Goal: Task Accomplishment & Management: Use online tool/utility

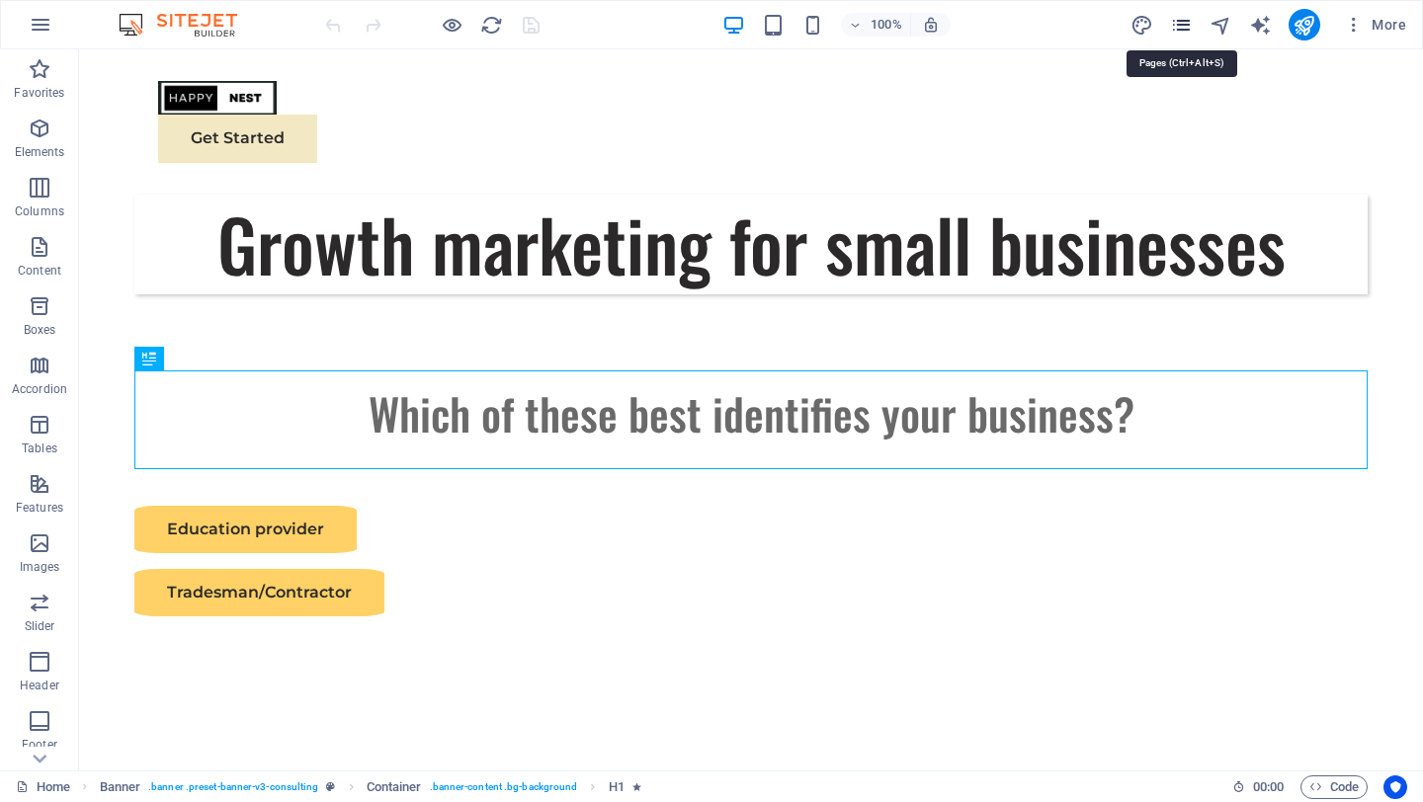
click at [1178, 24] on icon "pages" at bounding box center [1181, 25] width 23 height 23
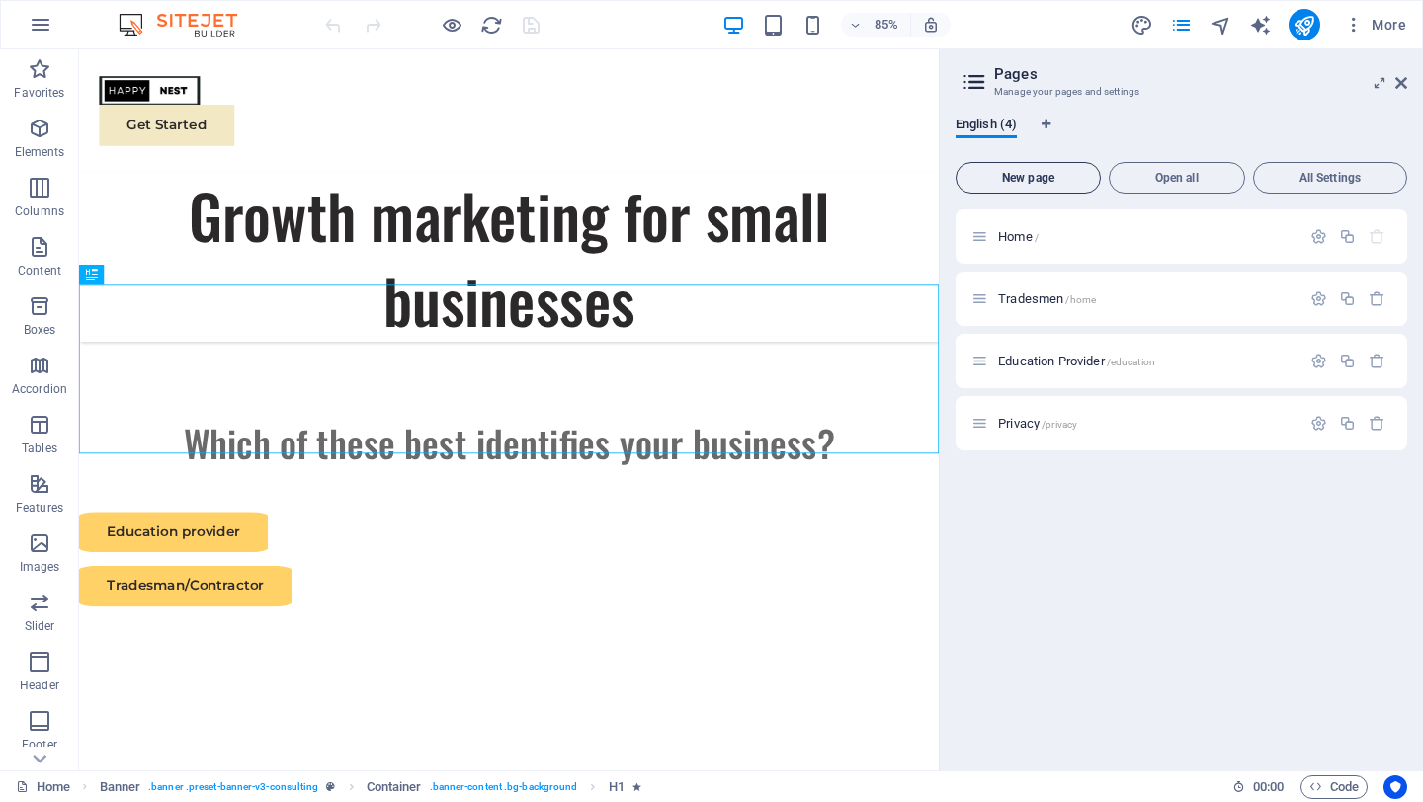
click at [1025, 175] on span "New page" at bounding box center [1028, 178] width 127 height 12
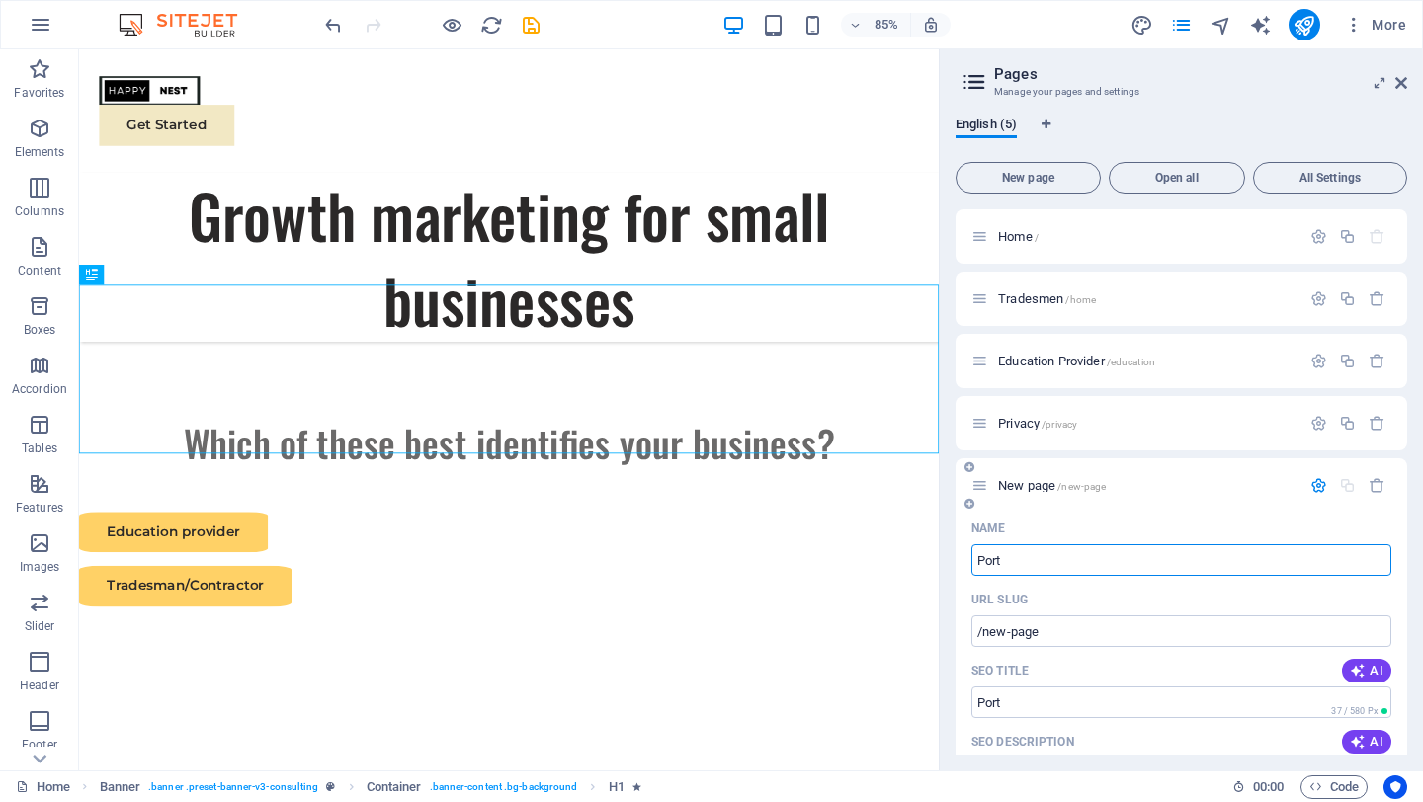
type input "Port"
type input "/port"
type input "P"
type input "Webs"
type input "/web"
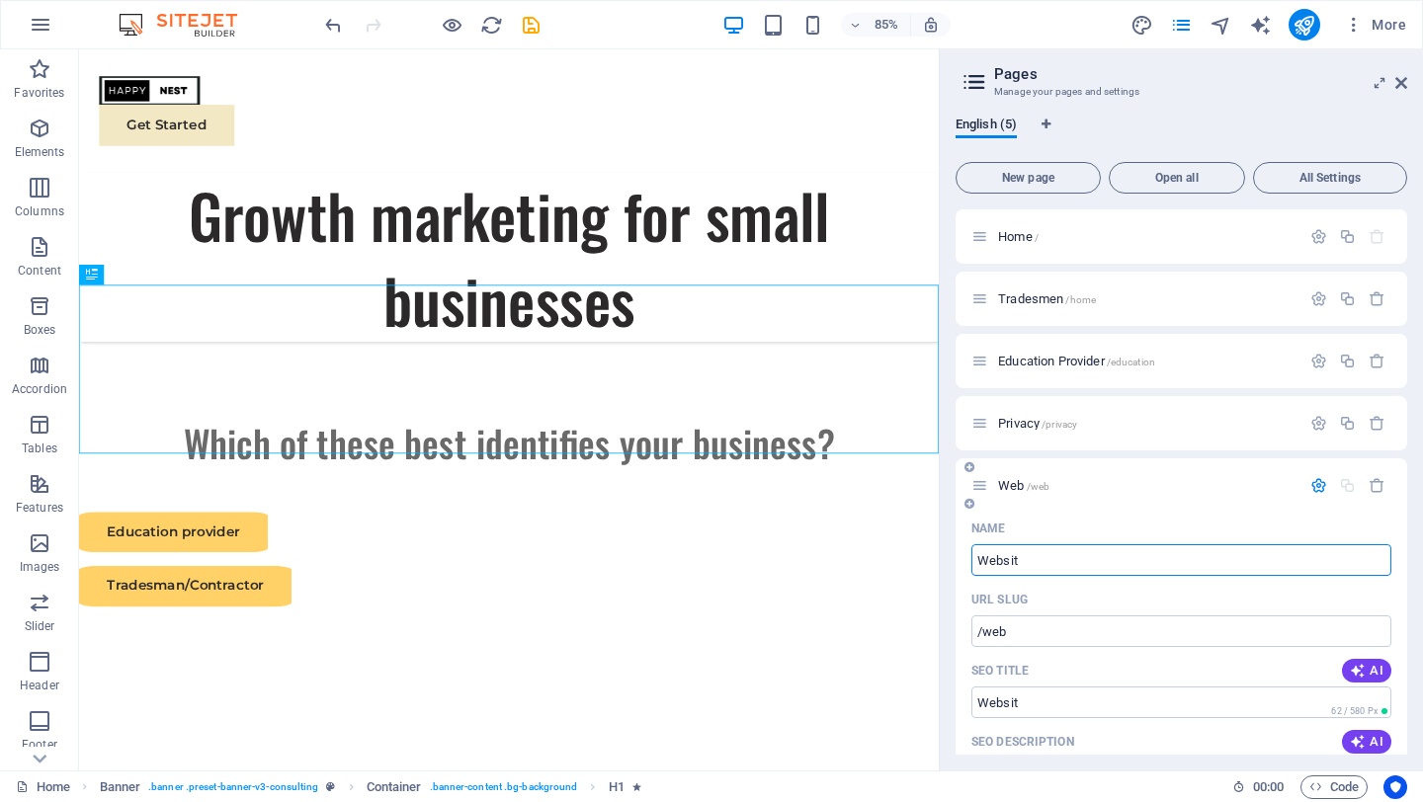
type input "Websit"
type input "/websit"
type input "Website"
type input "/website"
type input "Website Port"
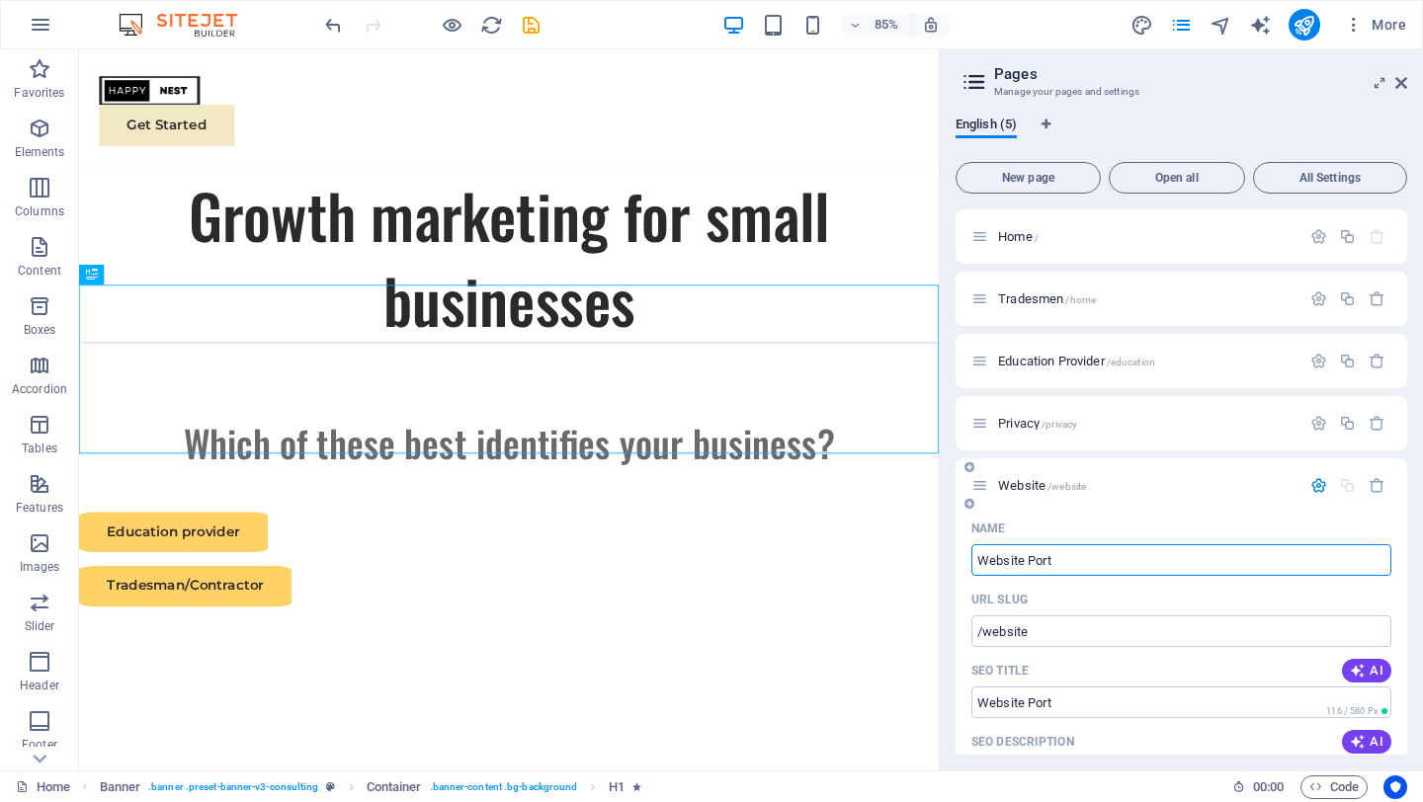
type input "/website-port"
type input "Website Portfolio"
type input "/website-portfolio"
type input "Website Portfolio"
click at [1369, 484] on icon "button" at bounding box center [1377, 485] width 17 height 17
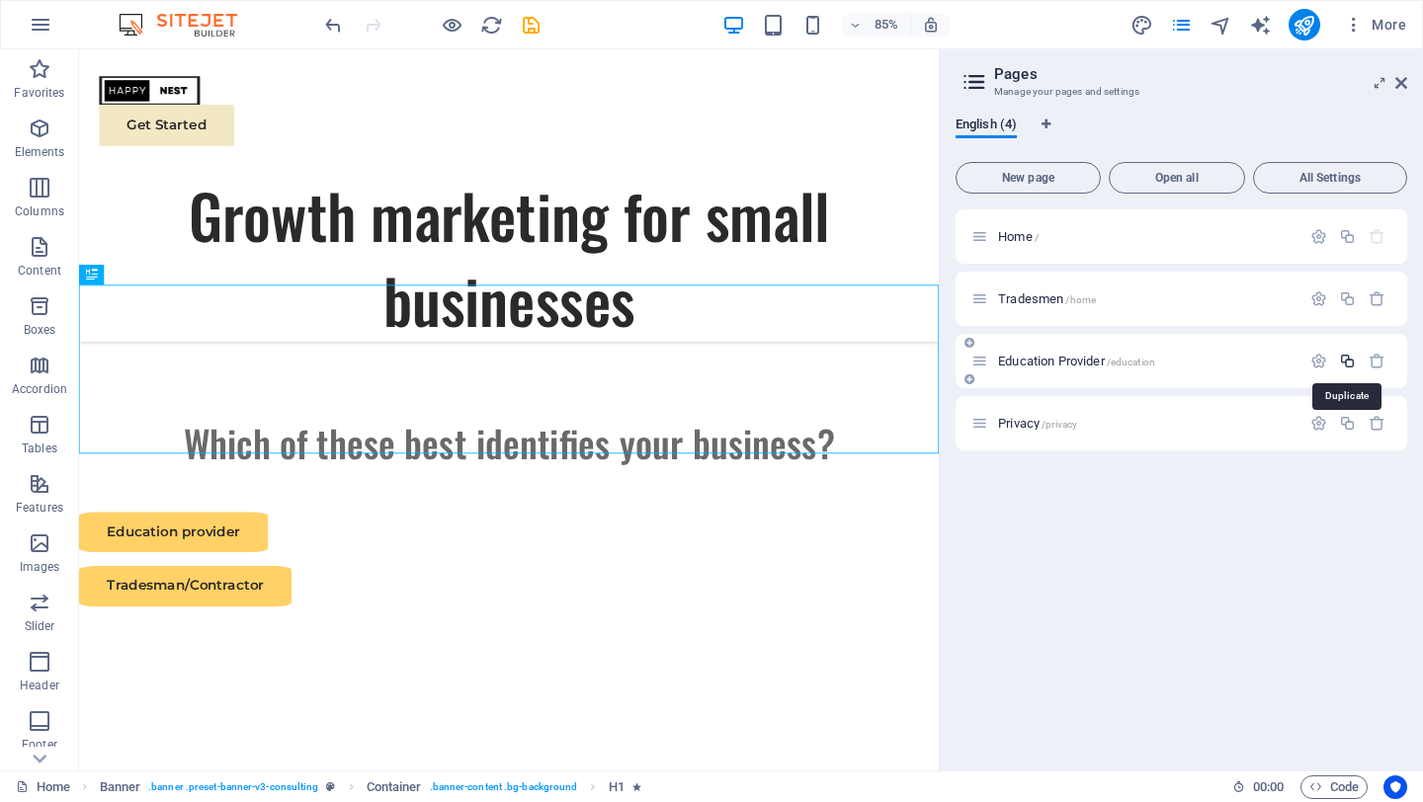
click at [1348, 361] on icon "button" at bounding box center [1347, 361] width 17 height 17
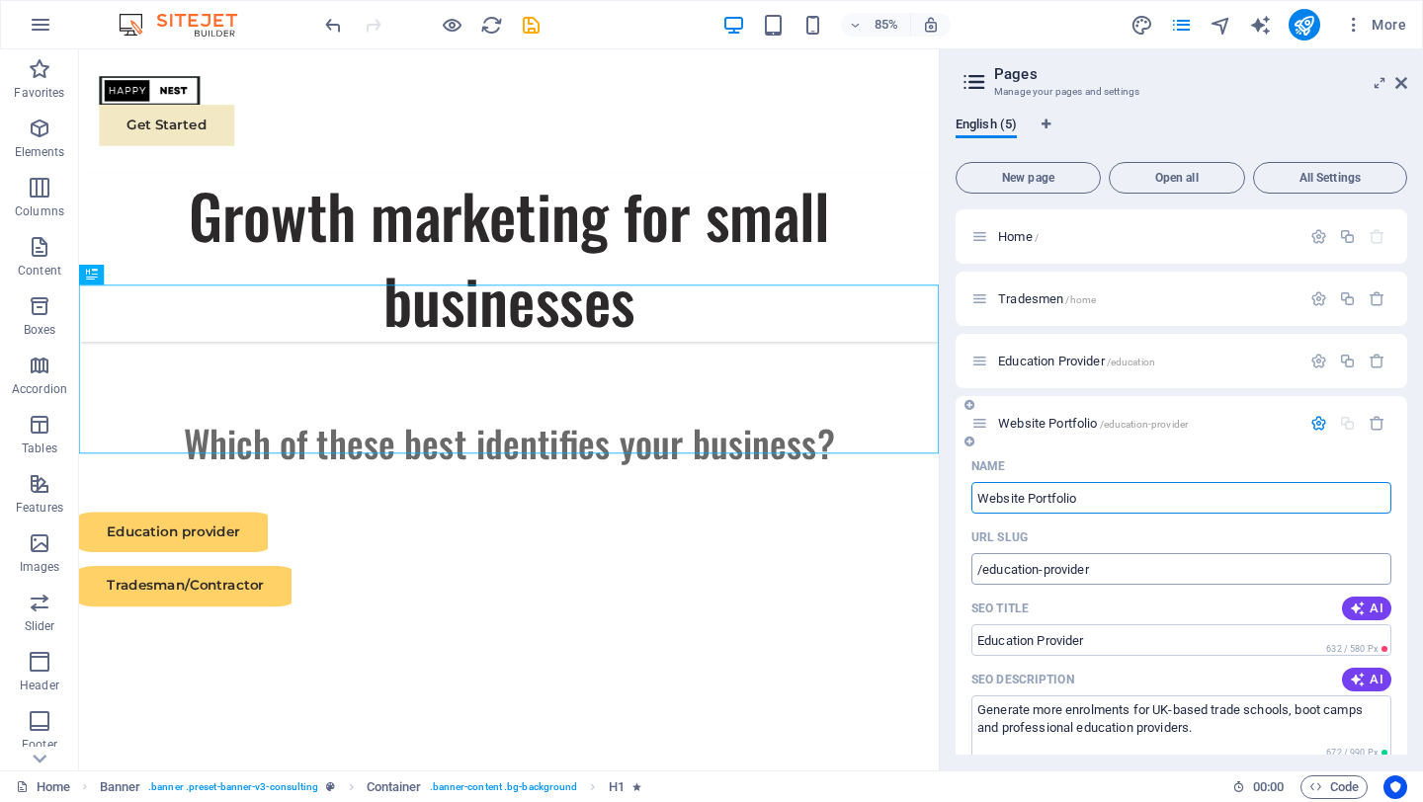
type input "Website Portfolio"
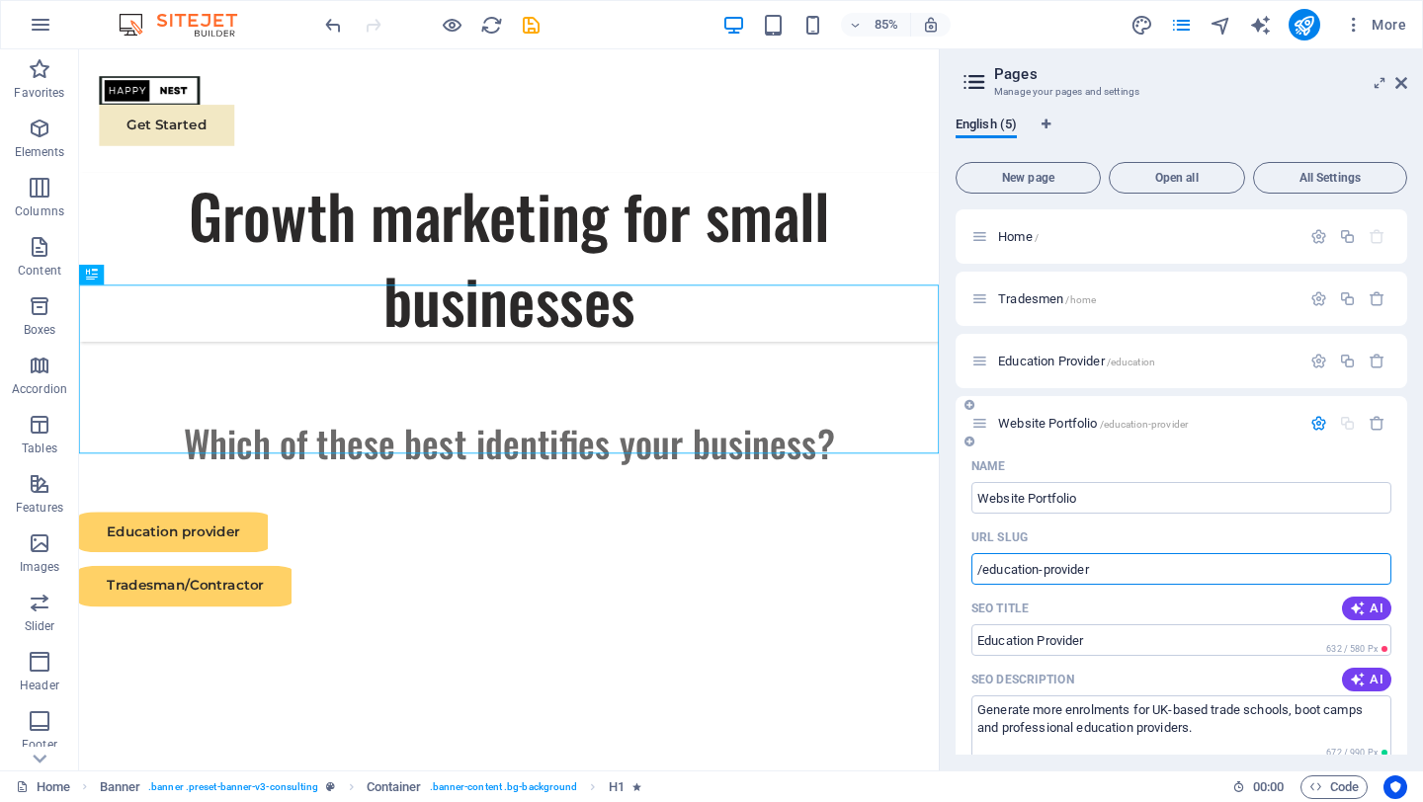
drag, startPoint x: 1096, startPoint y: 568, endPoint x: 986, endPoint y: 570, distance: 109.7
click at [986, 570] on input "/education-provider" at bounding box center [1181, 569] width 420 height 32
type input "/website-portfolio"
click at [1055, 642] on input "Education Provider" at bounding box center [1181, 641] width 420 height 32
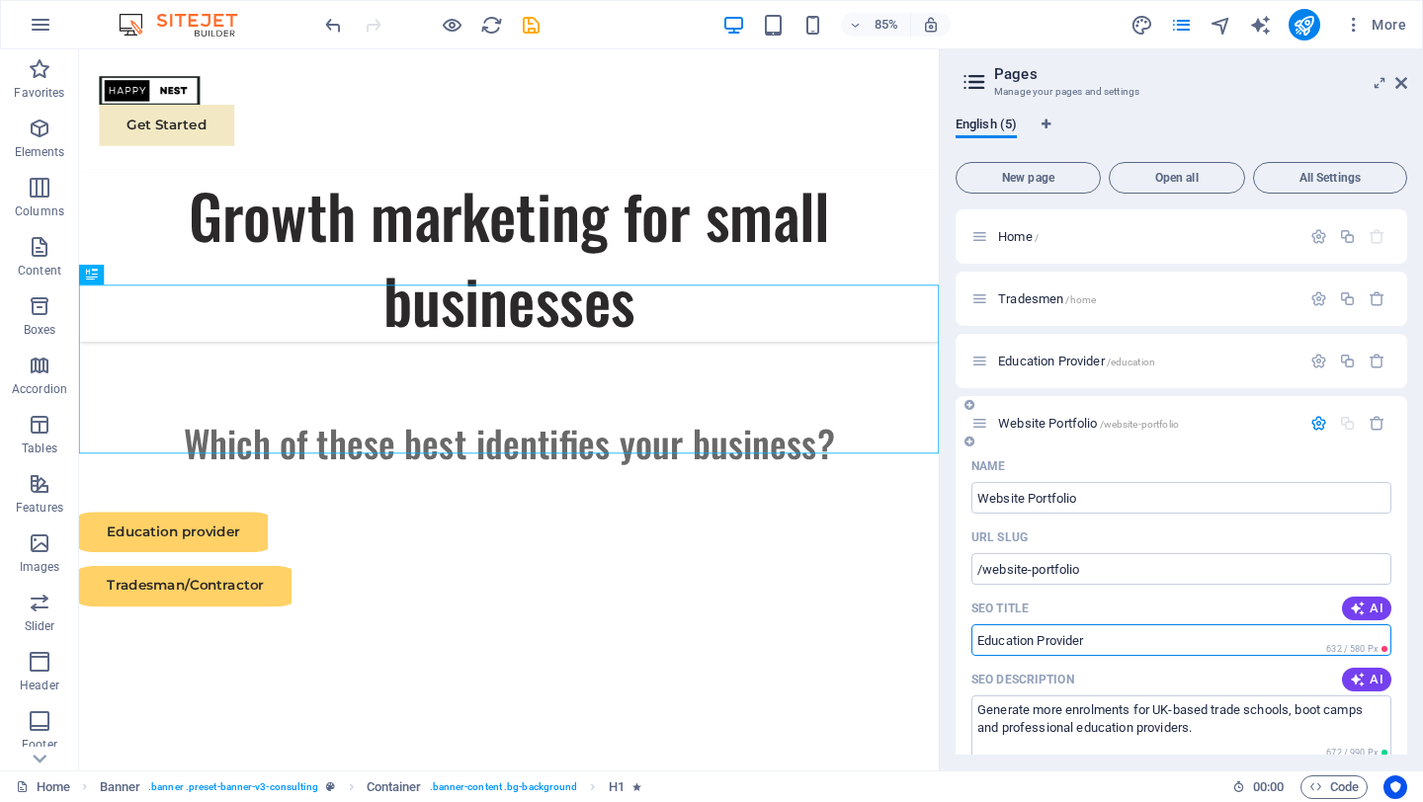
click at [1055, 642] on input "Education Provider" at bounding box center [1181, 641] width 420 height 32
type input "website portfolio"
click at [1071, 725] on textarea "Generate more enrolments for UK-based trade schools, boot camps and professiona…" at bounding box center [1181, 728] width 420 height 64
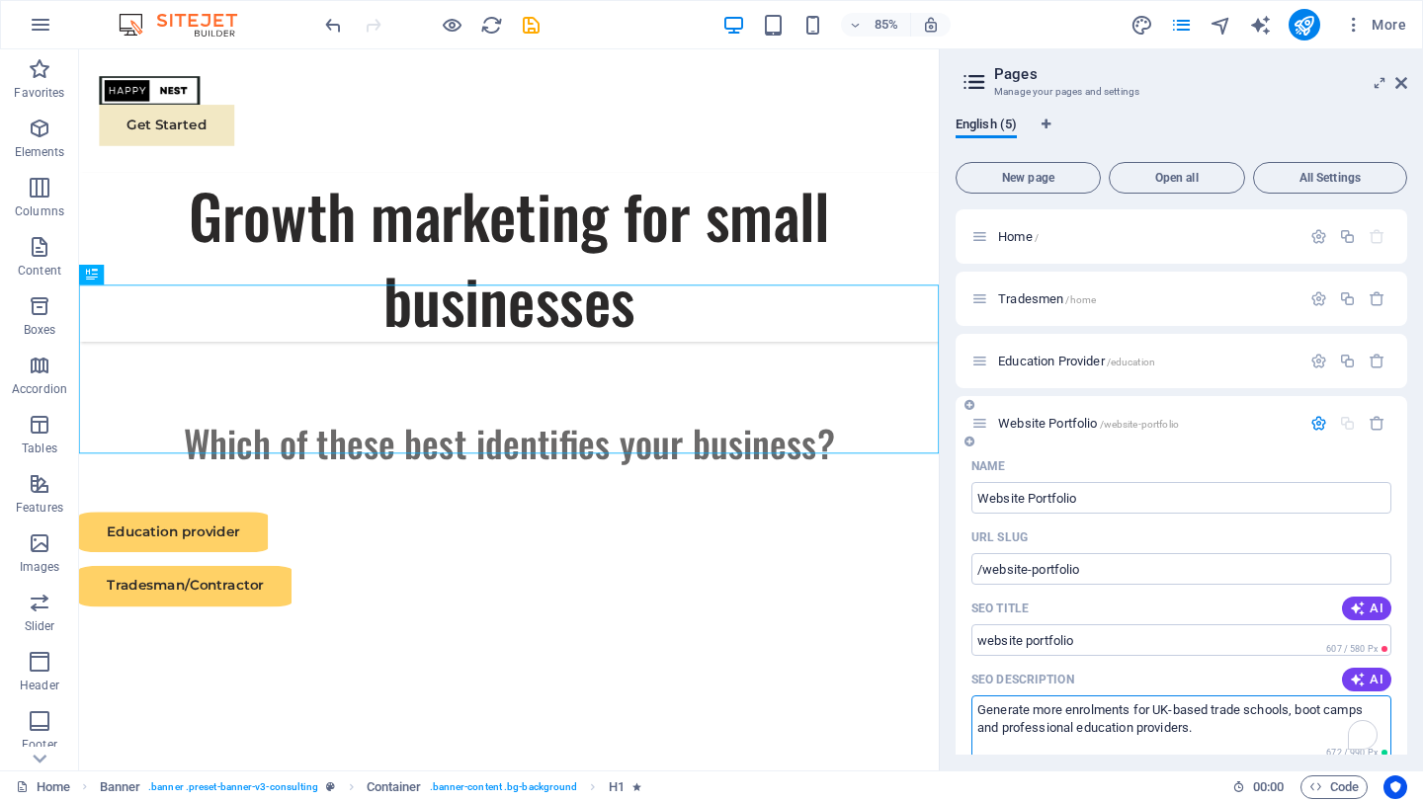
click at [1071, 725] on textarea "Generate more enrolments for UK-based trade schools, boot camps and professiona…" at bounding box center [1181, 728] width 420 height 64
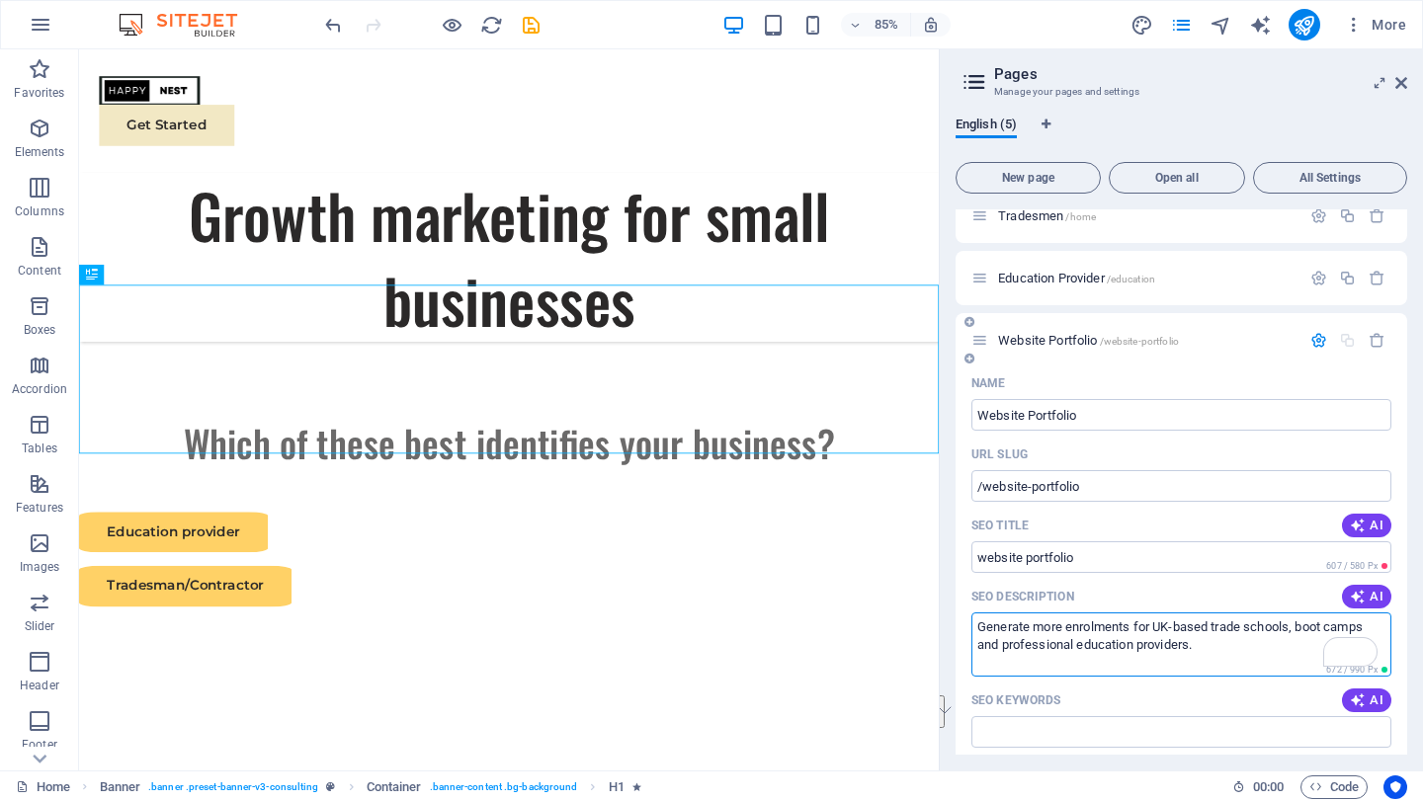
scroll to position [83, 0]
click at [985, 630] on textarea "website creation for tradesmen" at bounding box center [1181, 645] width 420 height 64
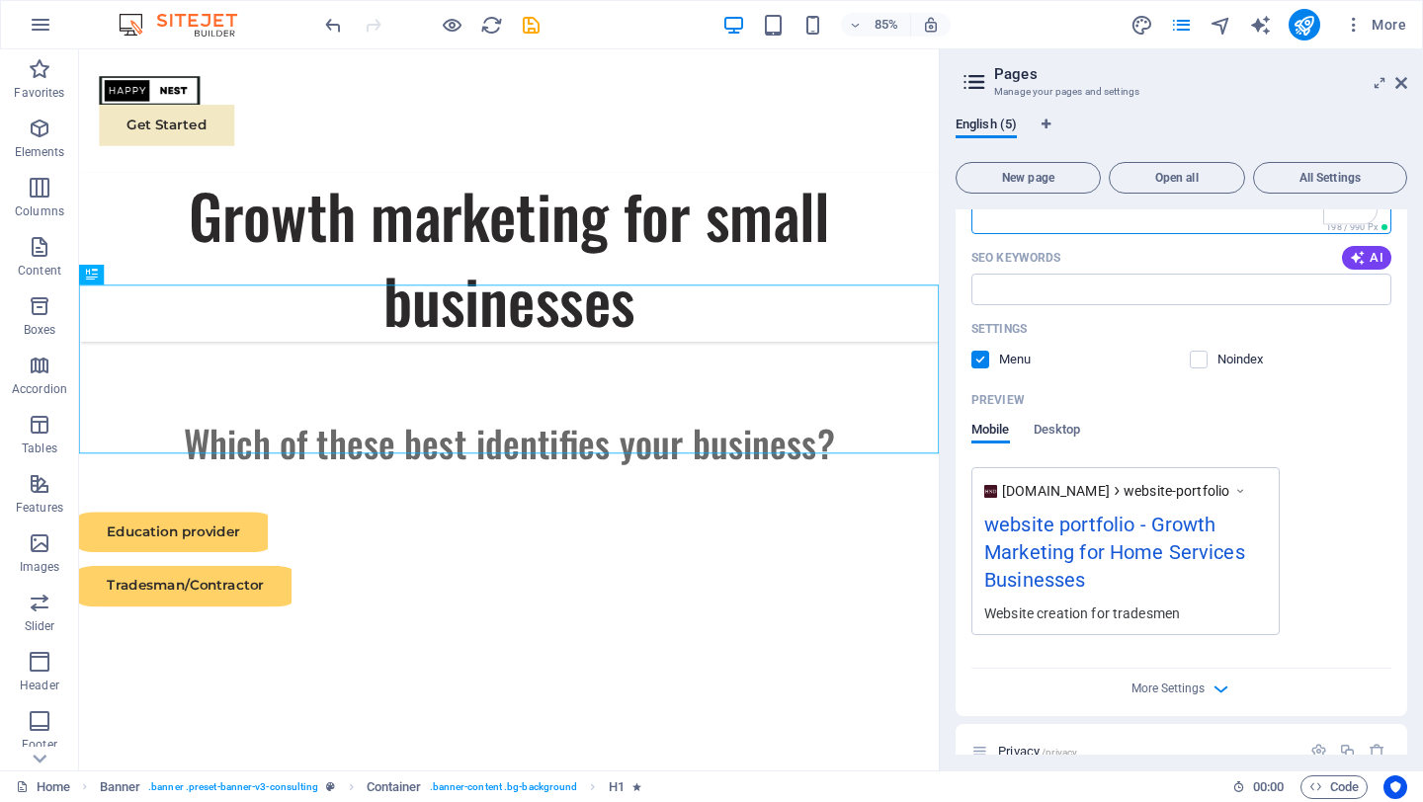
scroll to position [544, 0]
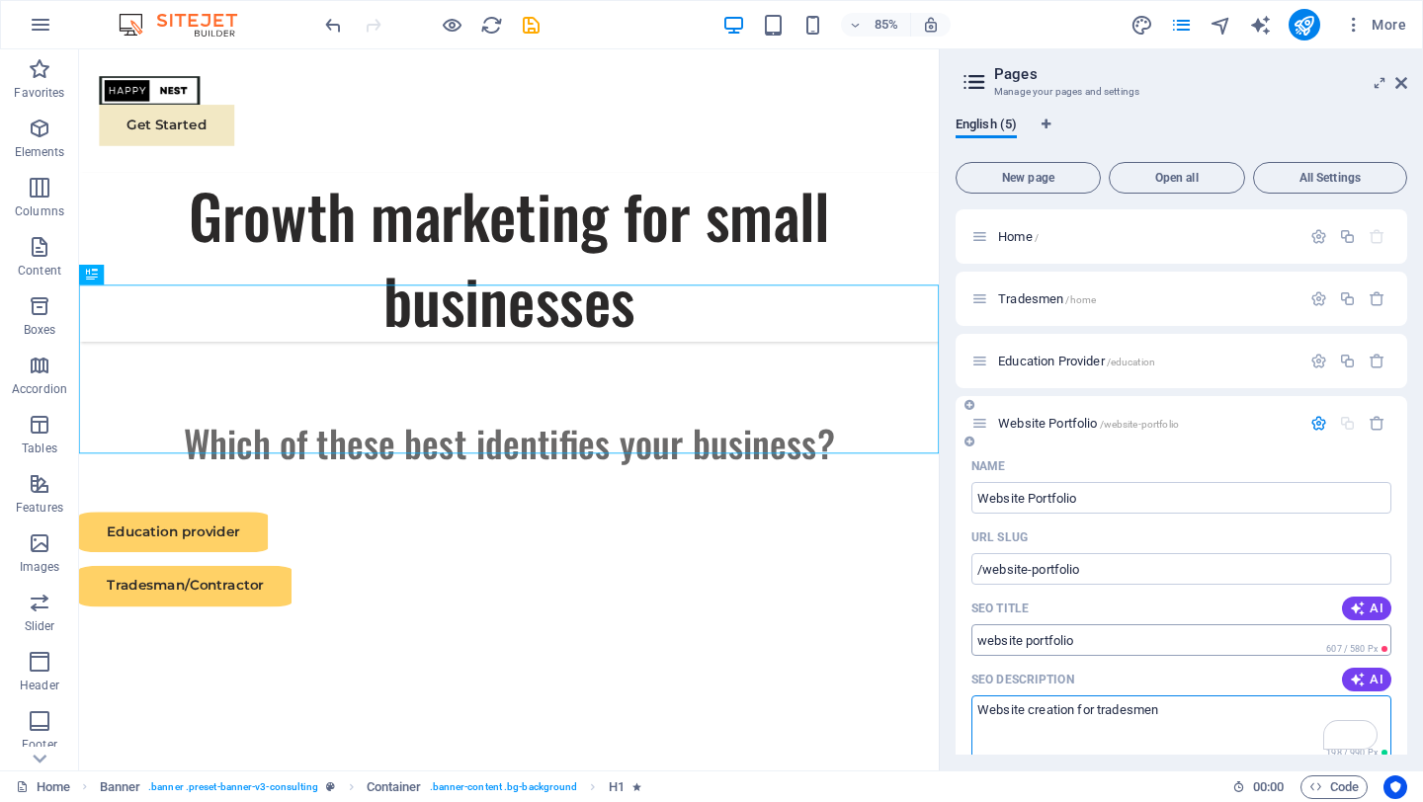
type textarea "Website creation for tradesmen"
click at [984, 646] on input "website portfolio" at bounding box center [1181, 641] width 420 height 32
click at [1032, 643] on input "Website portfolio" at bounding box center [1181, 641] width 420 height 32
click at [1129, 639] on input "Website Portfolio" at bounding box center [1181, 641] width 420 height 32
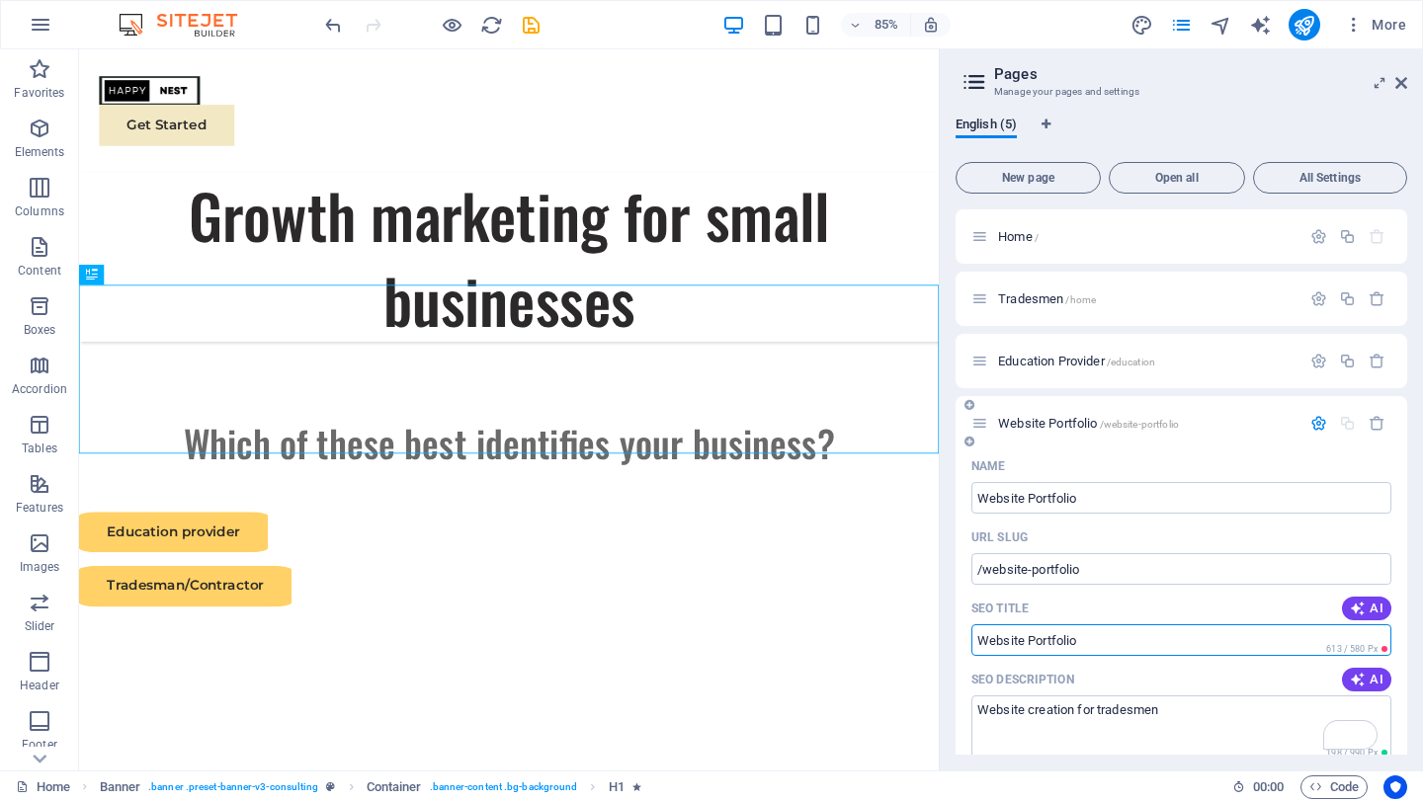
drag, startPoint x: 1104, startPoint y: 641, endPoint x: 1023, endPoint y: 643, distance: 81.1
click at [1023, 643] on input "Website Portfolio" at bounding box center [1181, 641] width 420 height 32
click at [978, 642] on input "Websites" at bounding box center [1181, 641] width 420 height 32
click at [1084, 635] on input "SEO Websites" at bounding box center [1181, 641] width 420 height 32
click at [1137, 641] on input "SEO Websites" at bounding box center [1181, 641] width 420 height 32
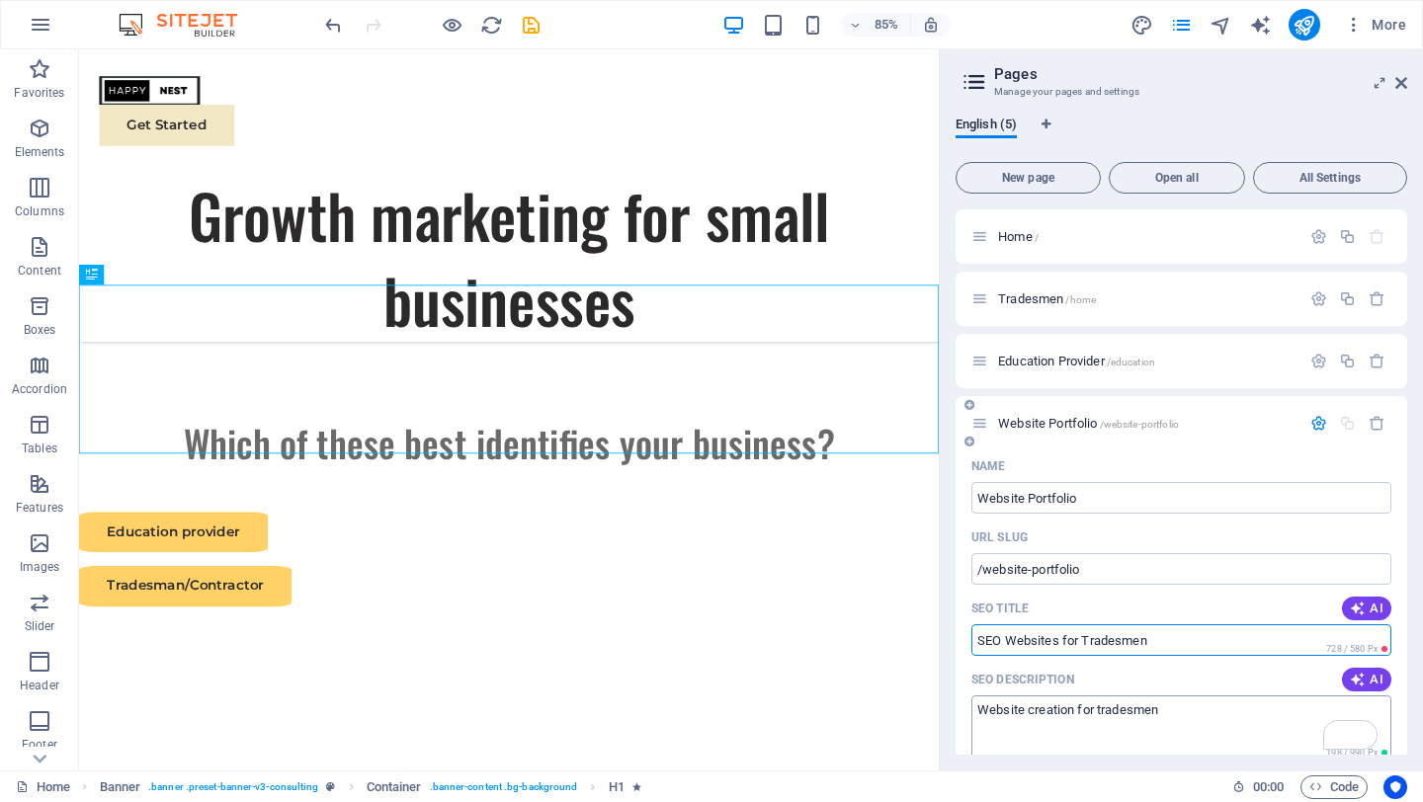
type input "SEO Websites for Tradesmen"
click at [1141, 713] on textarea "Website creation for tradesmen" at bounding box center [1181, 728] width 420 height 64
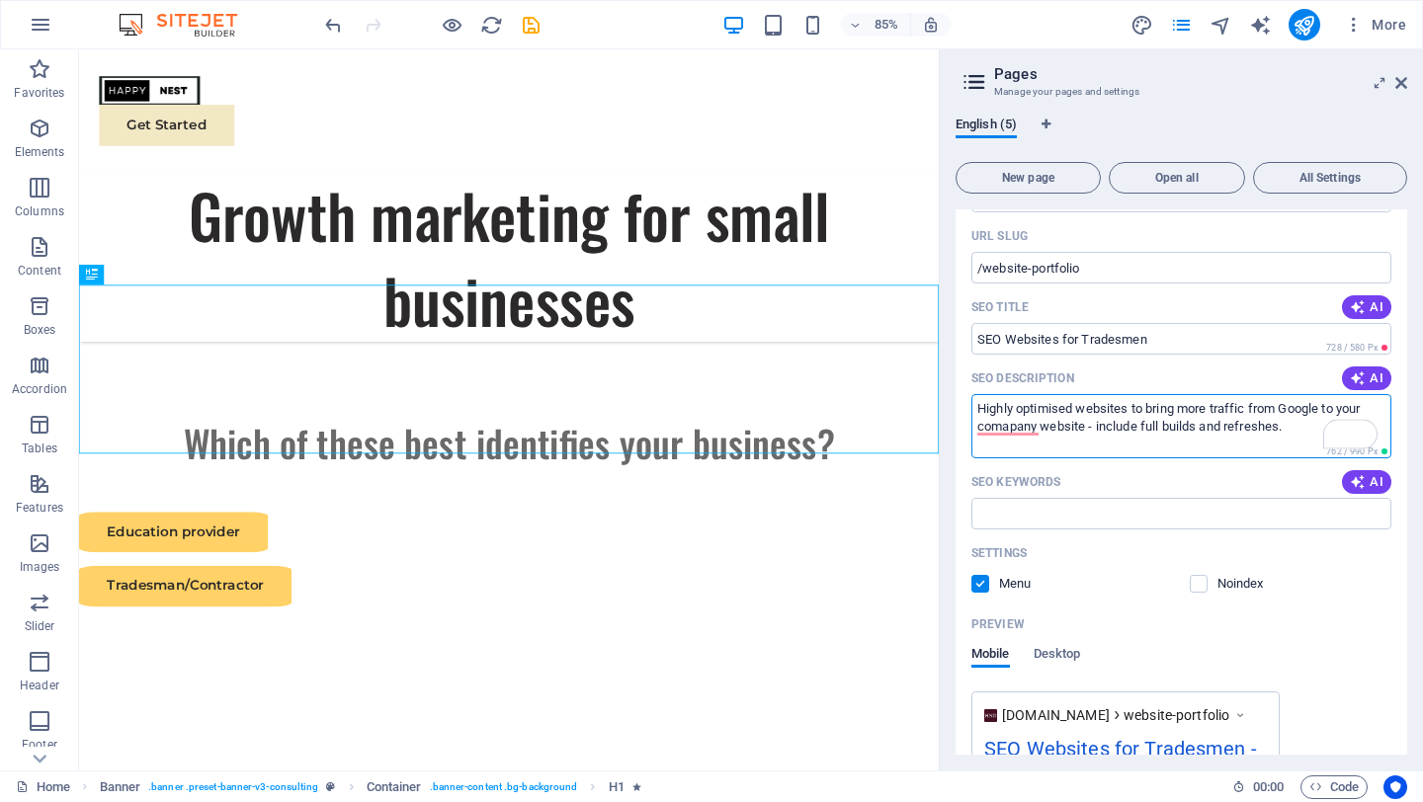
click at [1138, 425] on textarea "Highly optimised websites to bring more traffic from Google to your comapany we…" at bounding box center [1181, 426] width 420 height 64
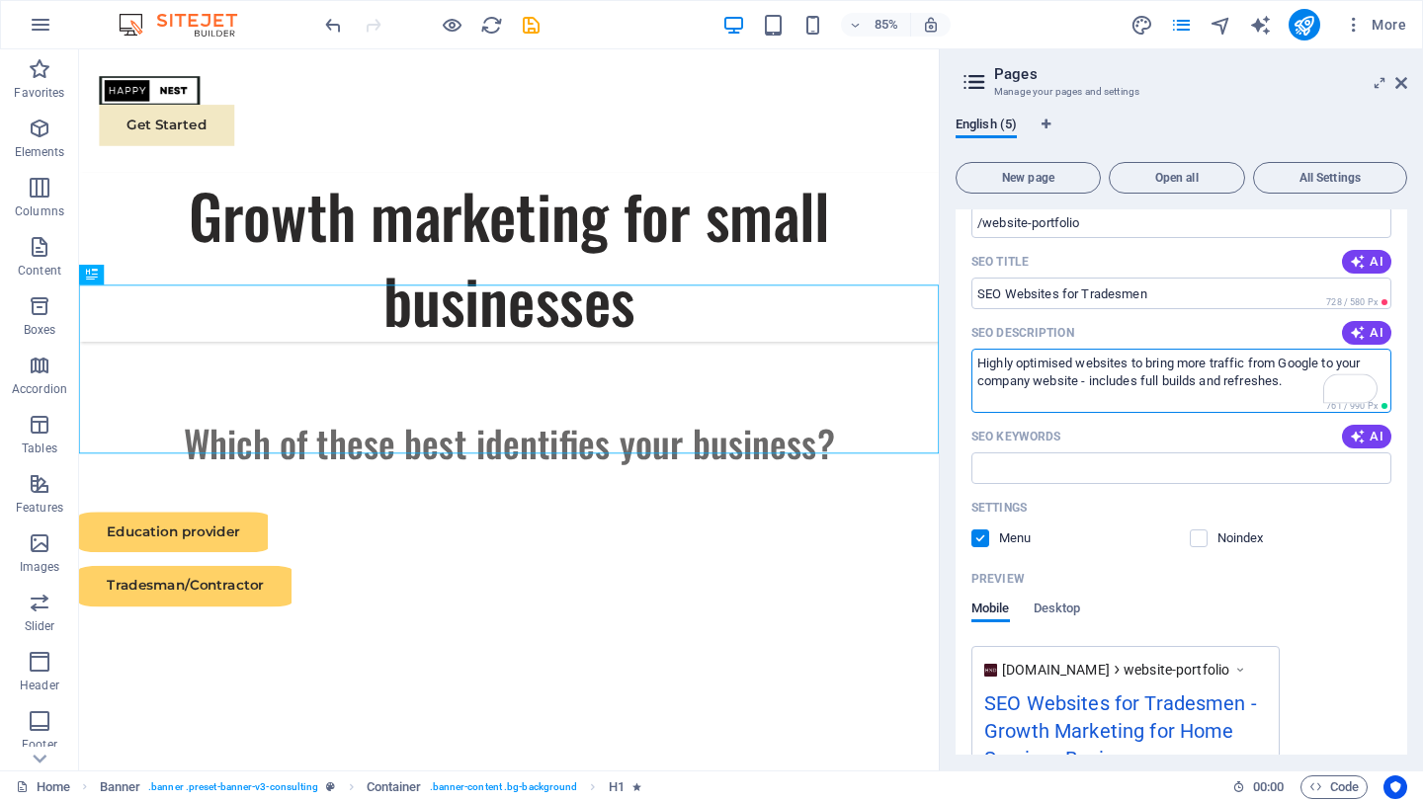
scroll to position [401, 0]
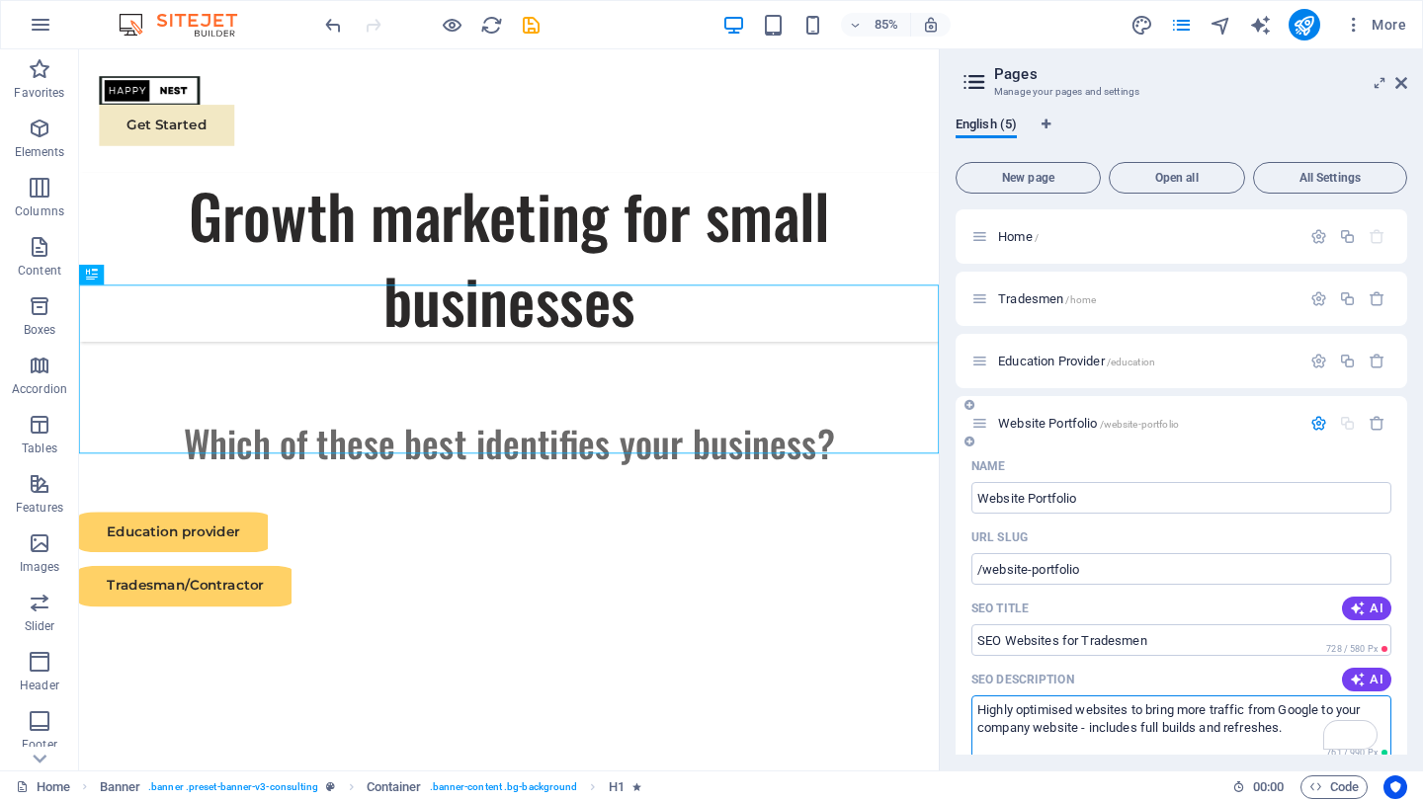
type textarea "Highly optimised websites to bring more traffic from Google to your company web…"
click at [1186, 450] on div "Website Portfolio /website-portfolio" at bounding box center [1182, 423] width 452 height 54
click at [1185, 361] on p "Education Provider /education" at bounding box center [1146, 361] width 296 height 13
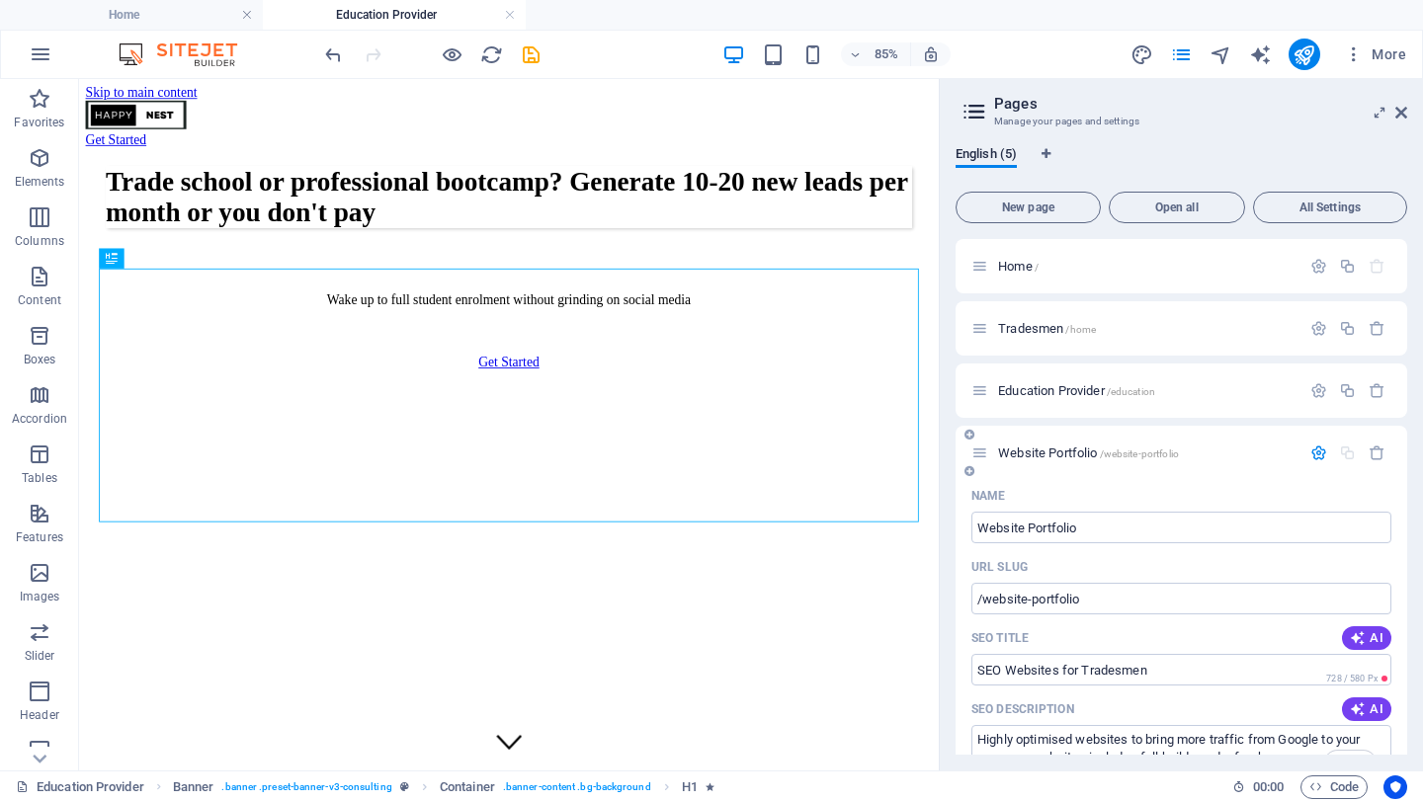
click at [1198, 450] on p "Website Portfolio /website-portfolio" at bounding box center [1146, 453] width 296 height 13
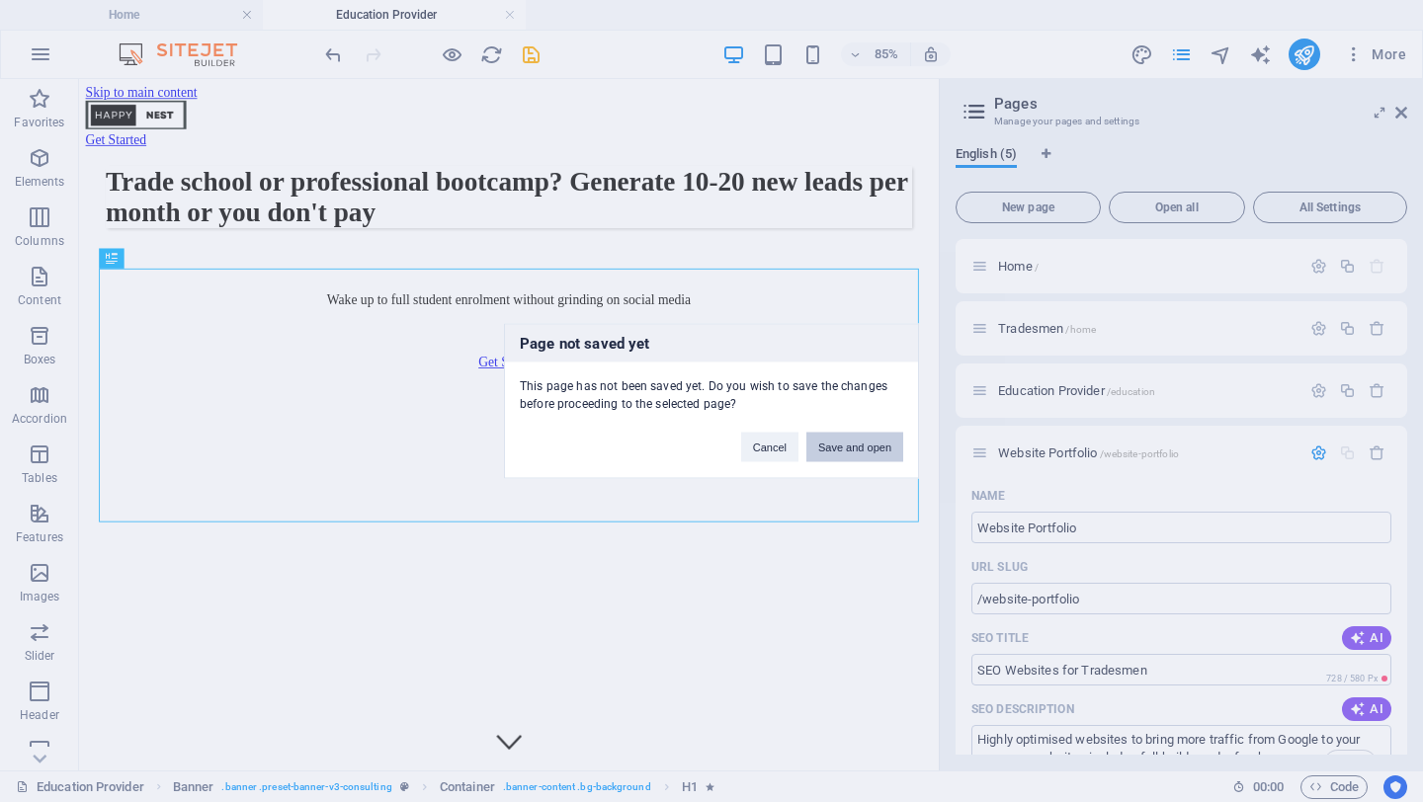
click at [843, 441] on button "Save and open" at bounding box center [854, 448] width 97 height 30
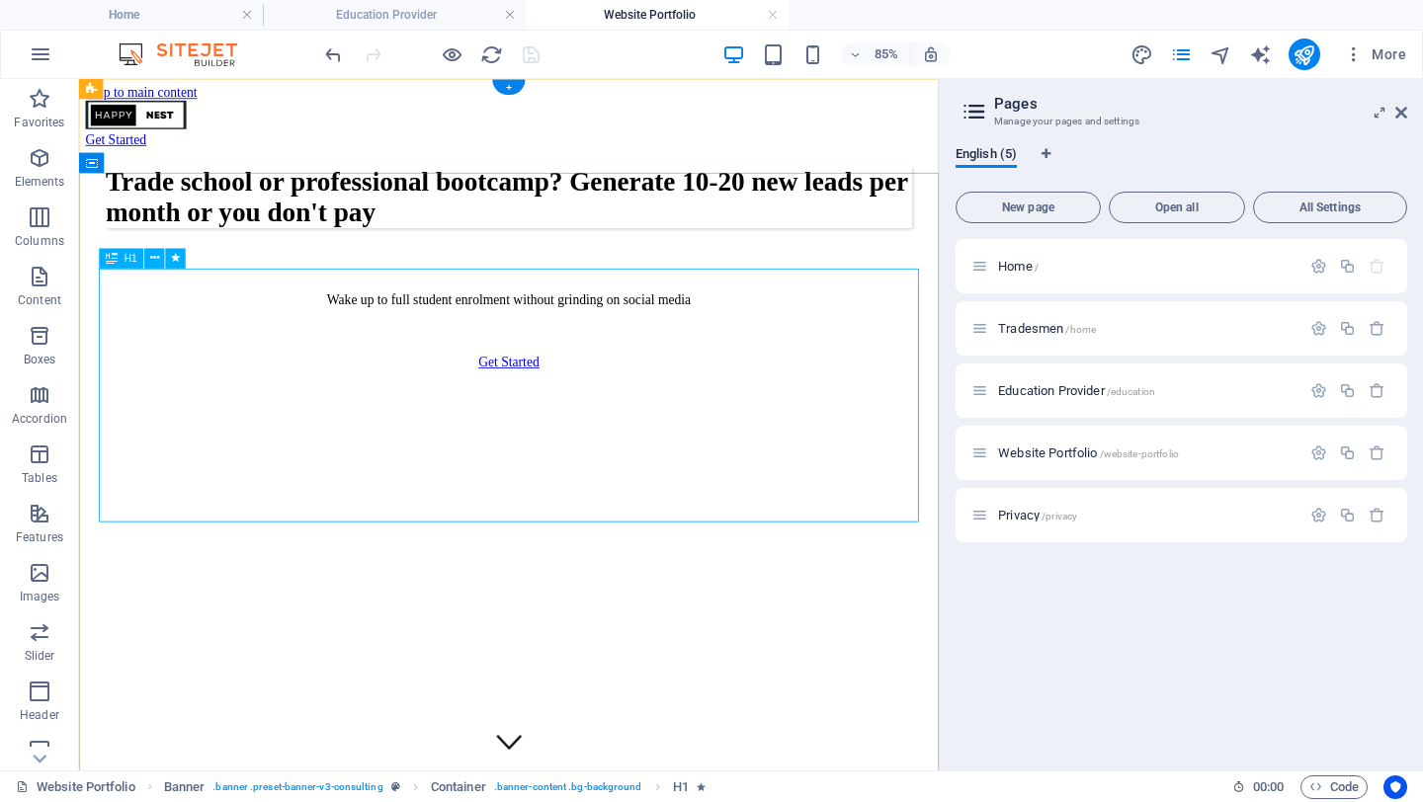
click at [648, 255] on div "Trade school or professional bootcamp? Generate 10-20 new leads per month or yo…" at bounding box center [585, 218] width 949 height 73
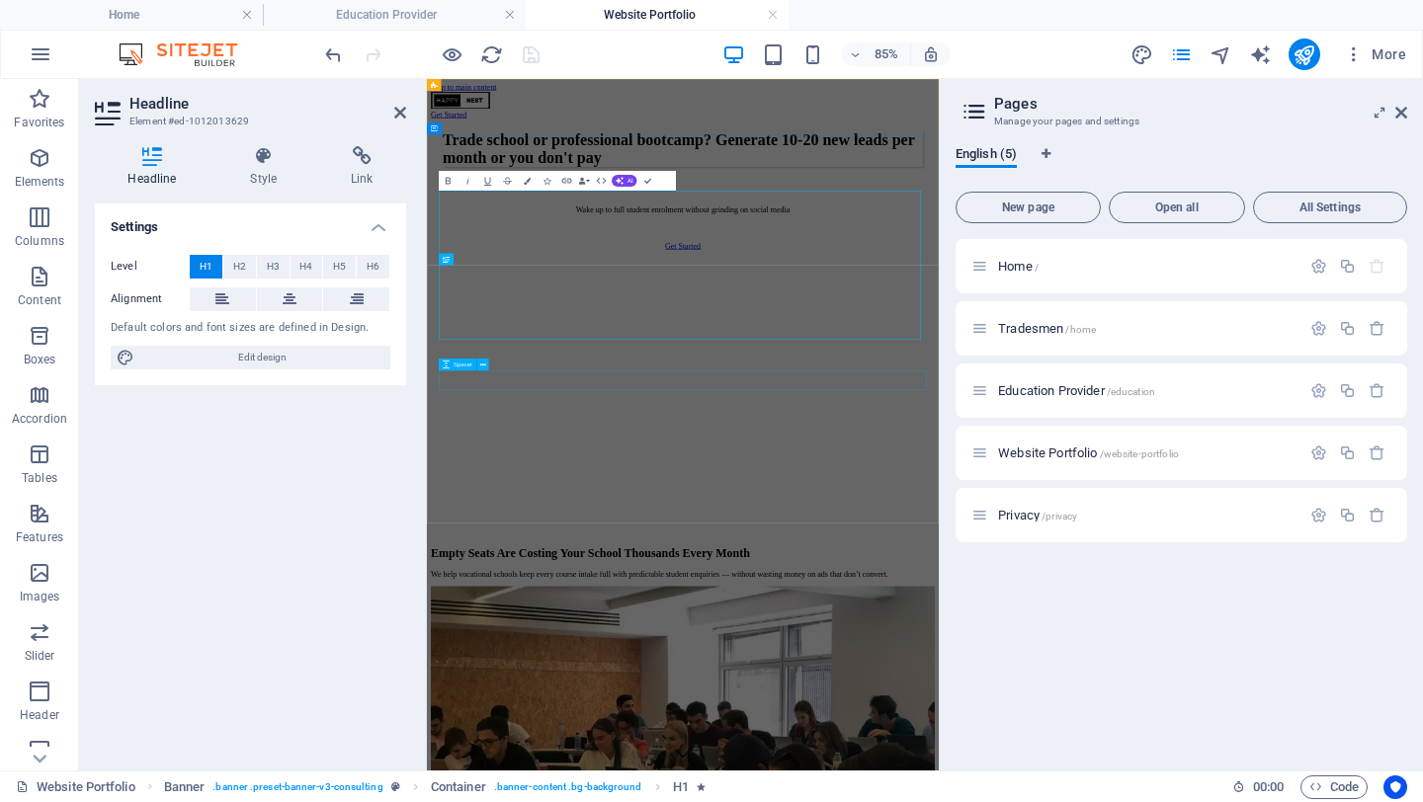
click at [699, 404] on div at bounding box center [939, 385] width 961 height 40
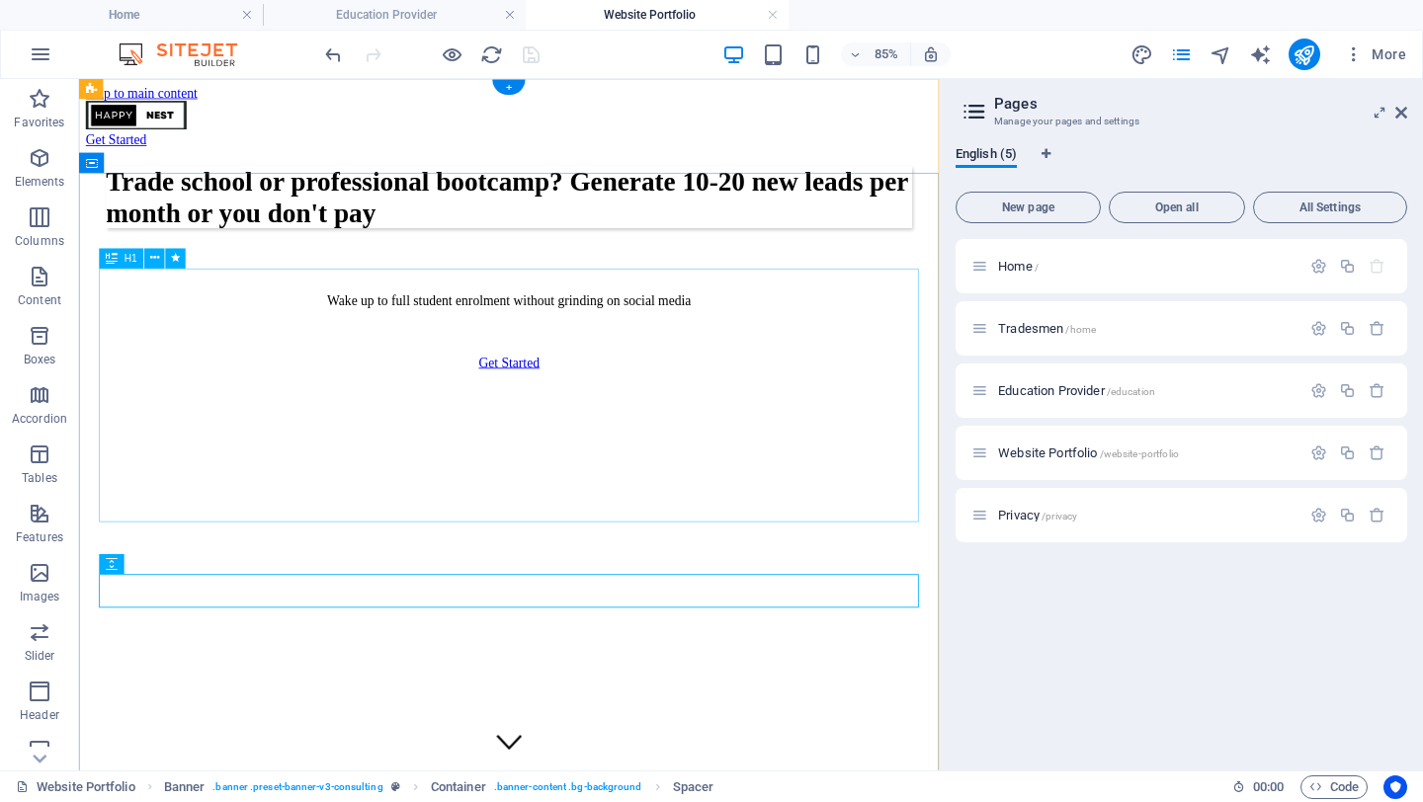
click at [676, 255] on div "Trade school or professional bootcamp? Generate 10-20 new leads per month or yo…" at bounding box center [585, 218] width 949 height 73
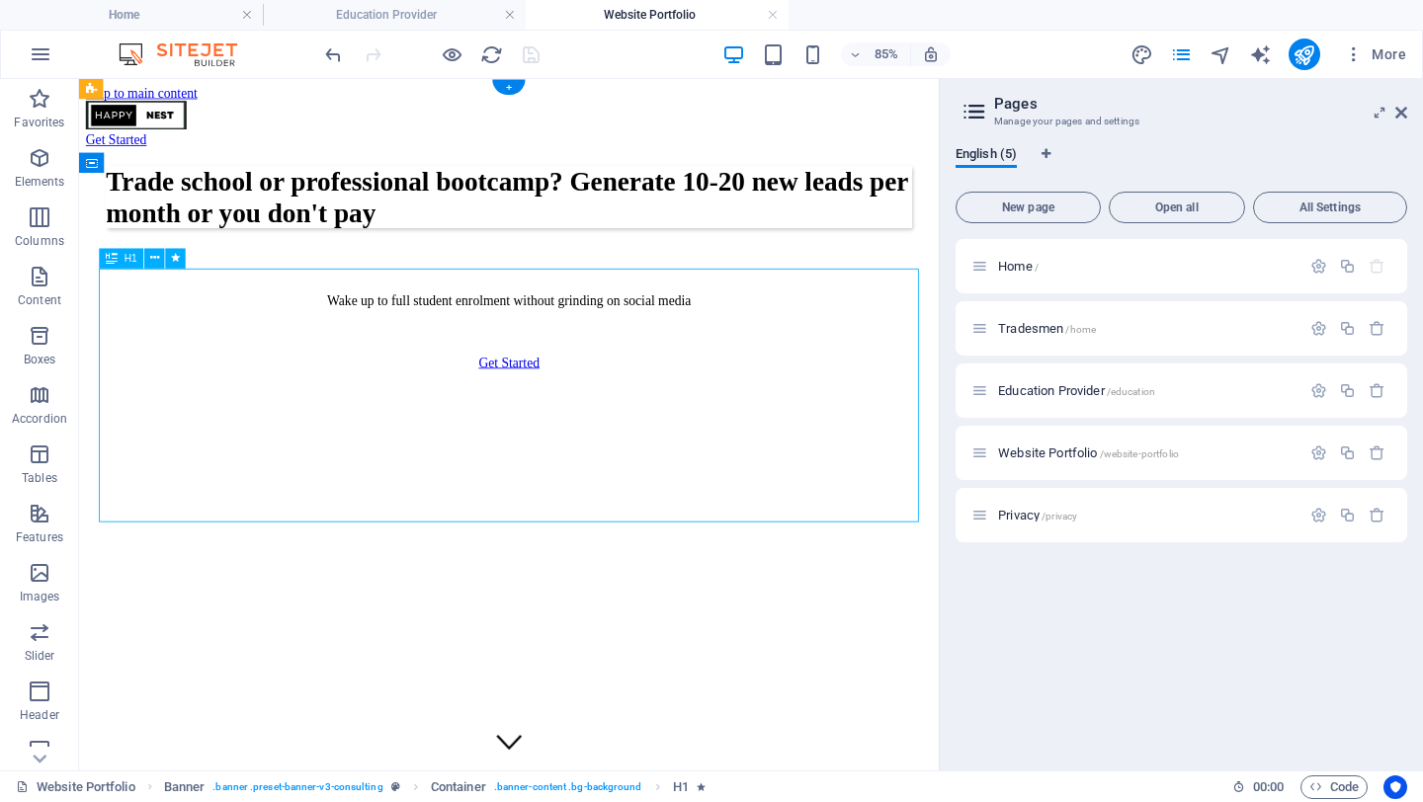
click at [676, 255] on div "Trade school or professional bootcamp? Generate 10-20 new leads per month or yo…" at bounding box center [585, 218] width 949 height 73
click at [399, 404] on div at bounding box center [585, 385] width 949 height 40
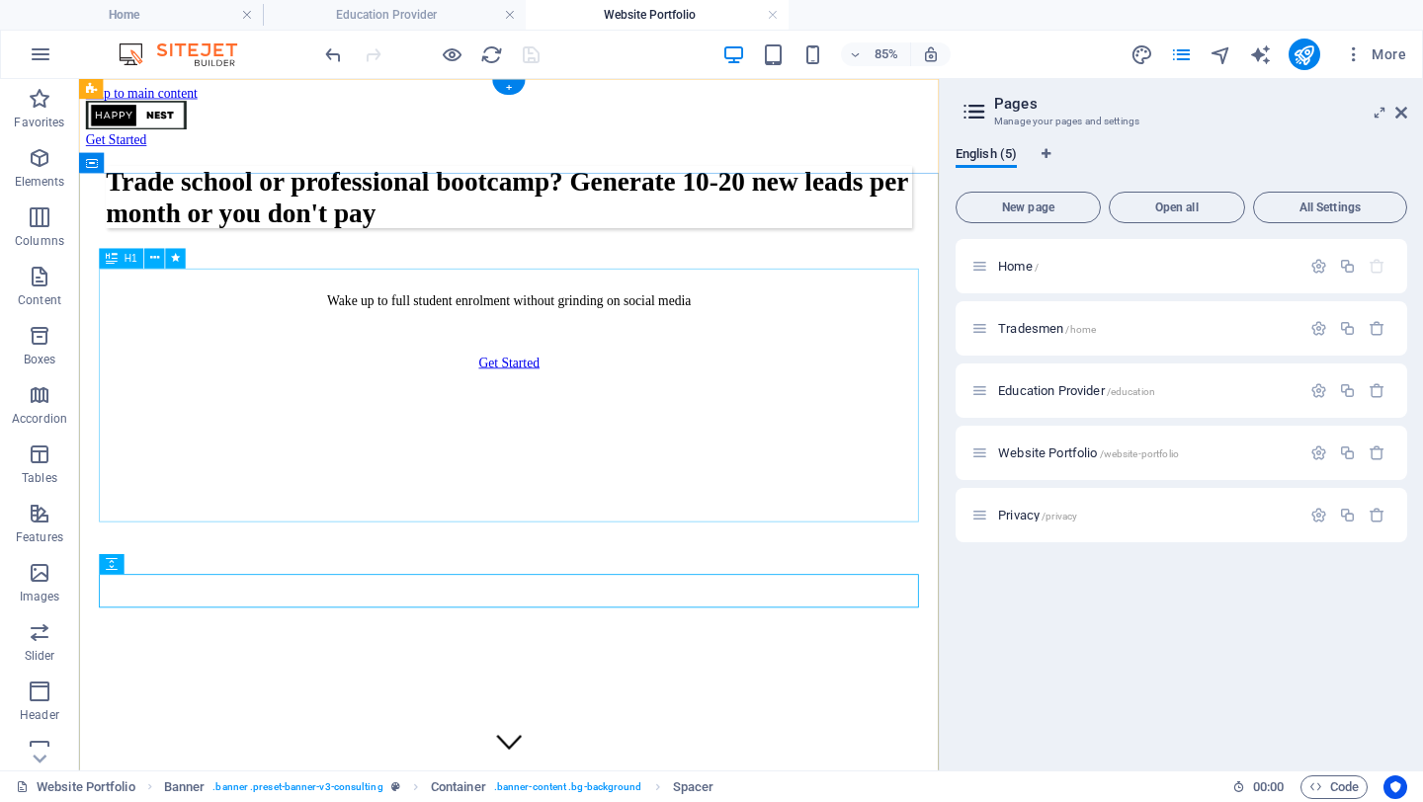
click at [612, 255] on div "Trade school or professional bootcamp? Generate 10-20 new leads per month or yo…" at bounding box center [585, 218] width 949 height 73
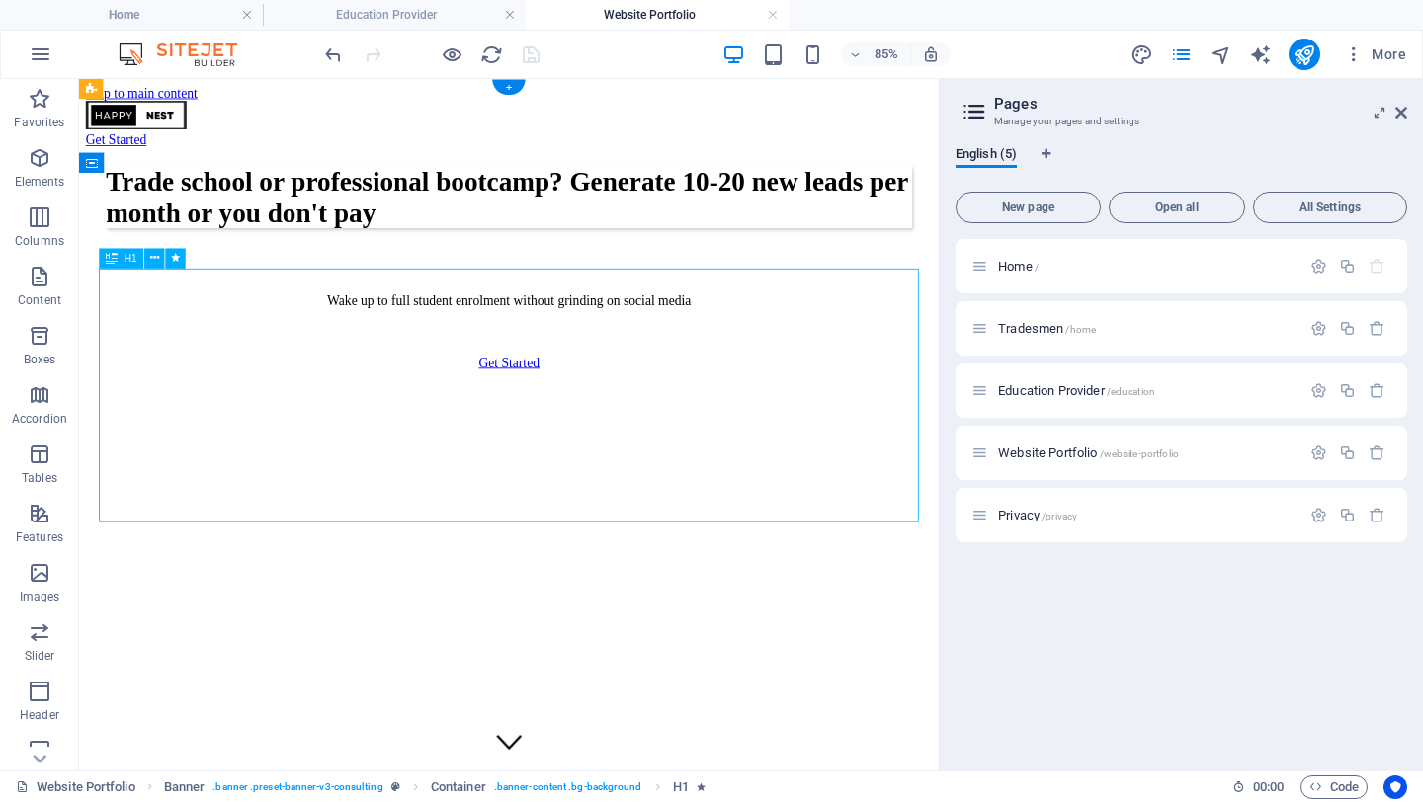
click at [612, 255] on div "Trade school or professional bootcamp? Generate 10-20 new leads per month or yo…" at bounding box center [585, 218] width 949 height 73
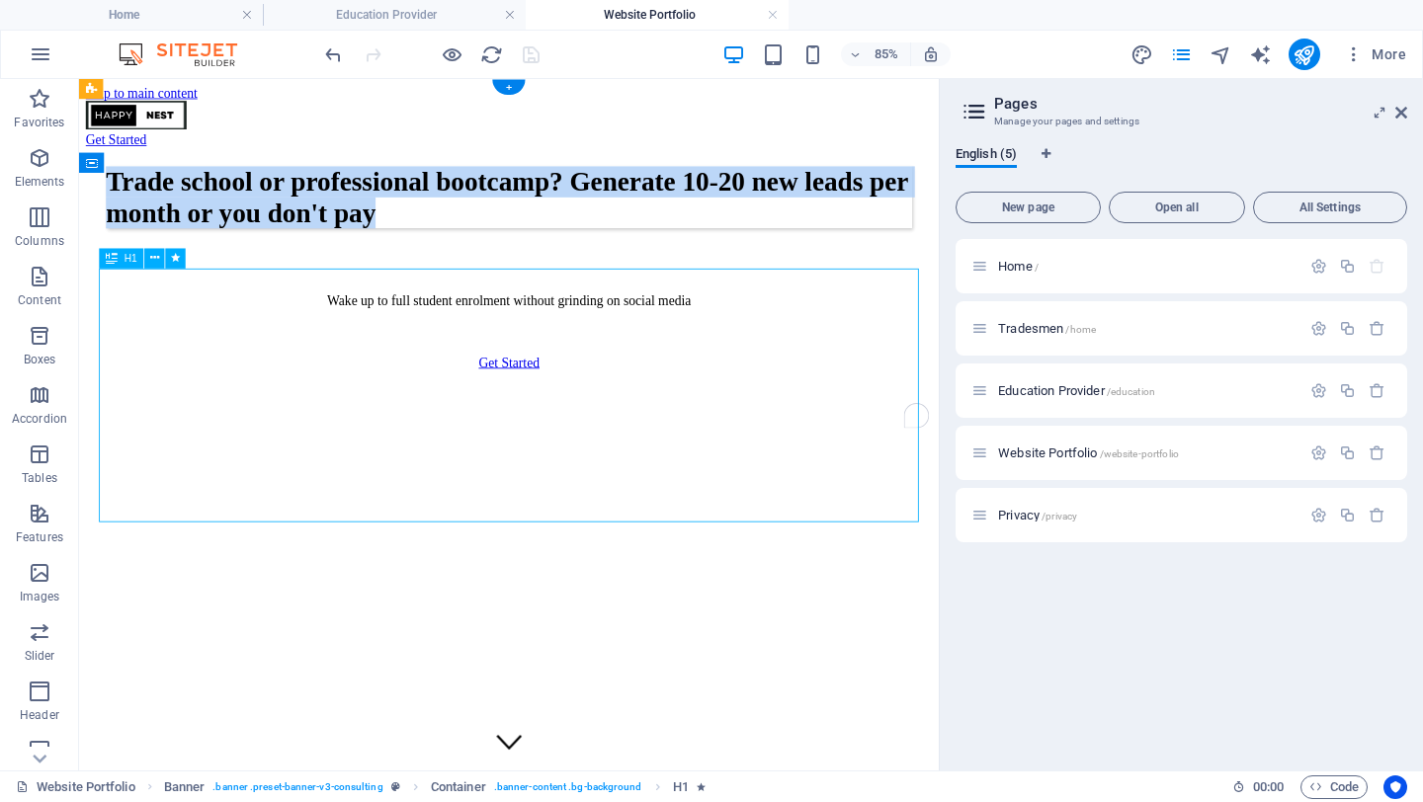
click at [290, 422] on div "Get Started" at bounding box center [585, 413] width 949 height 18
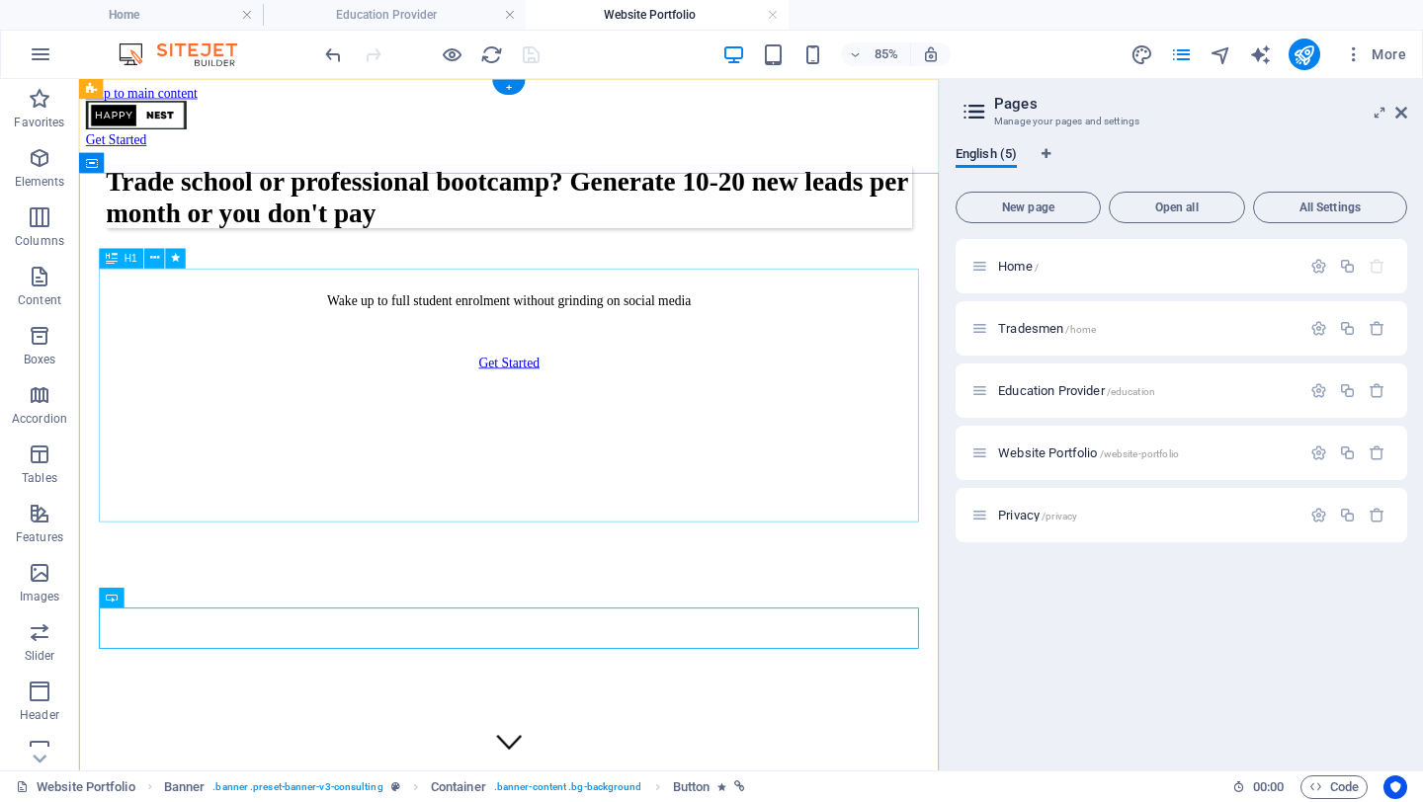
click at [997, 255] on div "Trade school or professional bootcamp? Generate 10-20 new leads per month or yo…" at bounding box center [585, 218] width 949 height 73
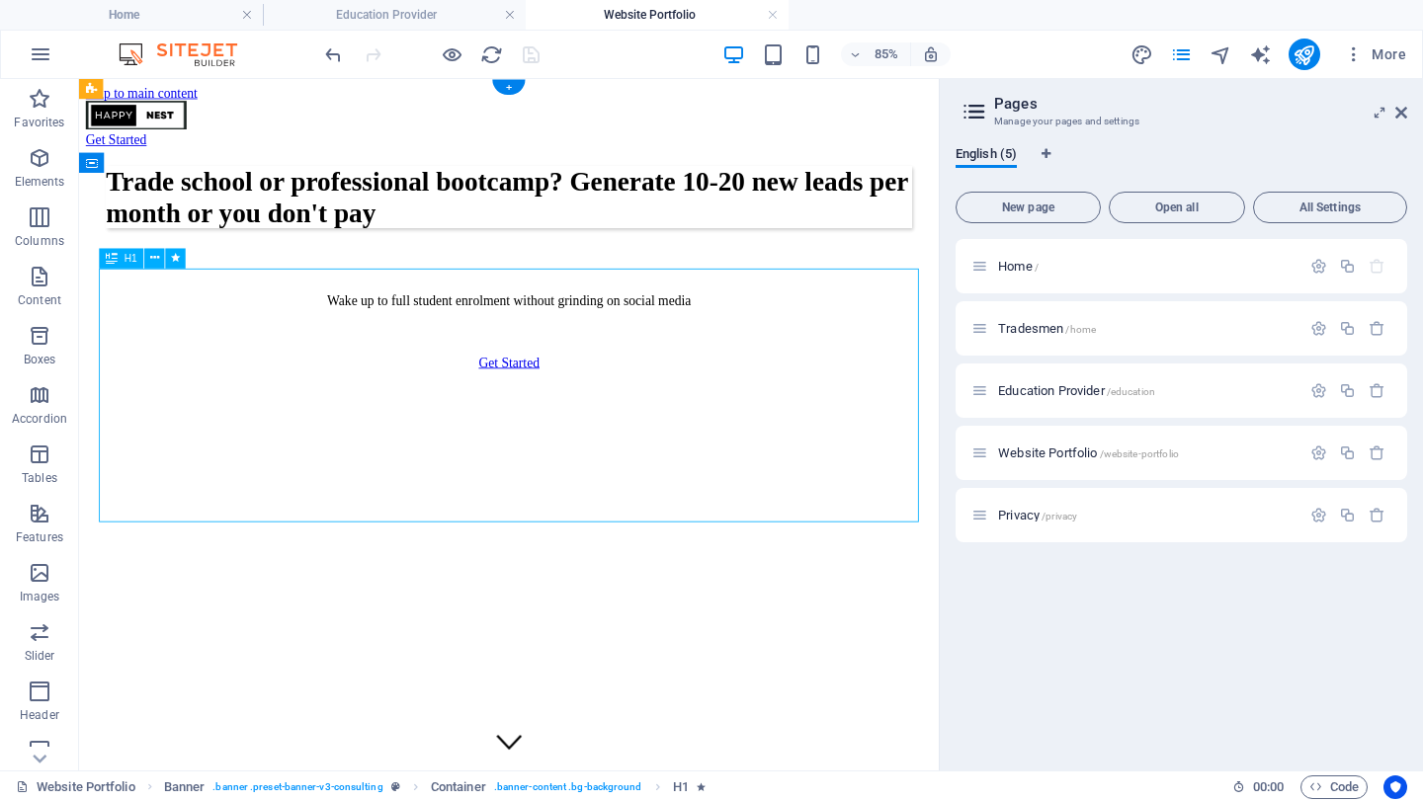
click at [960, 255] on div "Trade school or professional bootcamp? Generate 10-20 new leads per month or yo…" at bounding box center [585, 218] width 949 height 73
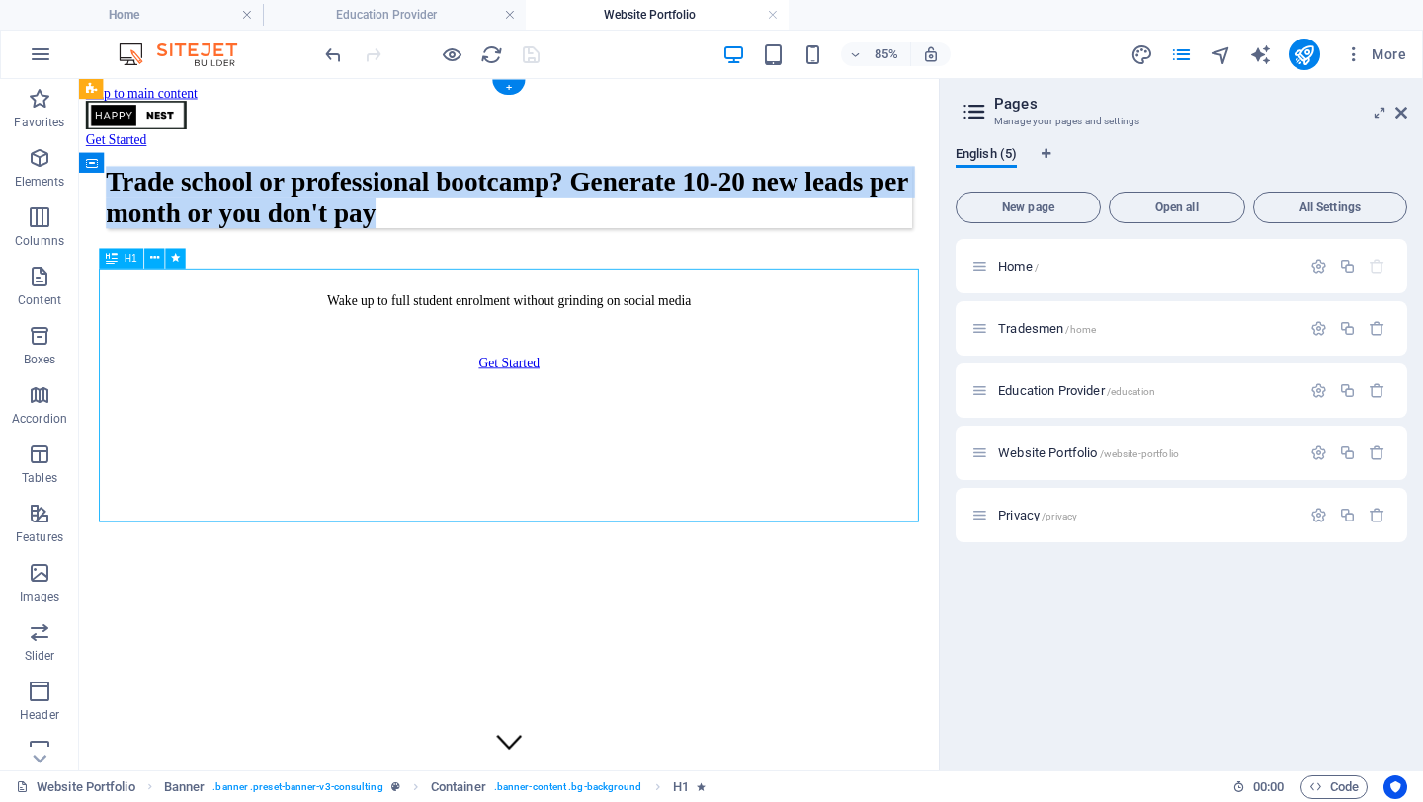
click at [881, 529] on div "Trade school or professional bootcamp? Generate 10-20 new leads per month or yo…" at bounding box center [585, 344] width 996 height 369
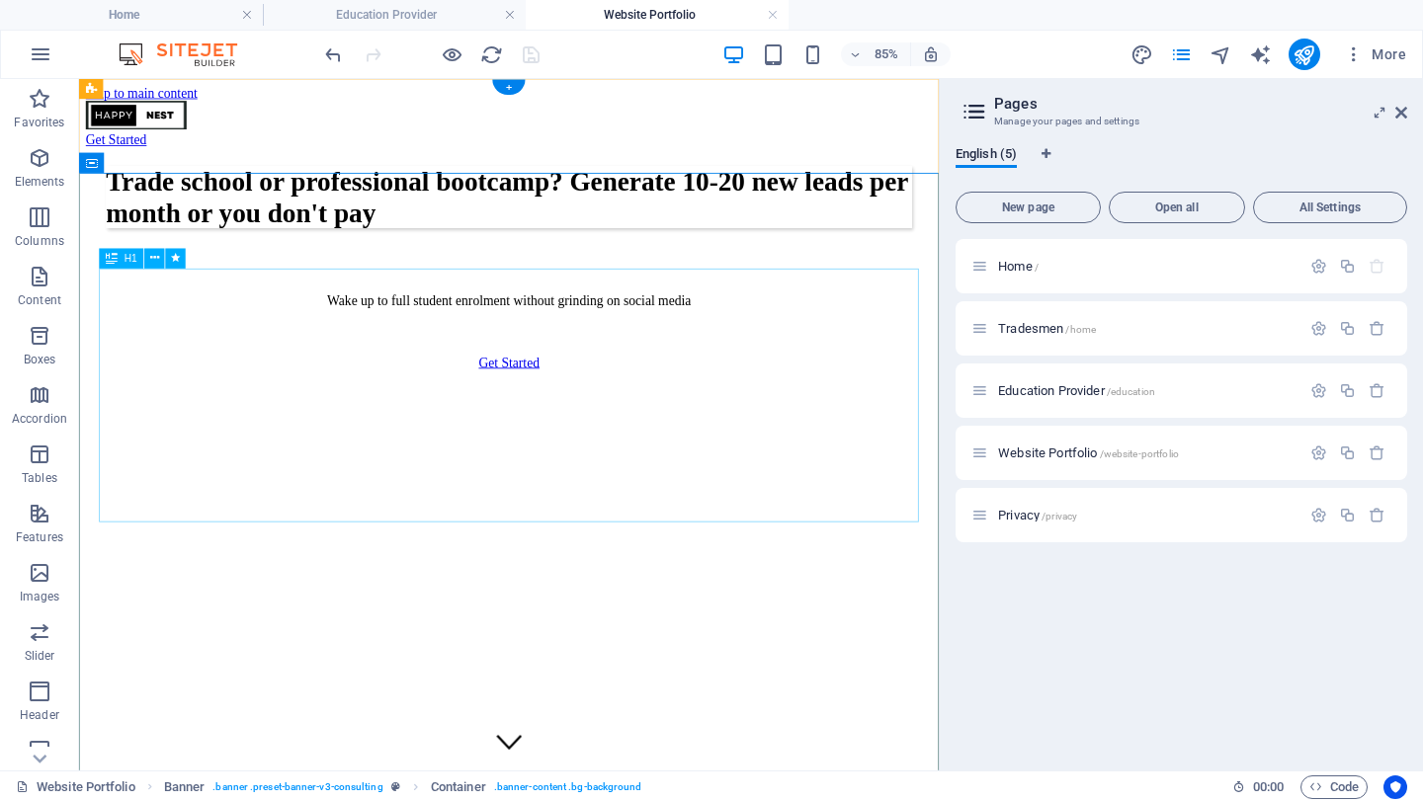
click at [634, 255] on div "Trade school or professional bootcamp? Generate 10-20 new leads per month or yo…" at bounding box center [585, 218] width 949 height 73
click at [562, 255] on div "Trade school or professional bootcamp? Generate 10-20 new leads per month or yo…" at bounding box center [585, 218] width 949 height 73
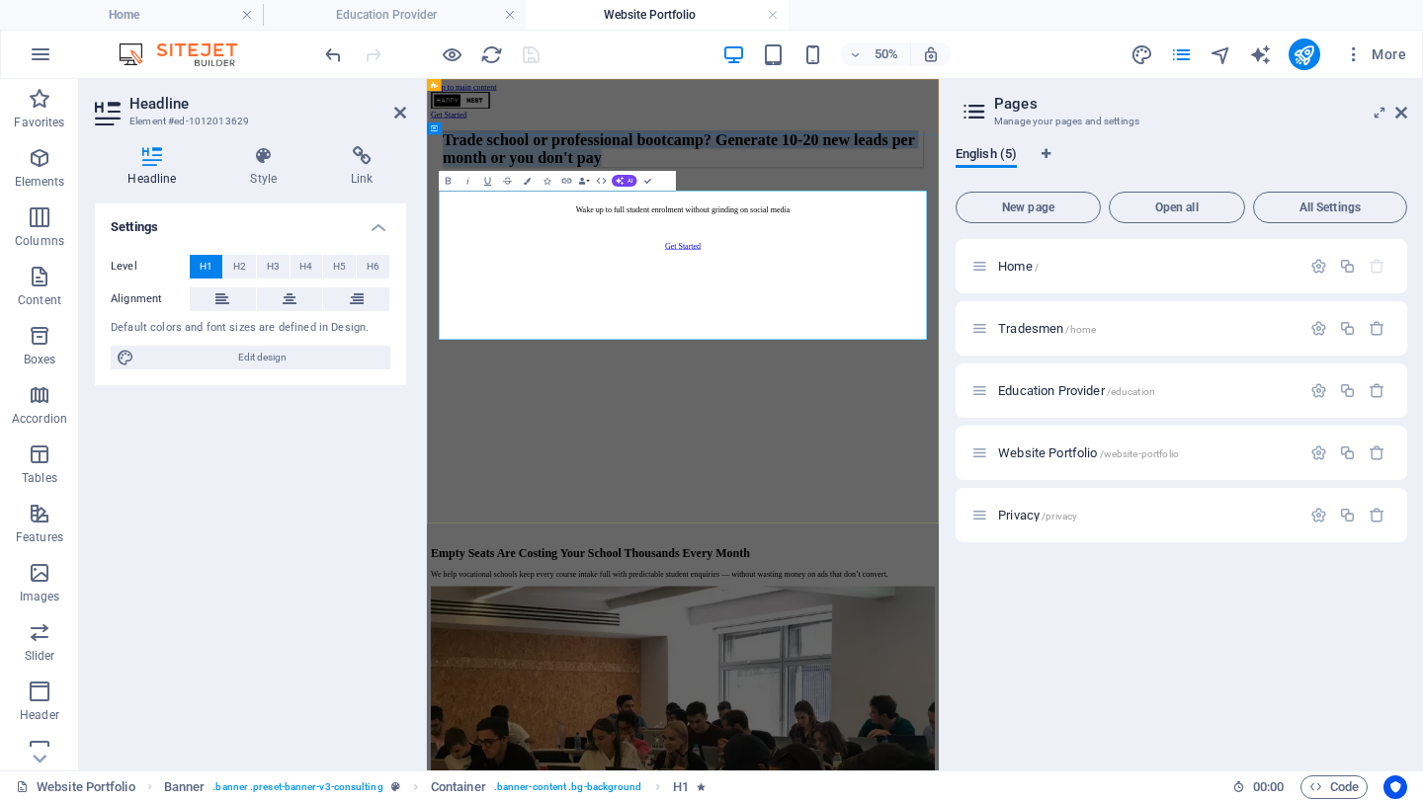
click at [552, 255] on h1 "Trade school or professional bootcamp? Generate 10-20 new leads per month or yo…" at bounding box center [939, 218] width 961 height 73
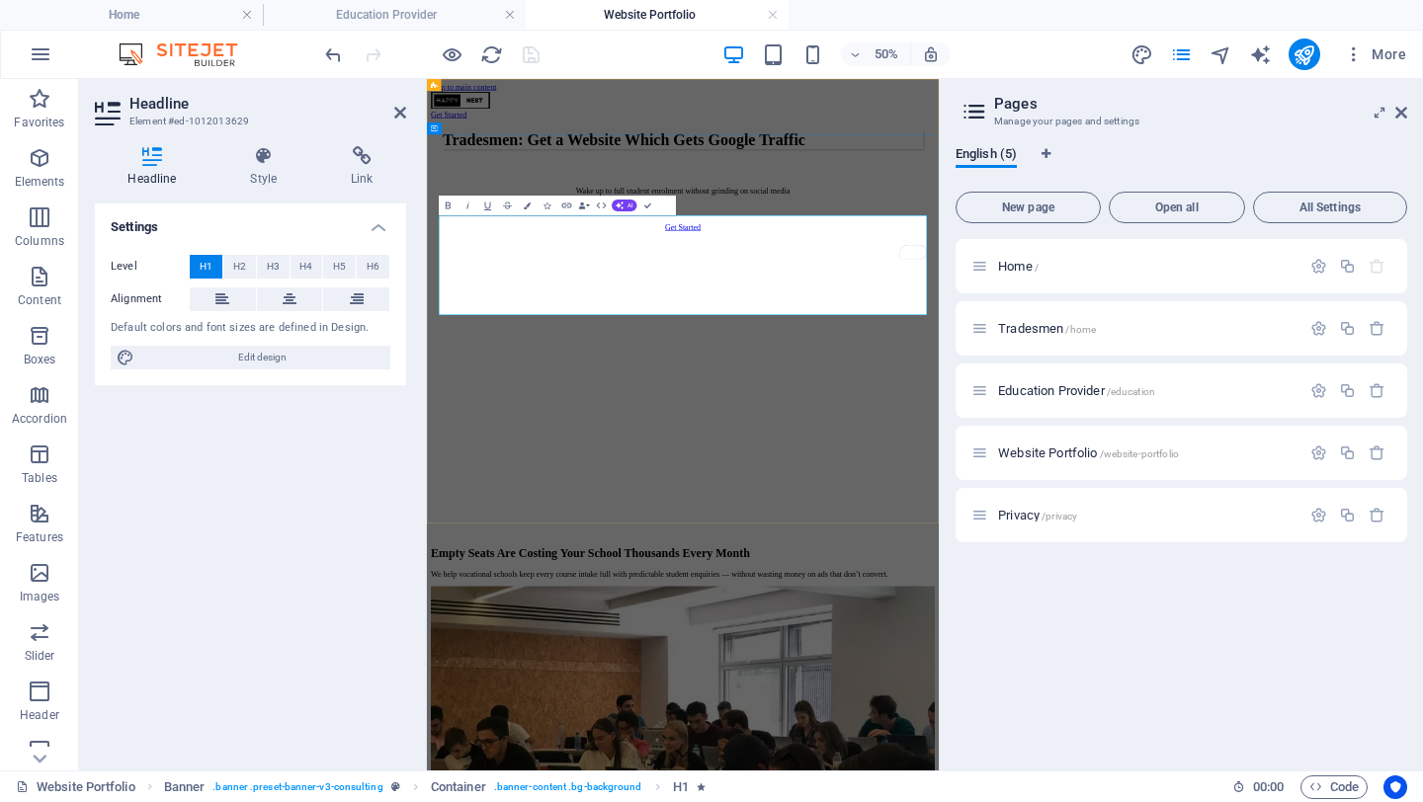
click at [907, 218] on h1 "​Tradesmen: Get a Website Which Gets Google Traffic" at bounding box center [939, 200] width 961 height 37
drag, startPoint x: 907, startPoint y: 415, endPoint x: 827, endPoint y: 414, distance: 80.1
click at [827, 218] on h1 "​Tradesmen: Get a Website Which Gets Google Traffic" at bounding box center [939, 200] width 961 height 37
click at [668, 218] on h1 "​Tradesmen: Get a Website Which Gets Google Traffic" at bounding box center [939, 200] width 961 height 37
drag, startPoint x: 916, startPoint y: 399, endPoint x: 830, endPoint y: 401, distance: 86.0
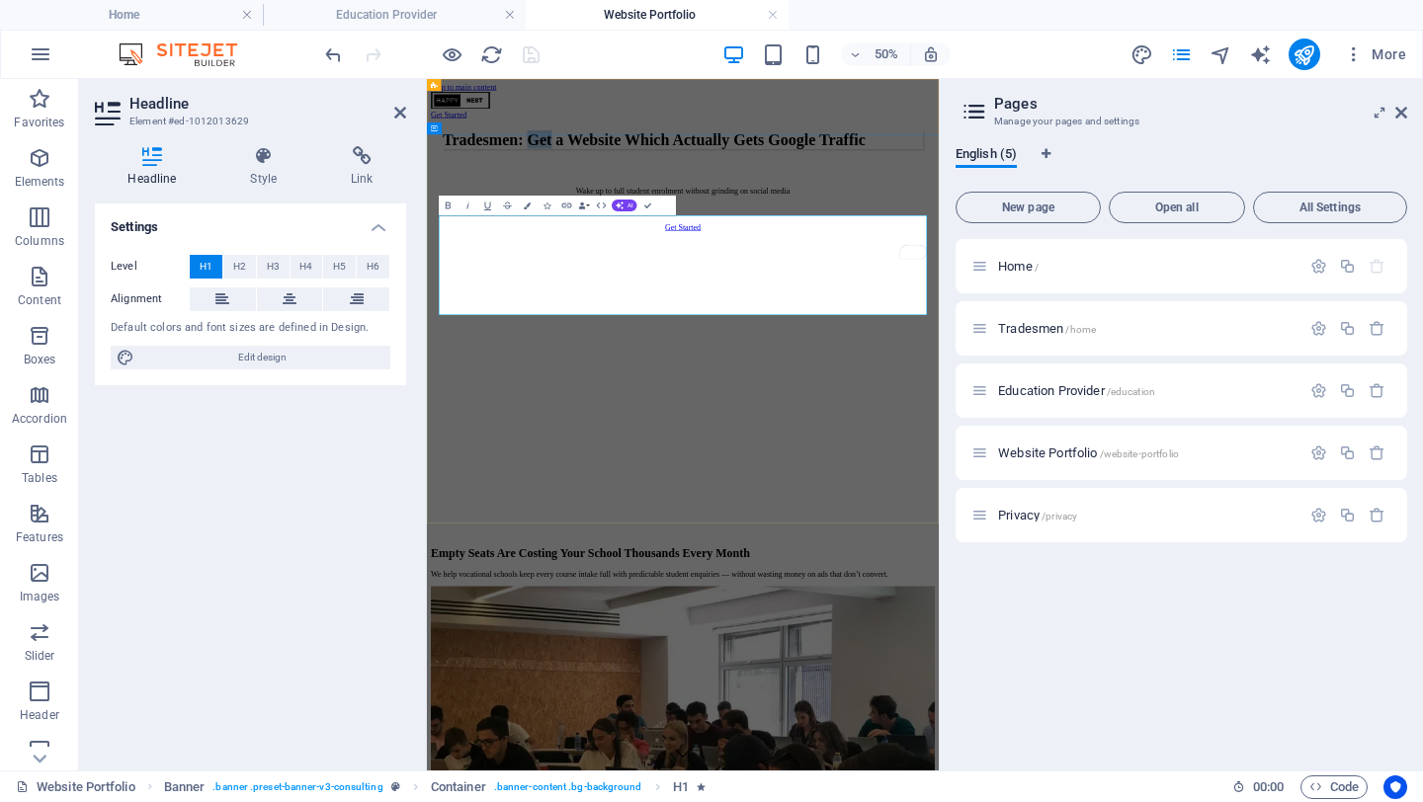
click at [830, 218] on h1 "Tradesmen: Get a Website Which Actually Gets Google Traffic" at bounding box center [939, 200] width 961 height 37
click at [1414, 218] on h1 "Tradesmen: How about a Website Which Actually Gets Google Traffic" at bounding box center [939, 200] width 961 height 37
click at [1044, 404] on div at bounding box center [939, 385] width 961 height 40
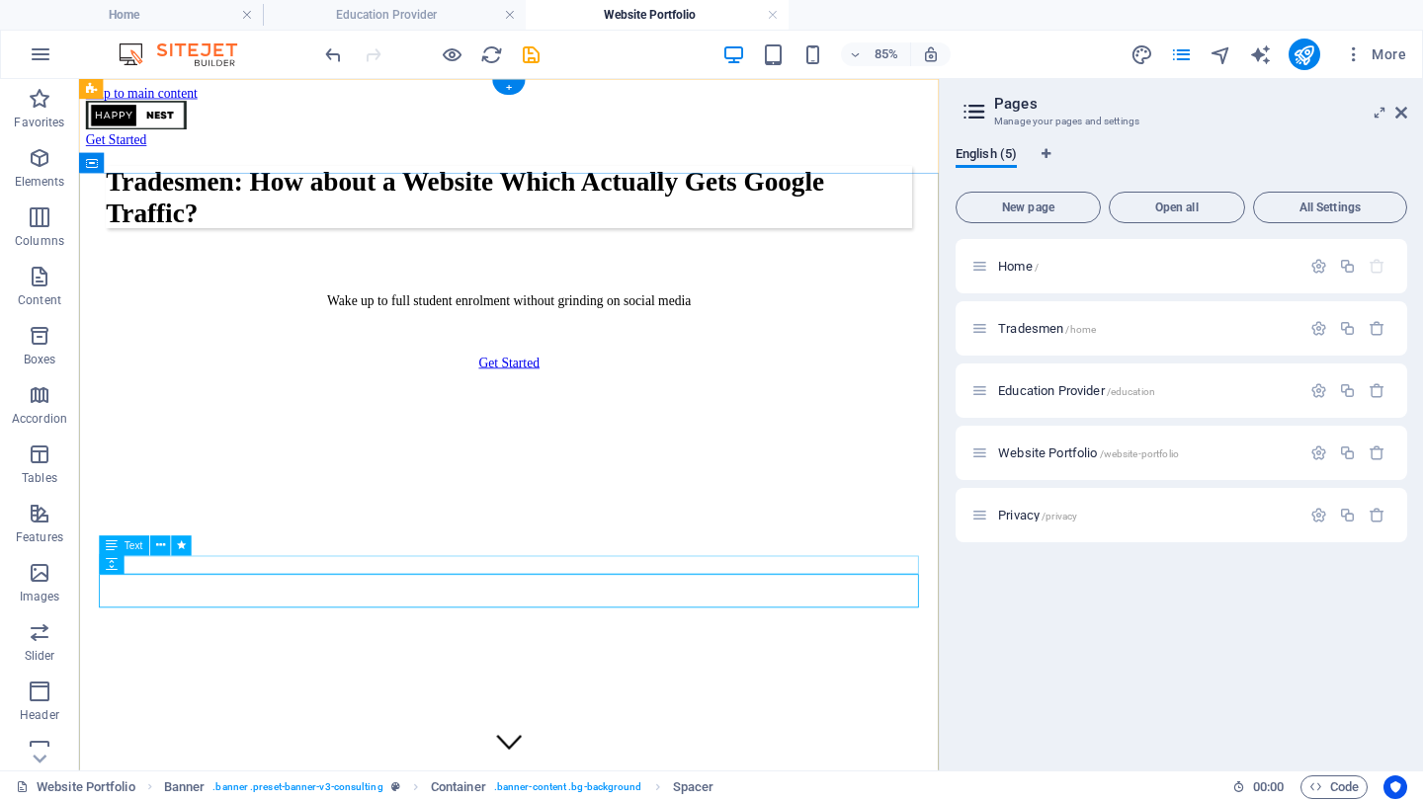
click at [608, 349] on div "Wake up to full student enrolment without grinding on social media" at bounding box center [585, 340] width 949 height 18
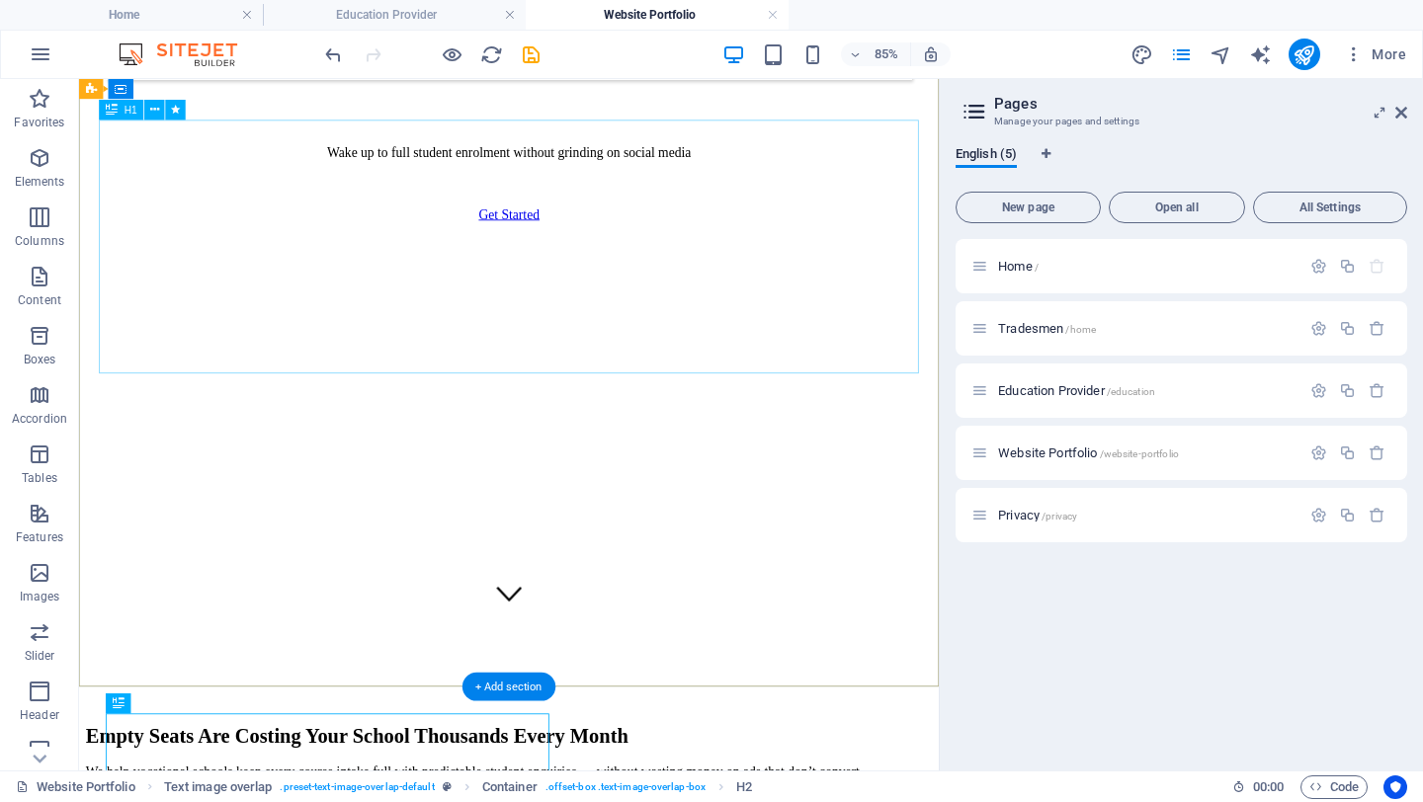
scroll to position [0, 0]
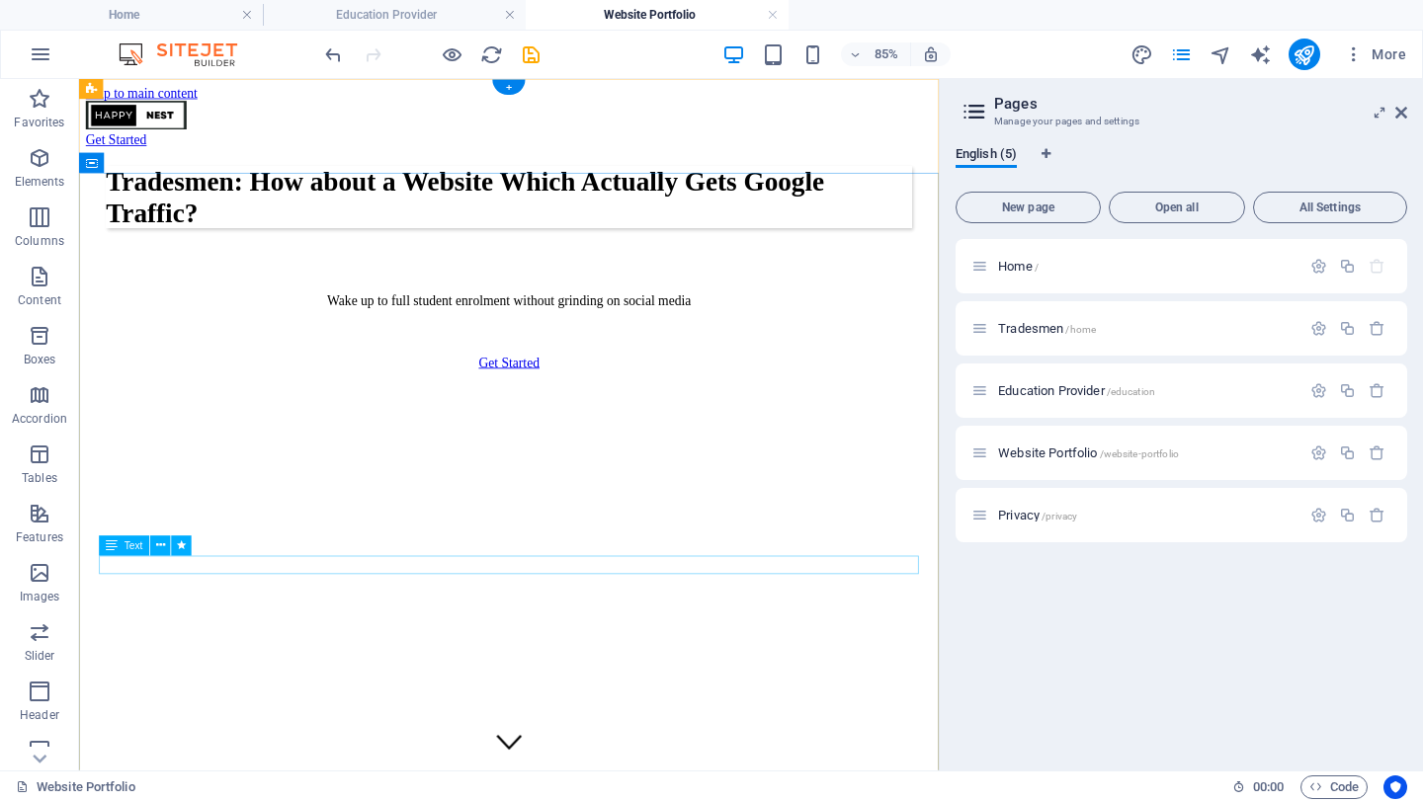
click at [497, 349] on div "Wake up to full student enrolment without grinding on social media" at bounding box center [585, 340] width 949 height 18
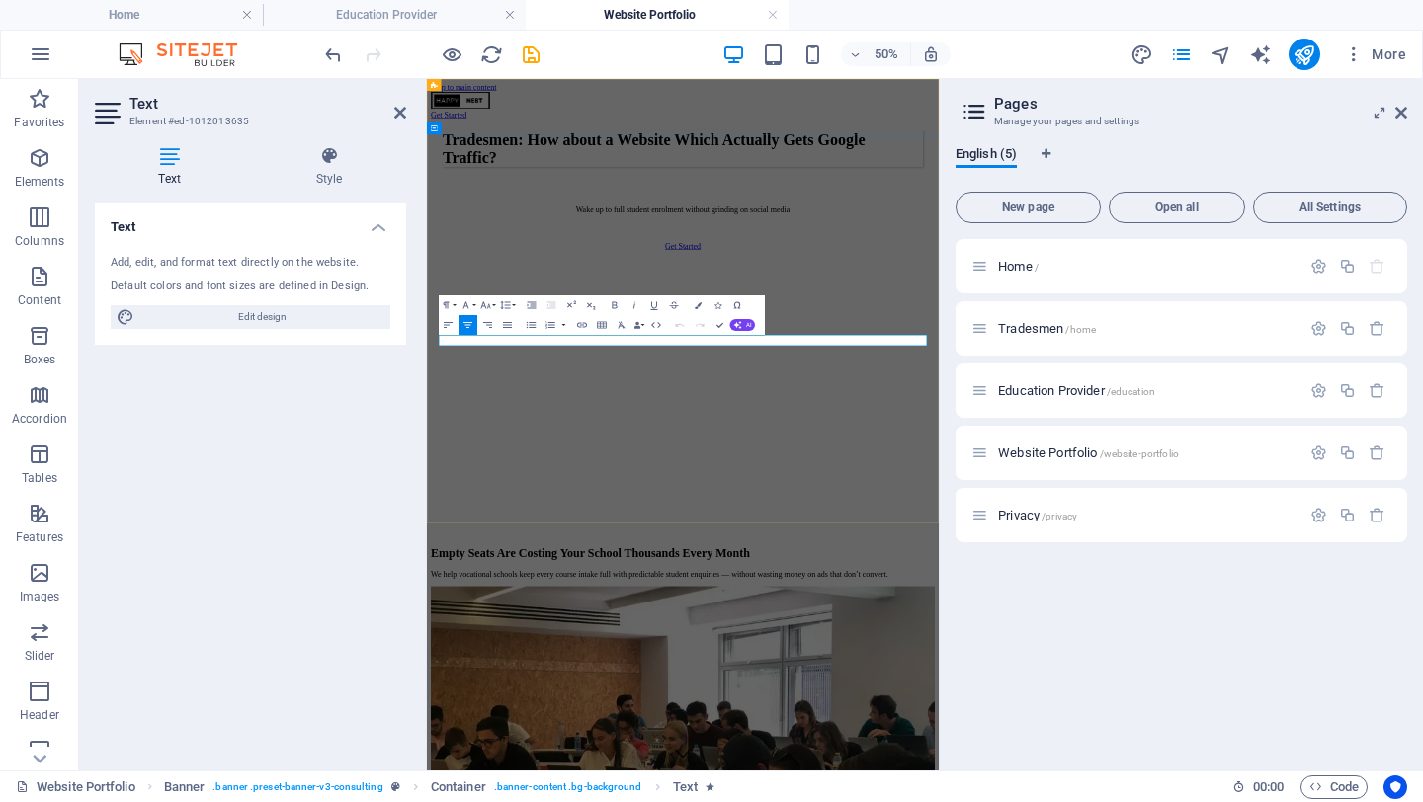
click at [828, 349] on p "Wake up to full student enrolment without grinding on social media" at bounding box center [939, 340] width 961 height 18
click at [1037, 529] on div "Tradesmen: How about a Website Which Actually Gets Google Traffic? ​No more rac…" at bounding box center [939, 344] width 1008 height 369
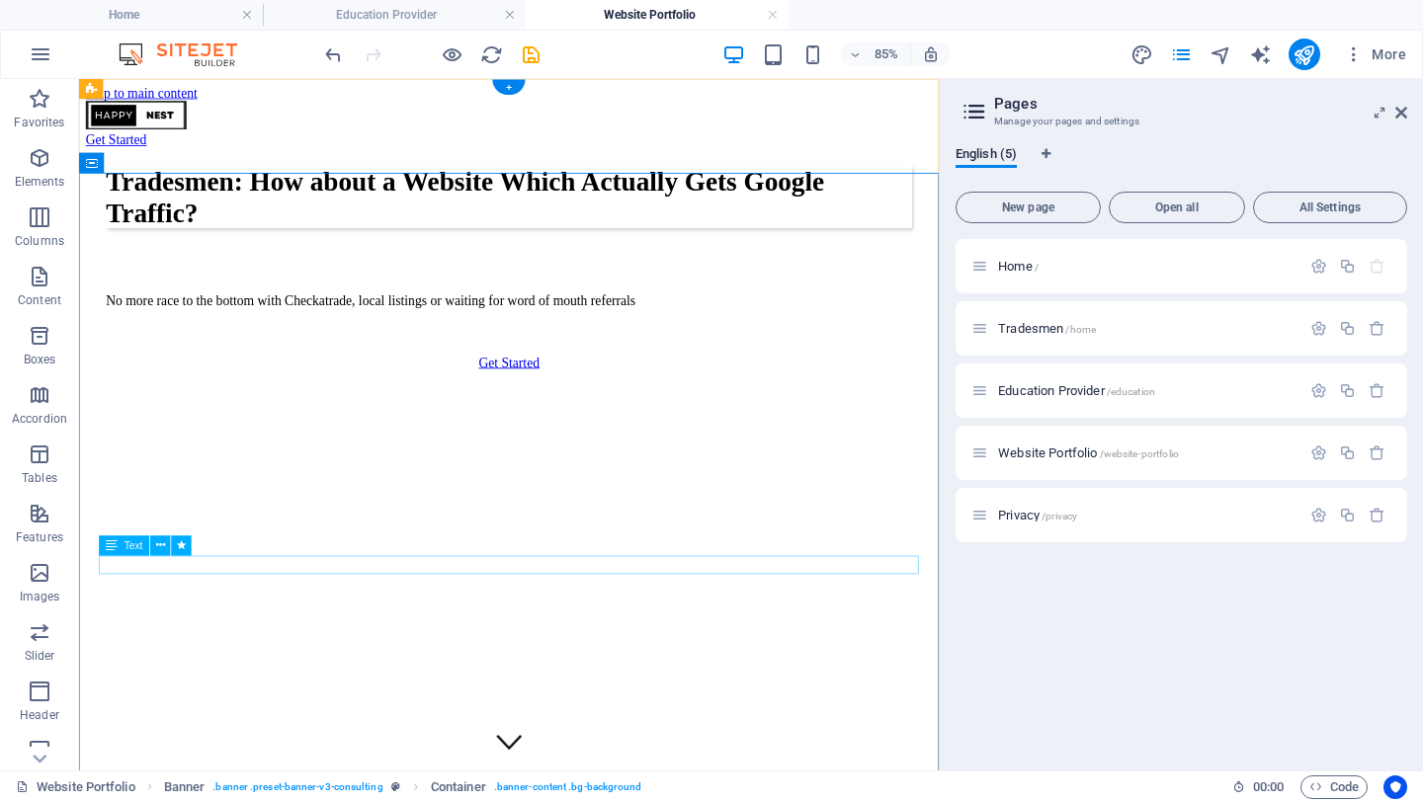
click at [534, 349] on div "No more race to the bottom with Checkatrade, local listings or waiting for word…" at bounding box center [585, 340] width 949 height 18
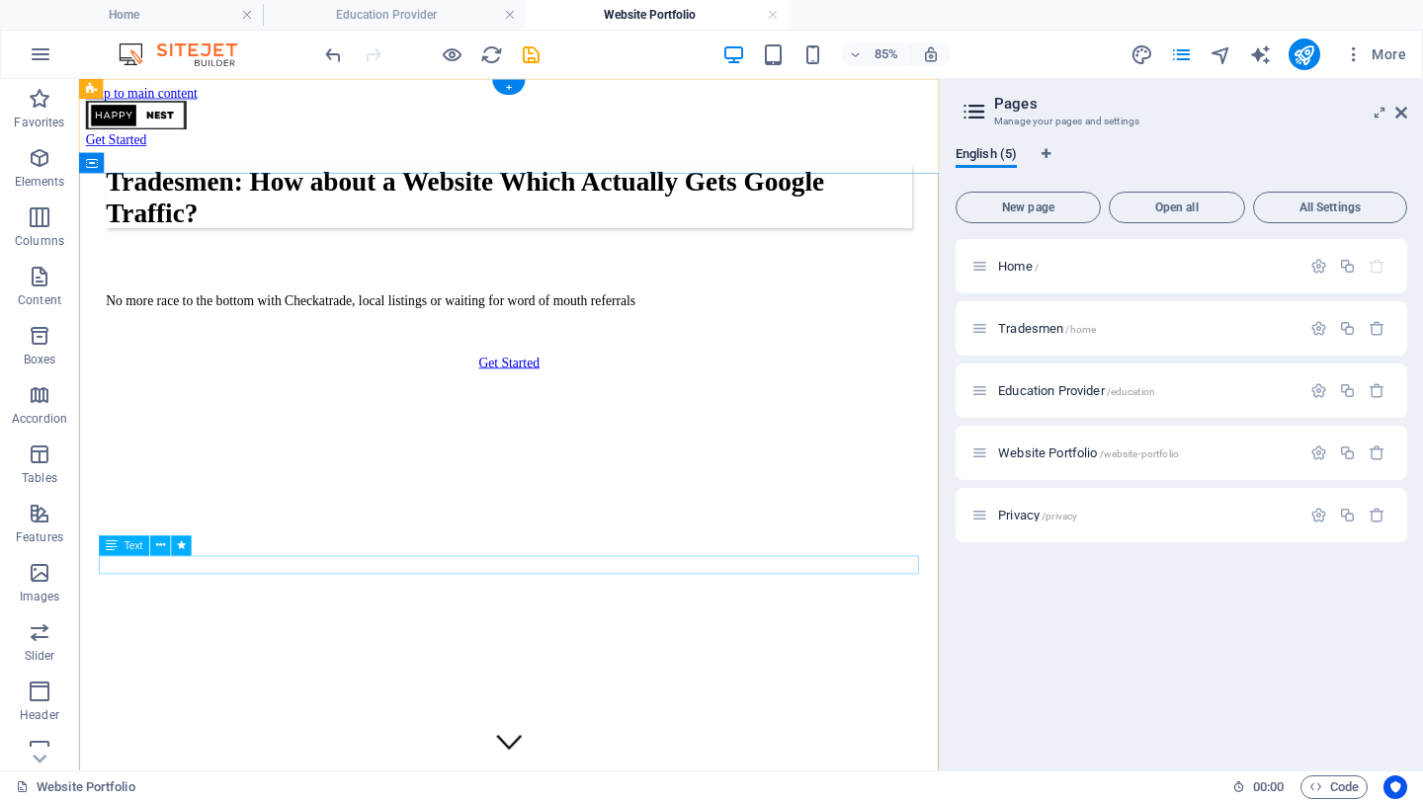
click at [528, 349] on div "No more race to the bottom with Checkatrade, local listings or waiting for word…" at bounding box center [585, 340] width 949 height 18
click at [506, 349] on div "No more race to the bottom with Checkatrade, local listings or waiting for word…" at bounding box center [585, 340] width 949 height 18
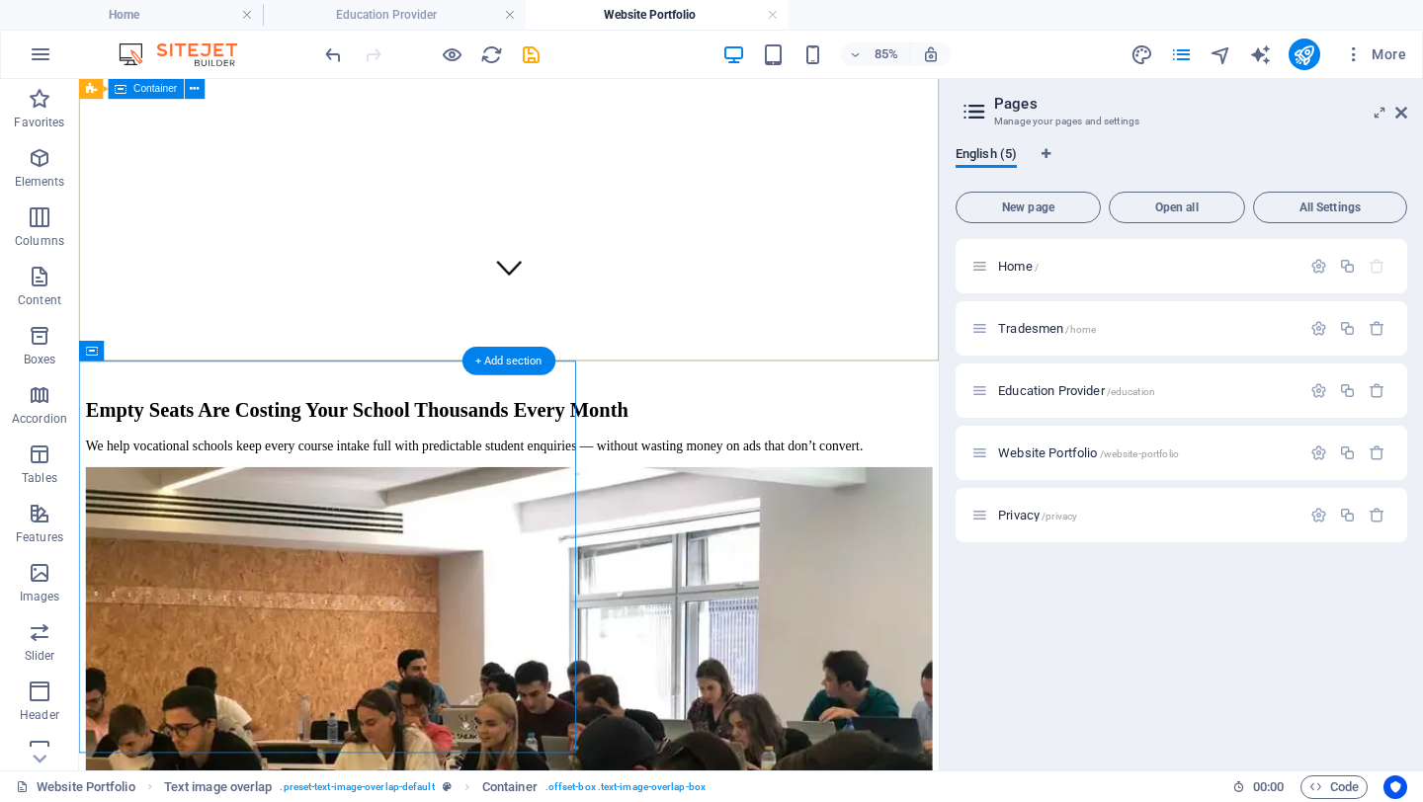
scroll to position [343, 0]
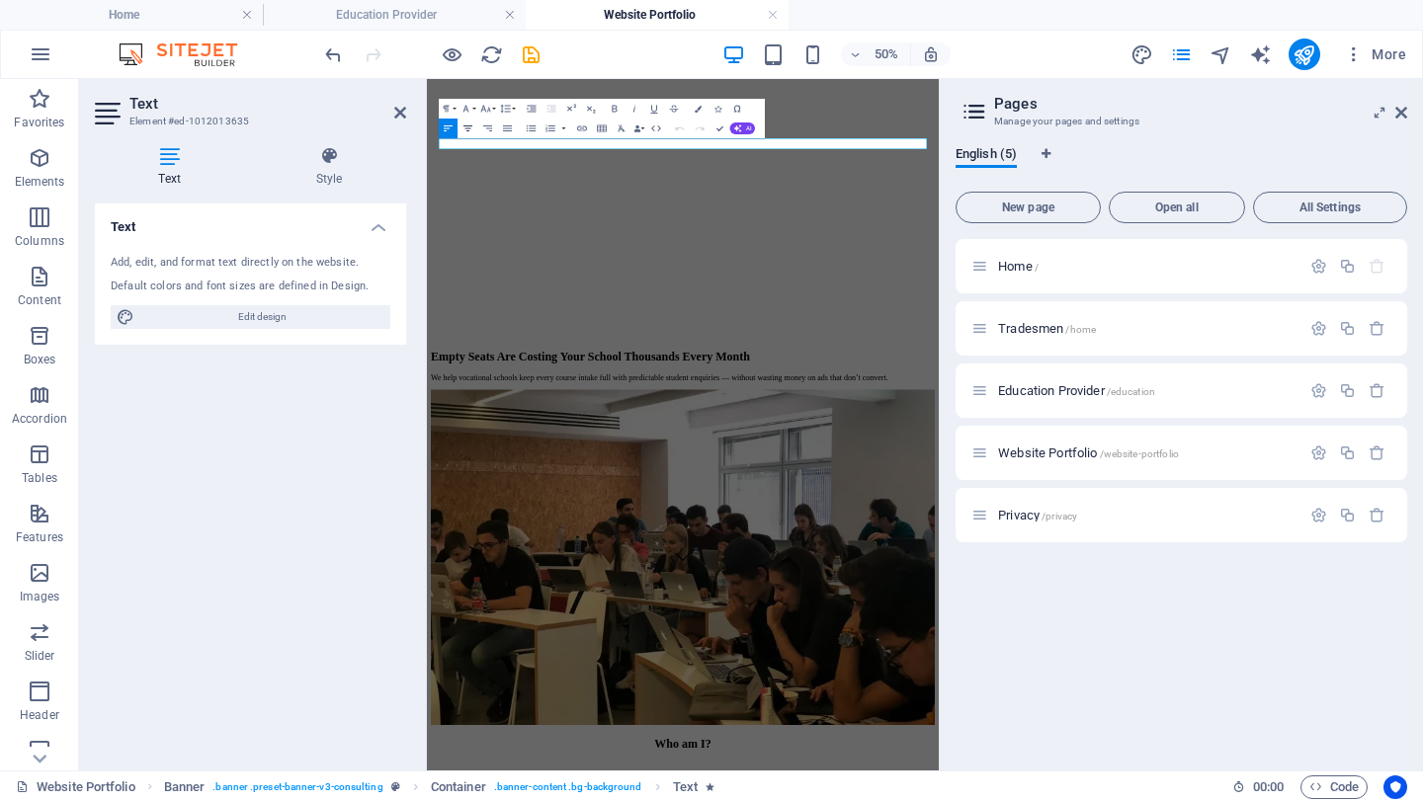
click at [468, 128] on icon "button" at bounding box center [469, 129] width 12 height 12
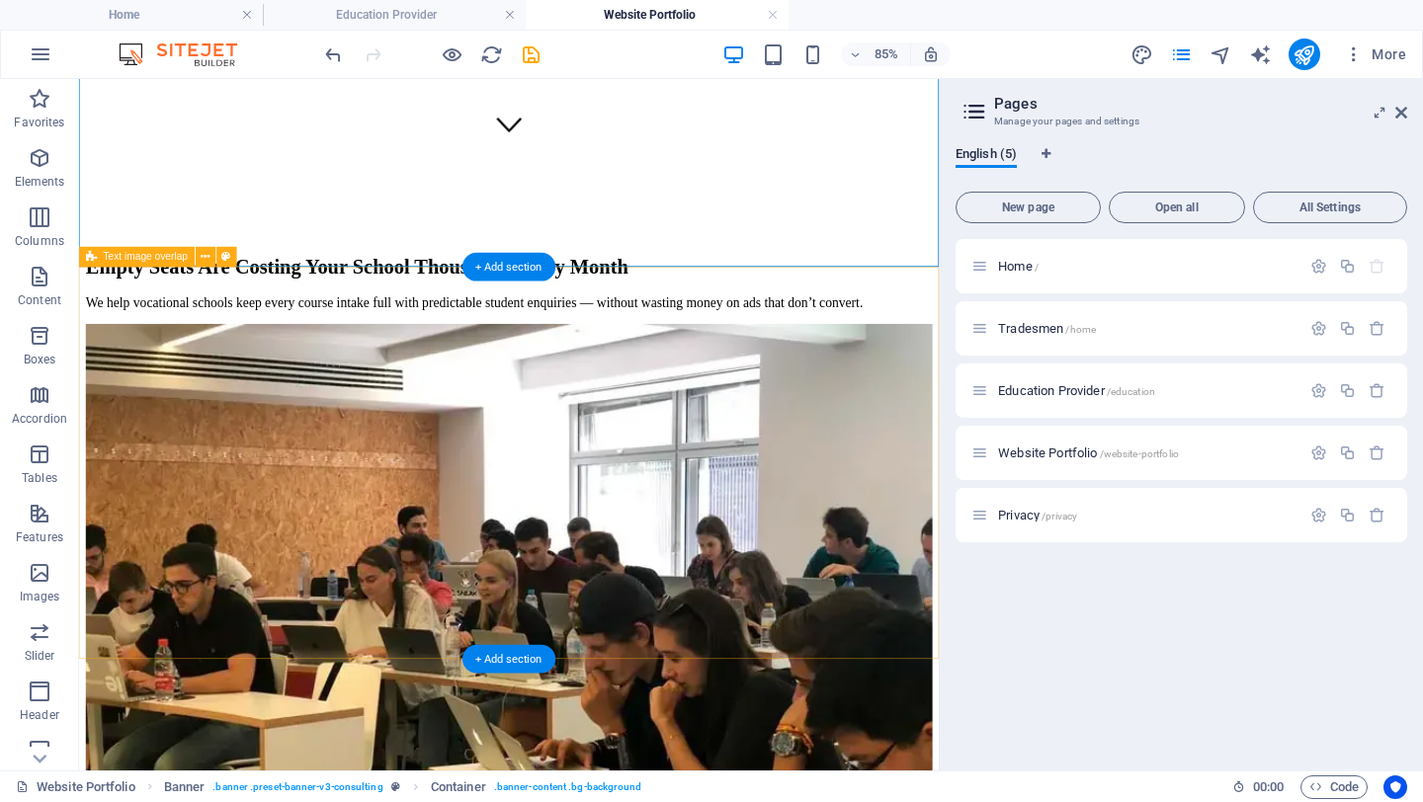
scroll to position [744, 0]
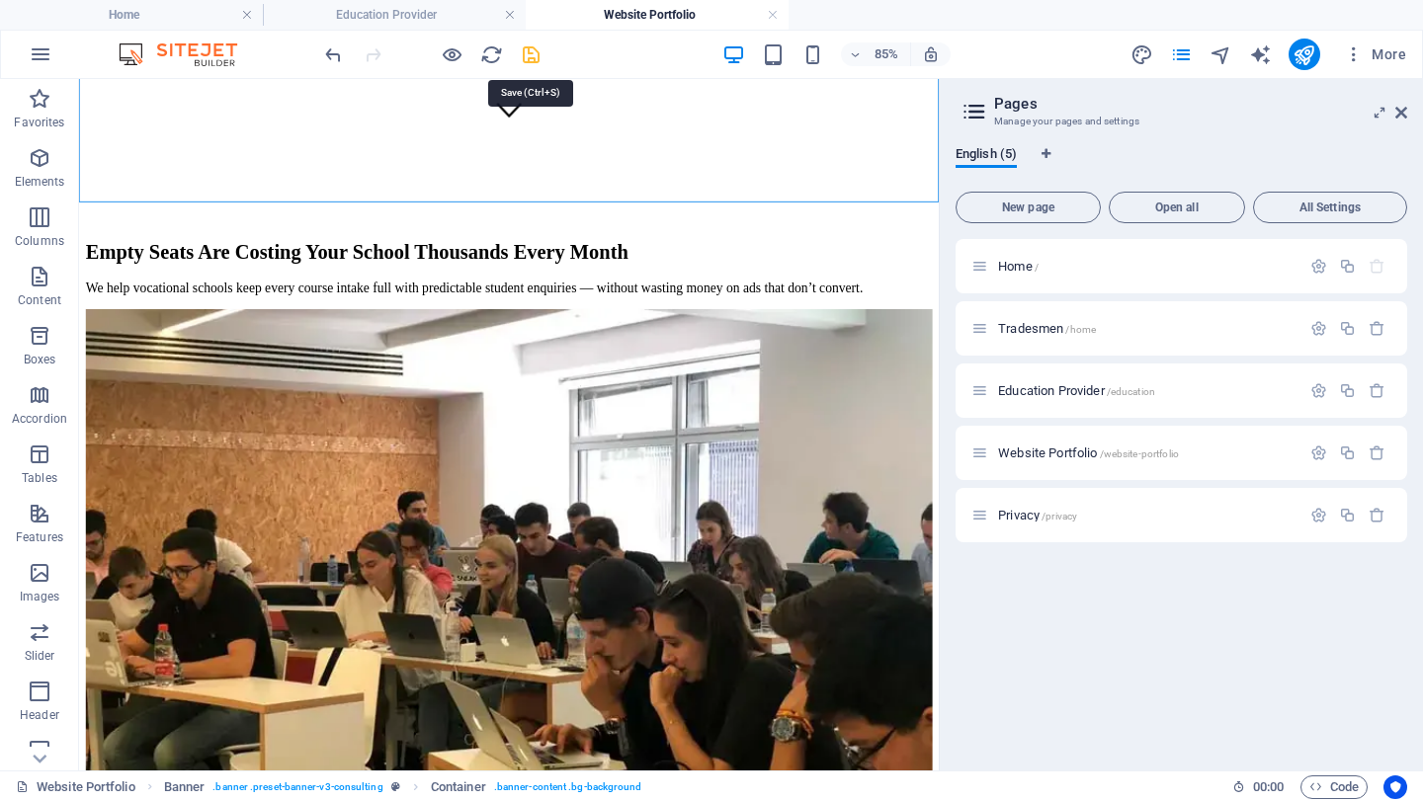
click at [534, 54] on icon "save" at bounding box center [531, 54] width 23 height 23
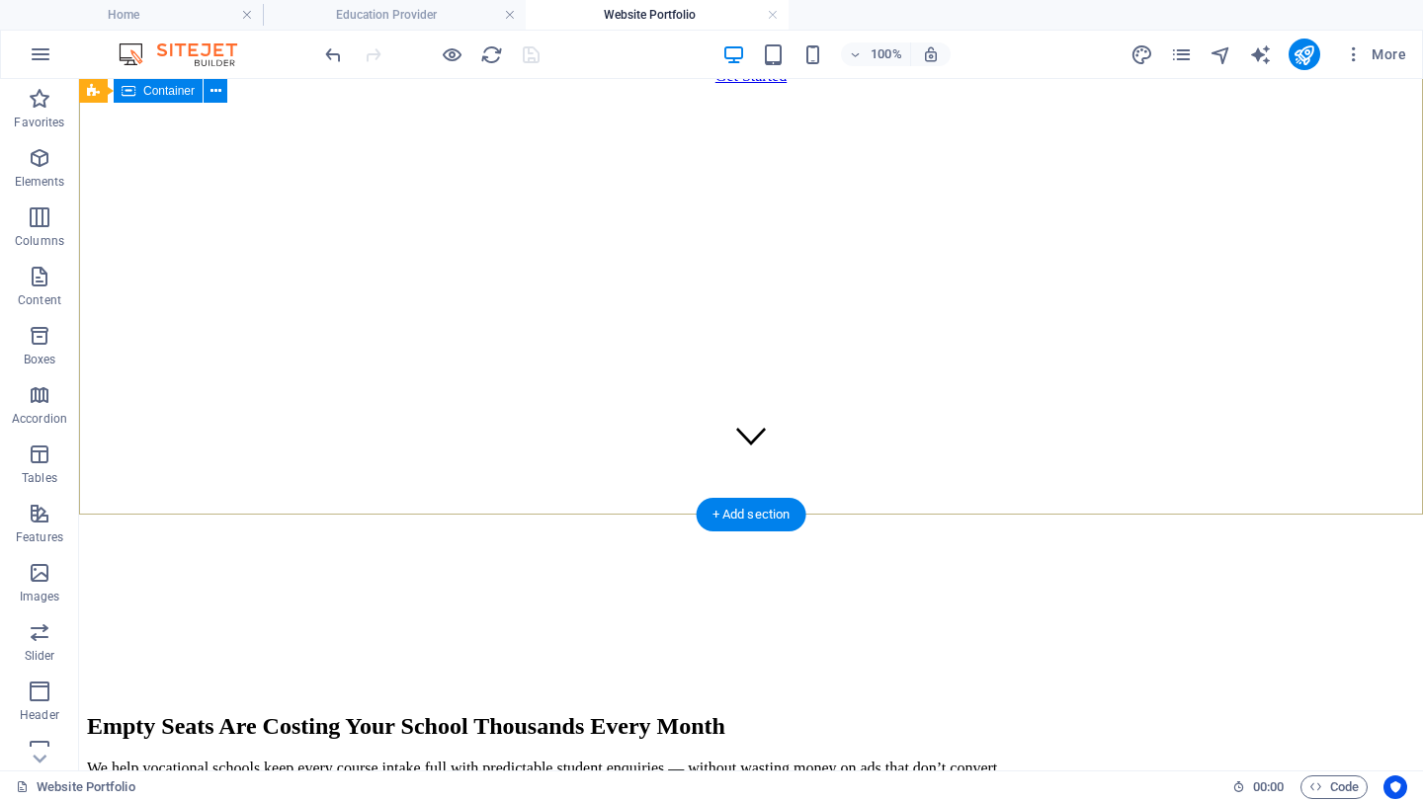
scroll to position [617, 0]
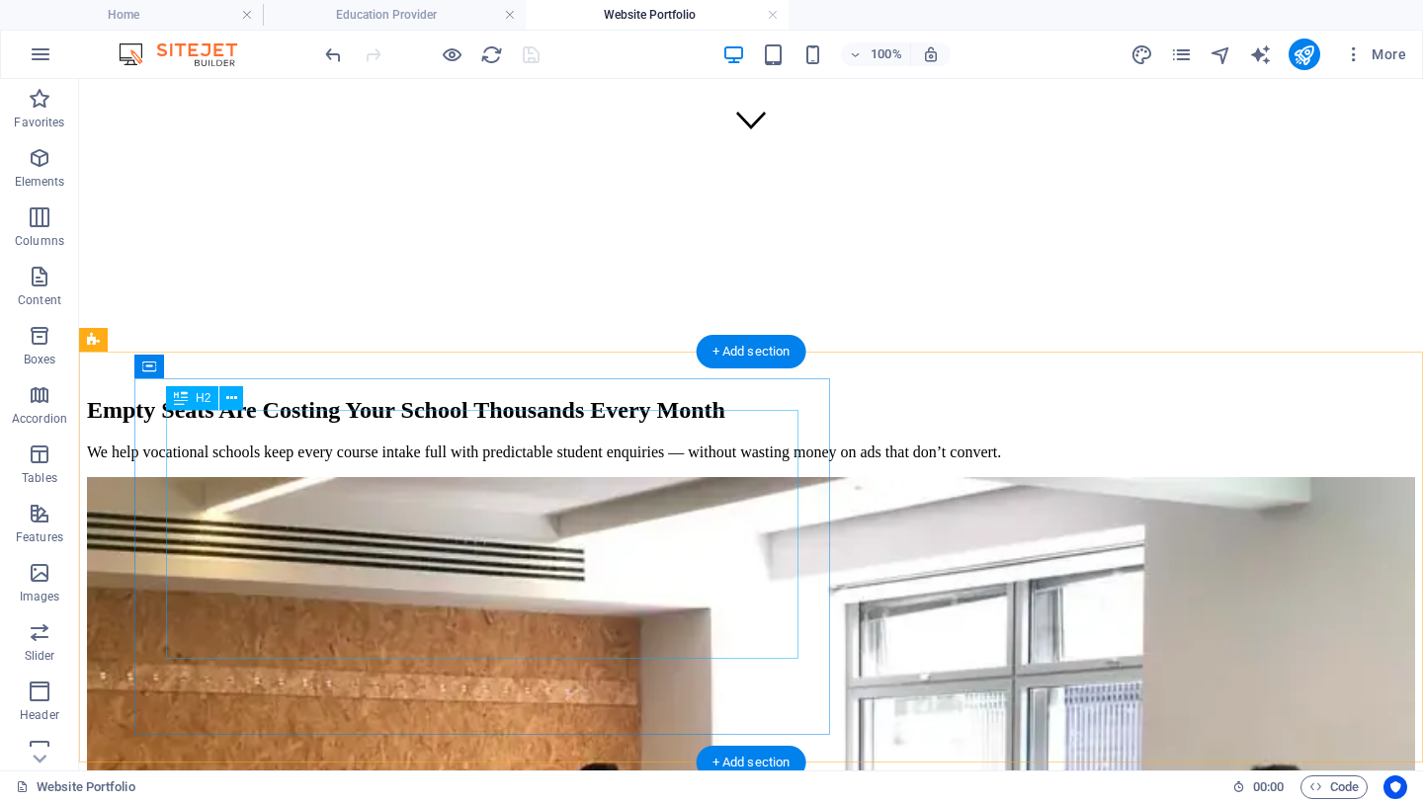
click at [513, 424] on div "Empty Seats Are Costing Your School Thousands Every Month" at bounding box center [751, 410] width 1328 height 27
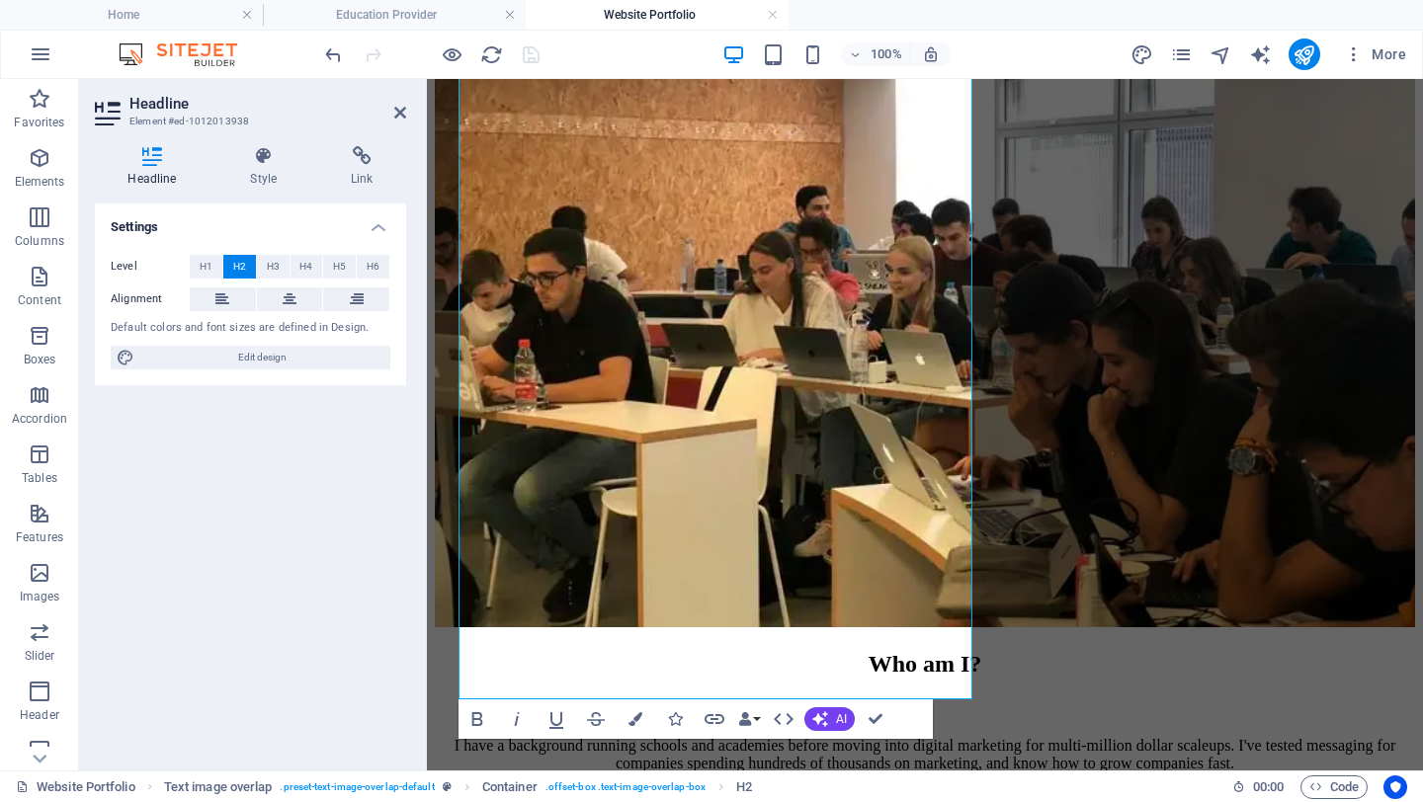
scroll to position [1156, 0]
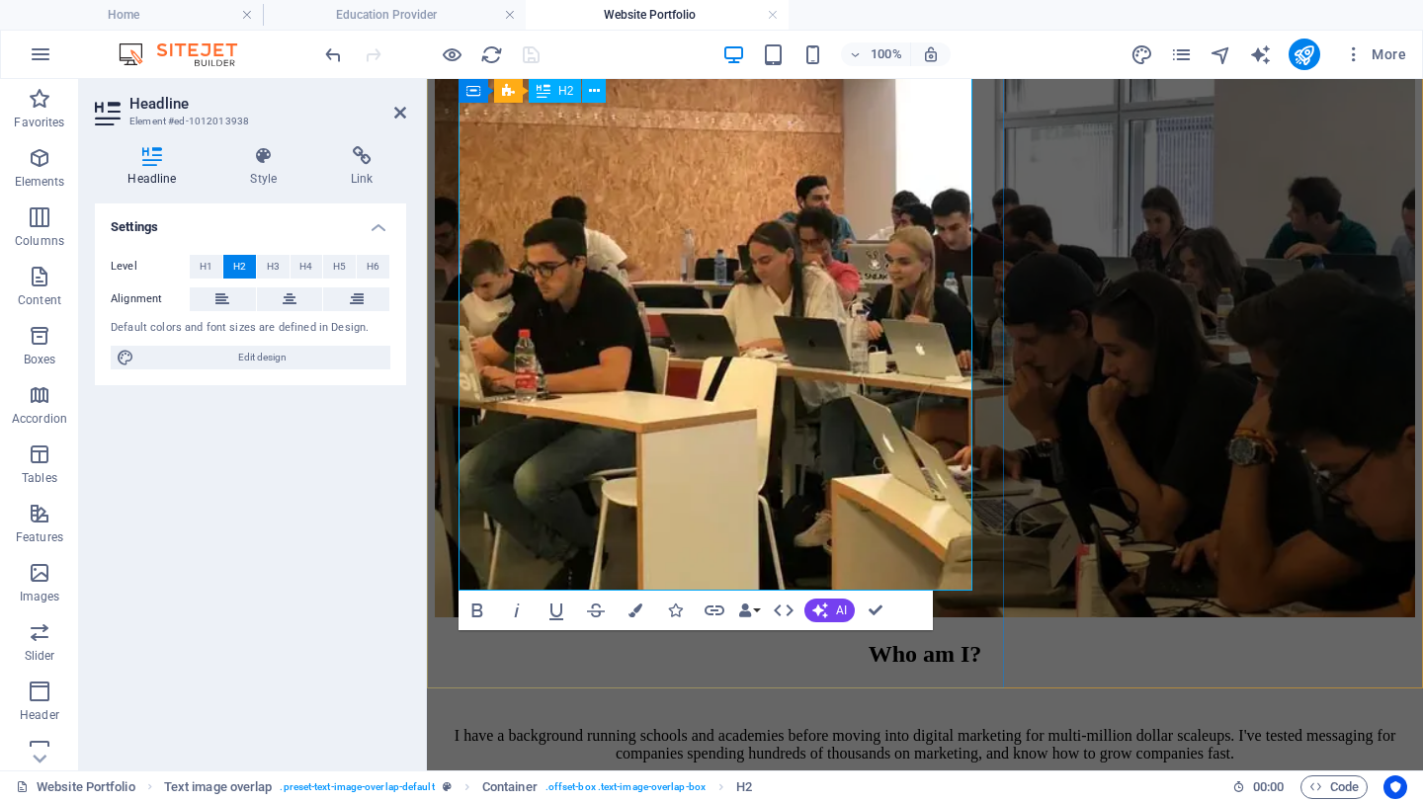
drag, startPoint x: 686, startPoint y: 340, endPoint x: 841, endPoint y: 583, distance: 288.4
copy h2 "We don't just build pretty websites. We create high-performing digital assets t…"
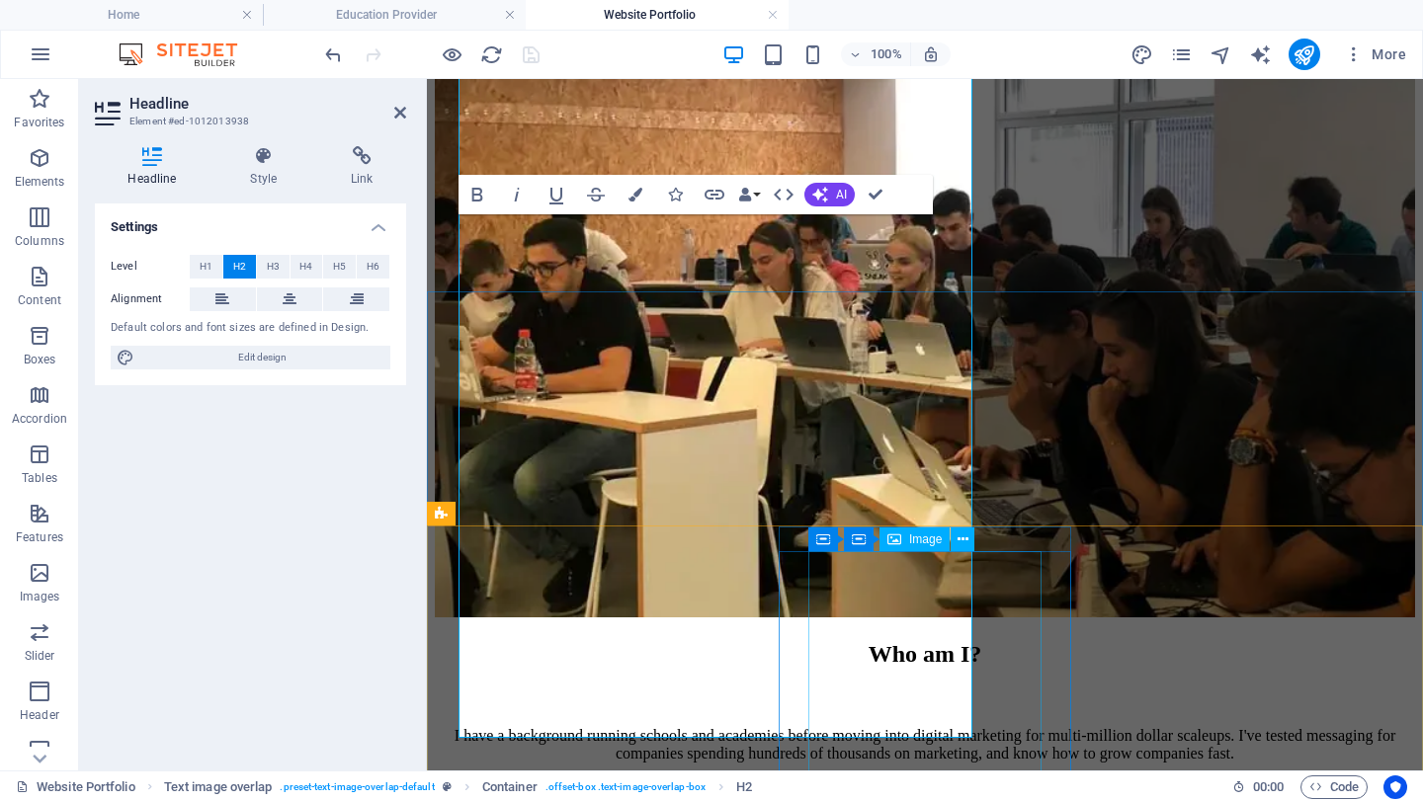
scroll to position [1009, 0]
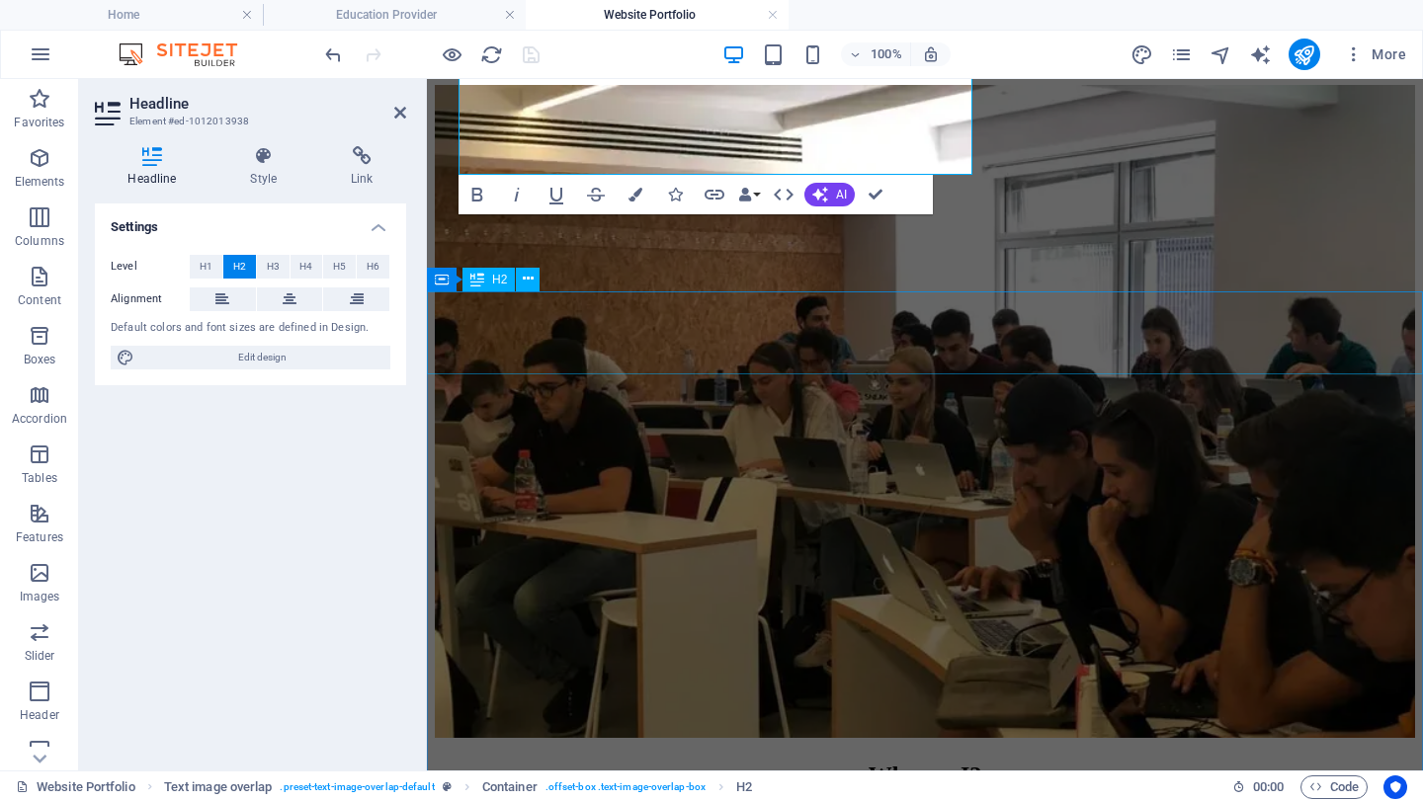
click at [606, 762] on div "Who am I?" at bounding box center [925, 775] width 980 height 27
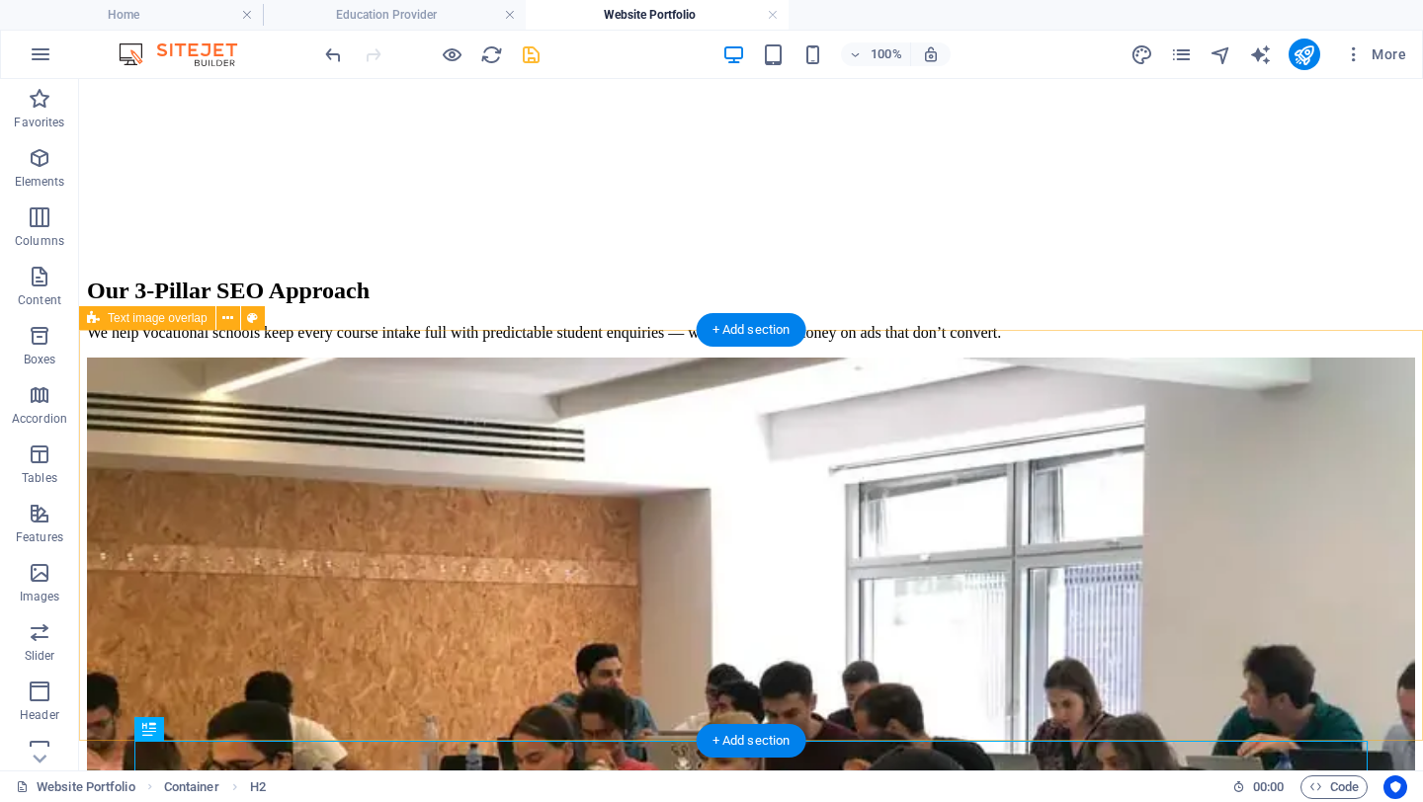
scroll to position [745, 0]
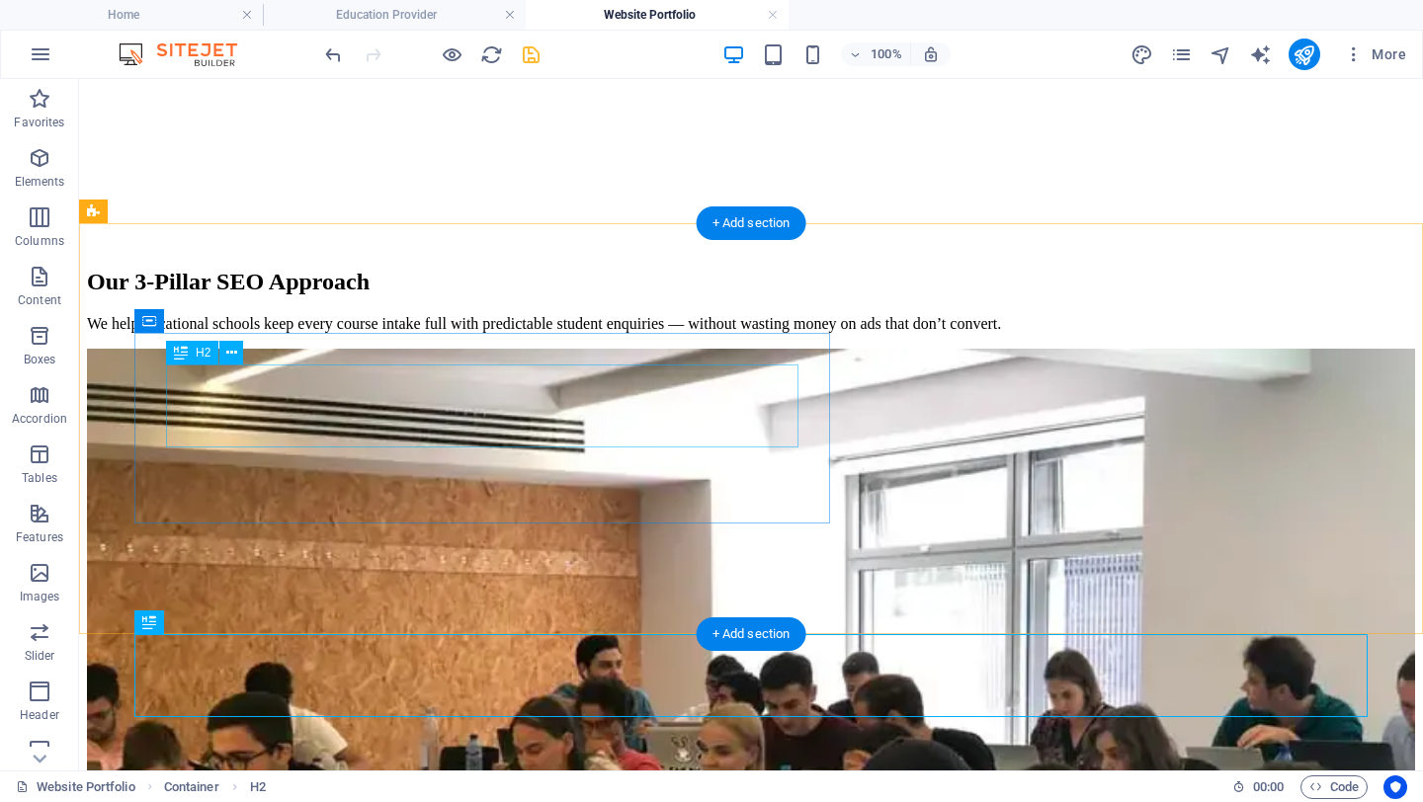
click at [232, 296] on div "Our 3-Pillar SEO Approach" at bounding box center [751, 282] width 1328 height 27
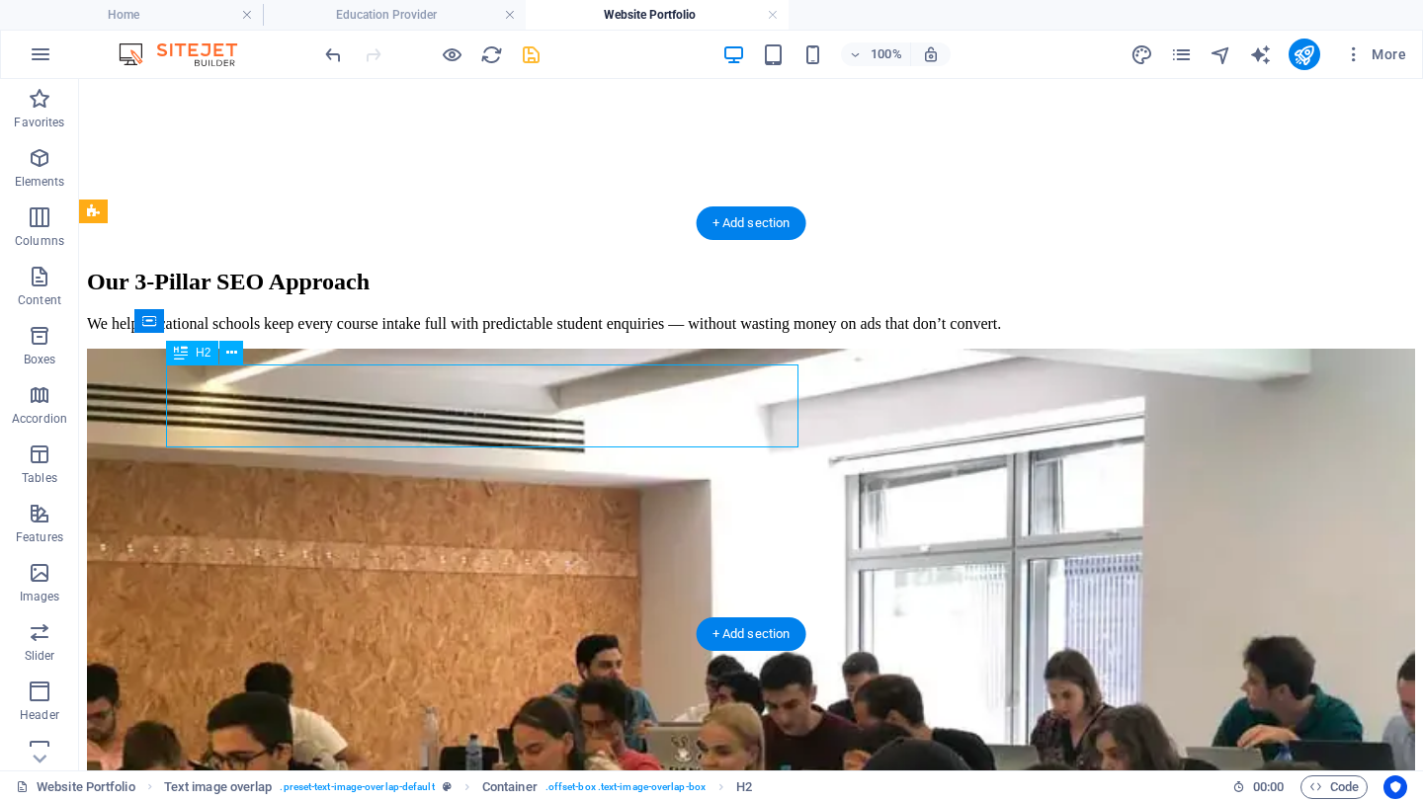
click at [232, 296] on div "Our 3-Pillar SEO Approach" at bounding box center [751, 282] width 1328 height 27
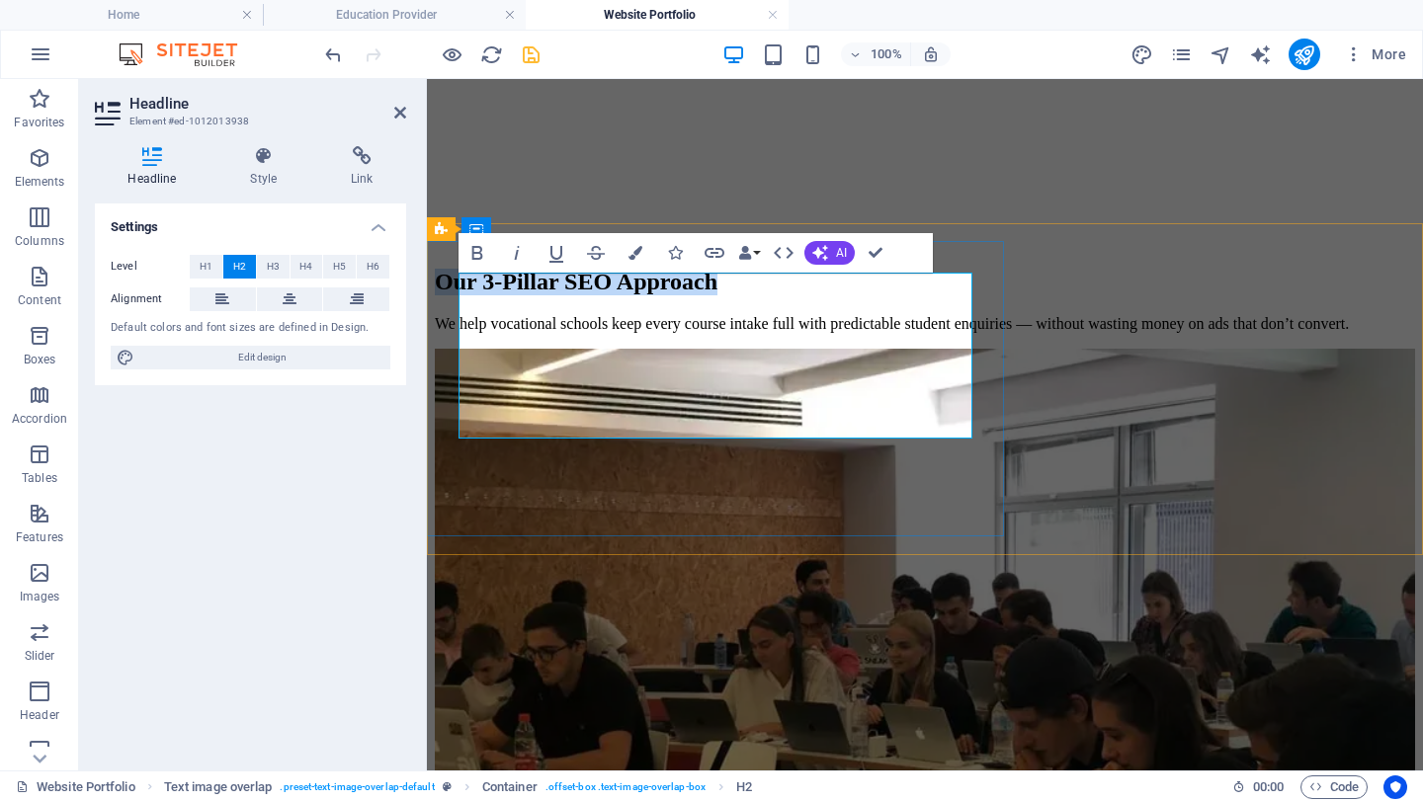
click at [532, 296] on h2 "Our 3-Pillar SEO Approach" at bounding box center [925, 282] width 980 height 27
click at [675, 333] on div "We help vocational schools keep every course intake full with predictable stude…" at bounding box center [925, 324] width 980 height 18
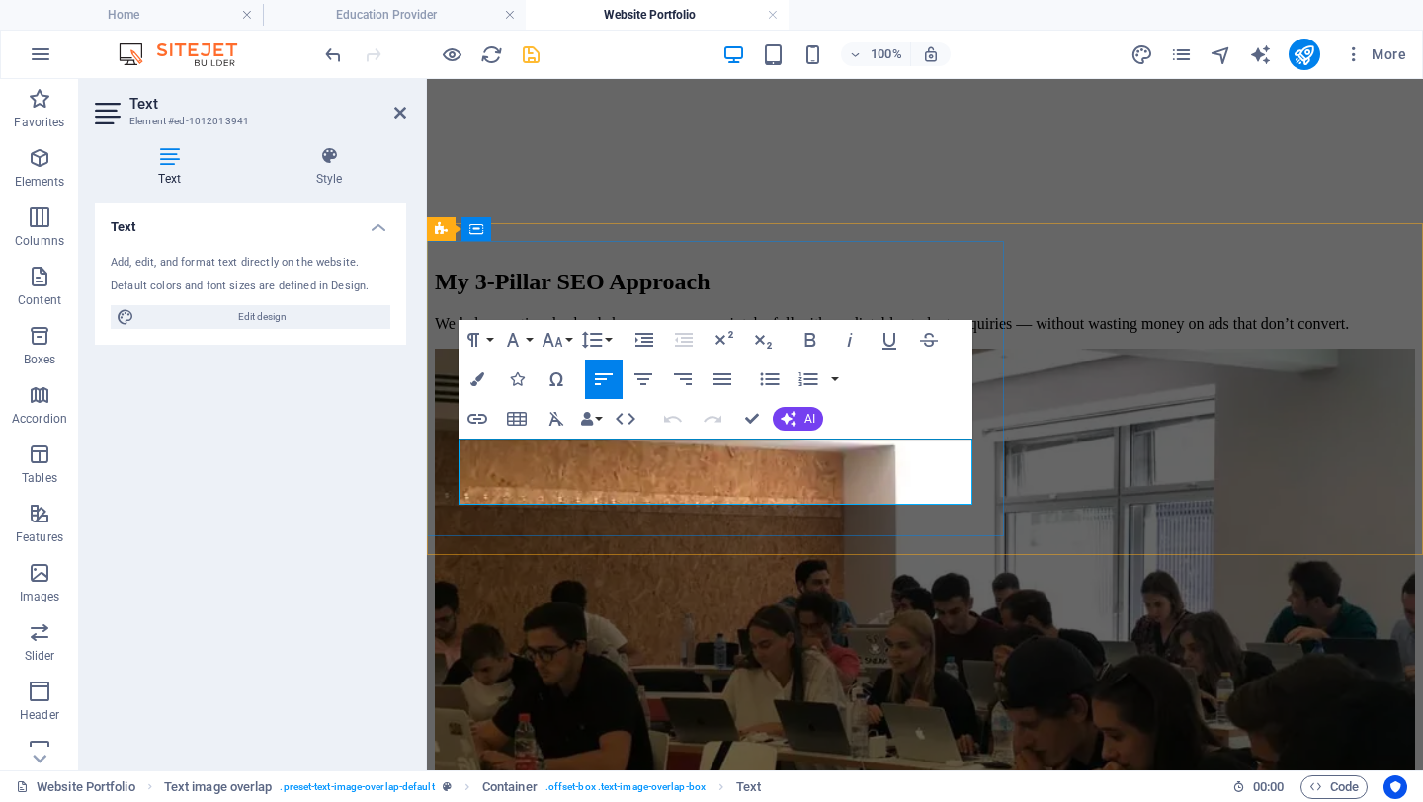
click at [675, 333] on p "We help vocational schools keep every course intake full with predictable stude…" at bounding box center [925, 324] width 980 height 18
click at [481, 333] on p "We don't just build pretty websites. We create high-performing digital assets t…" at bounding box center [925, 324] width 980 height 18
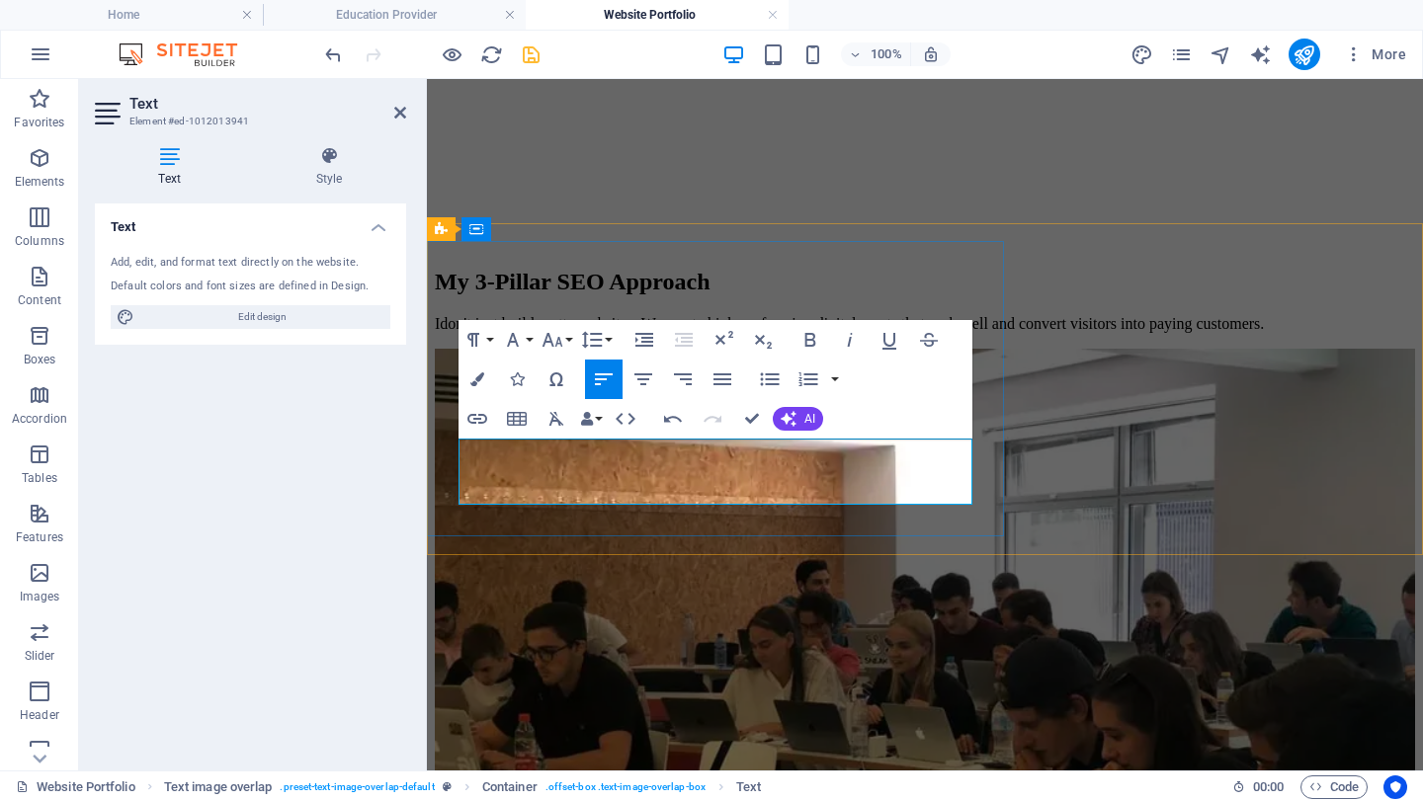
click at [739, 333] on p "I don't just build pretty websites. We create high-performing digital assets th…" at bounding box center [925, 324] width 980 height 18
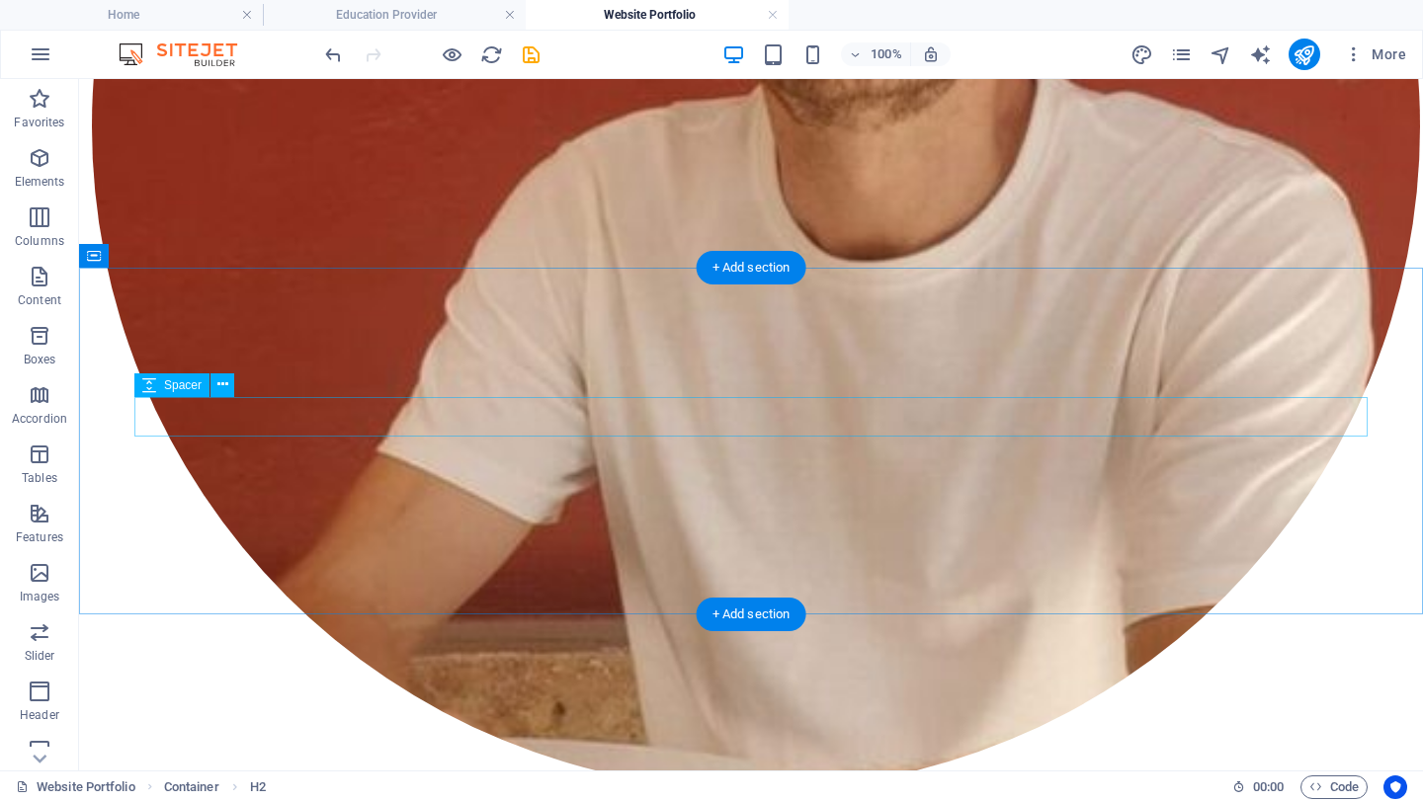
scroll to position [2796, 0]
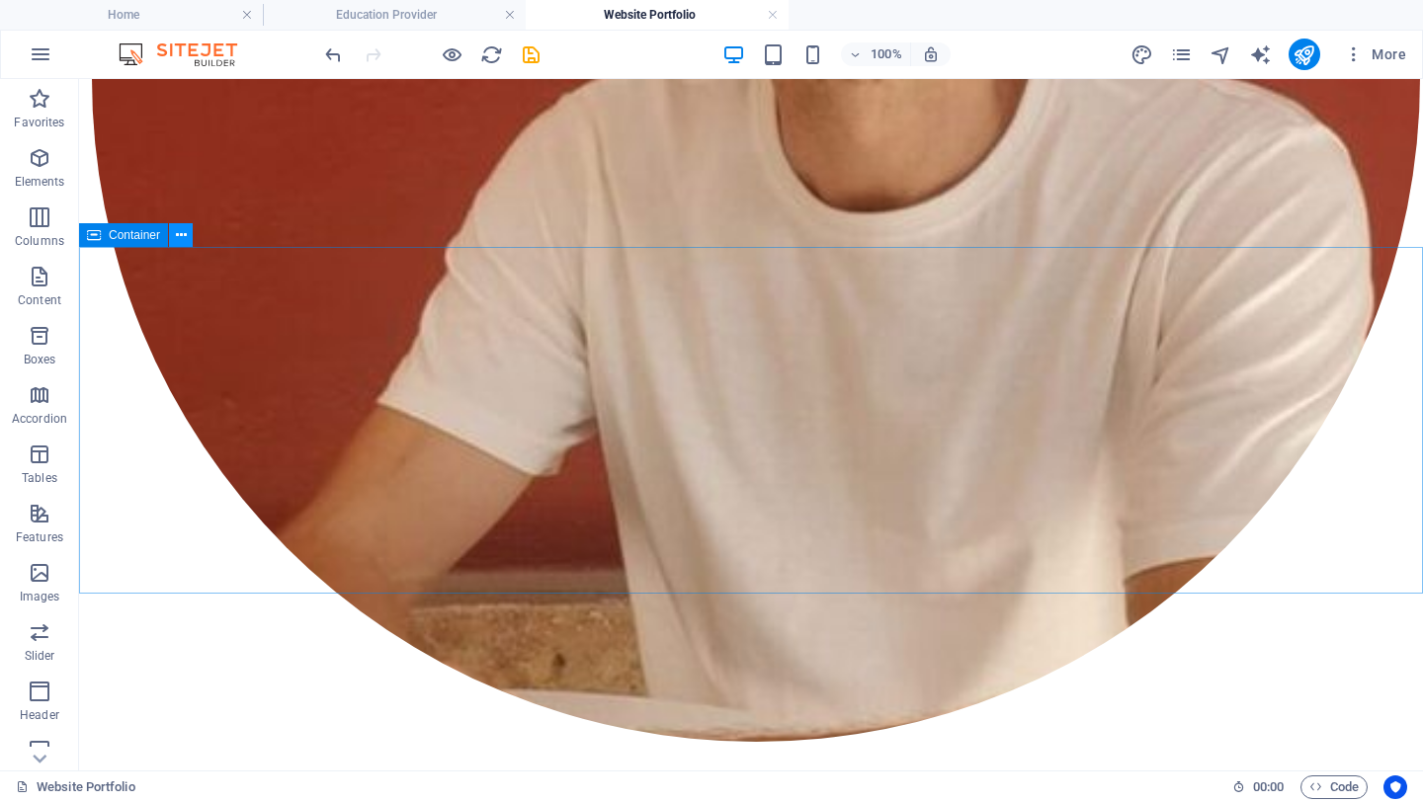
click at [181, 233] on icon at bounding box center [181, 235] width 11 height 21
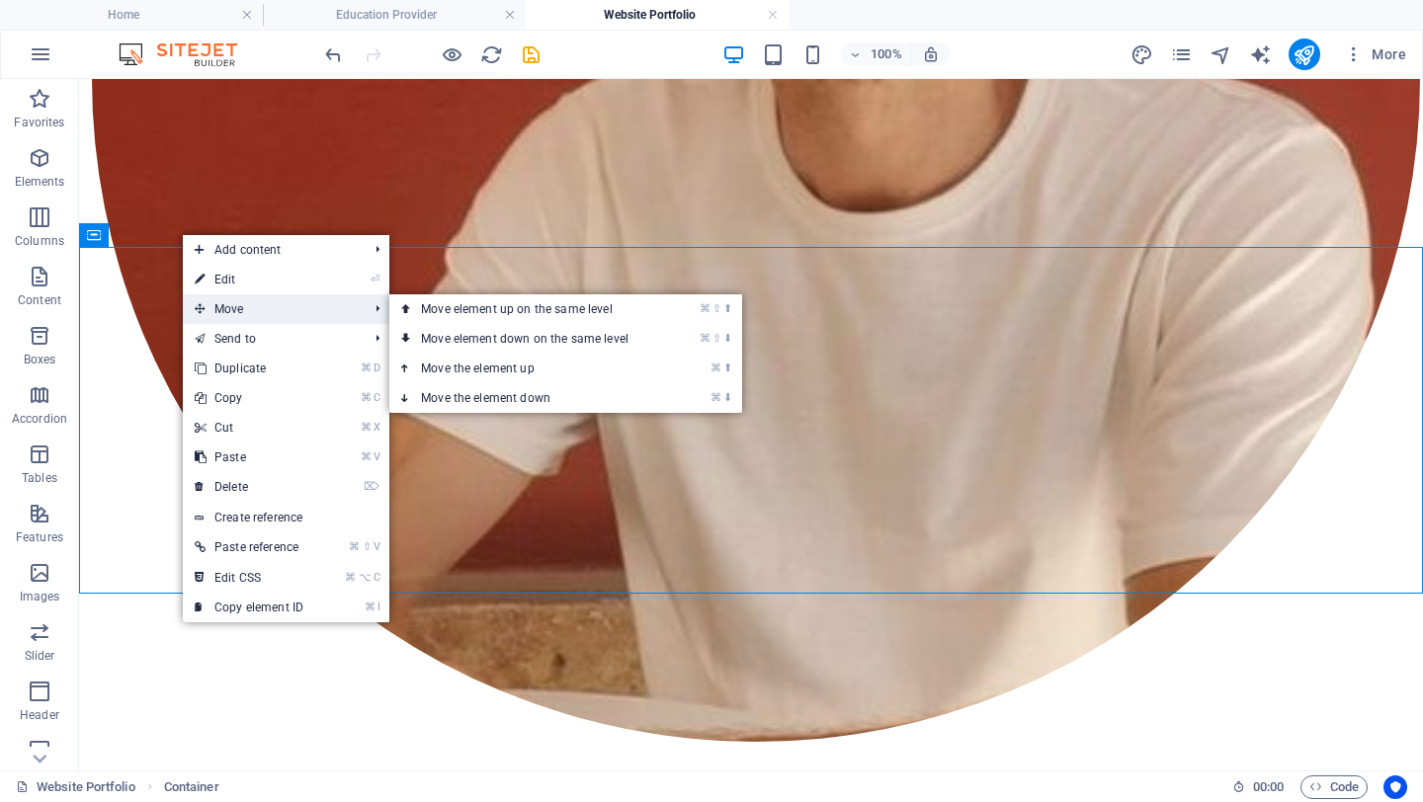
click at [234, 298] on span "Move" at bounding box center [271, 310] width 177 height 30
click at [491, 376] on link "⌘ ⬆ Move the element up" at bounding box center [528, 369] width 279 height 30
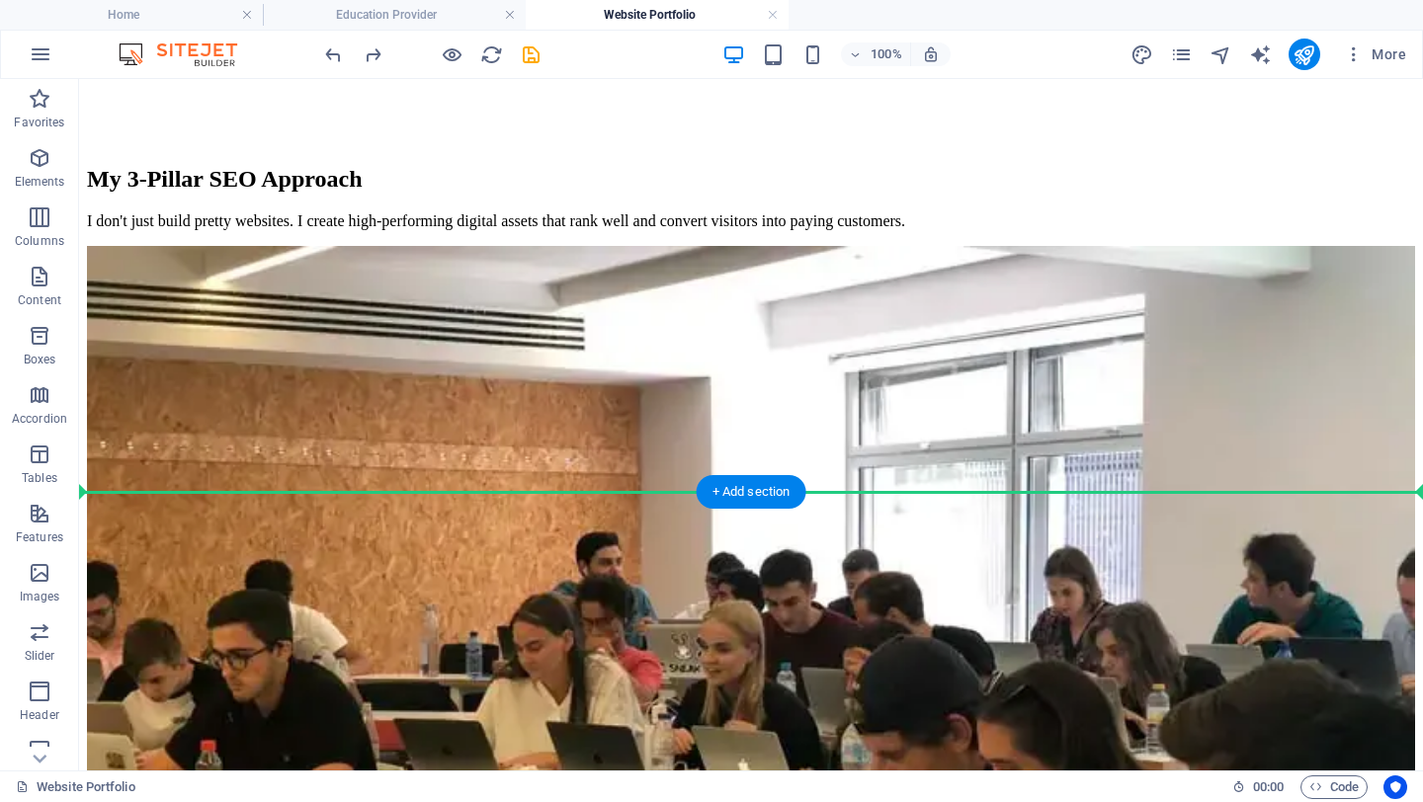
scroll to position [964, 0]
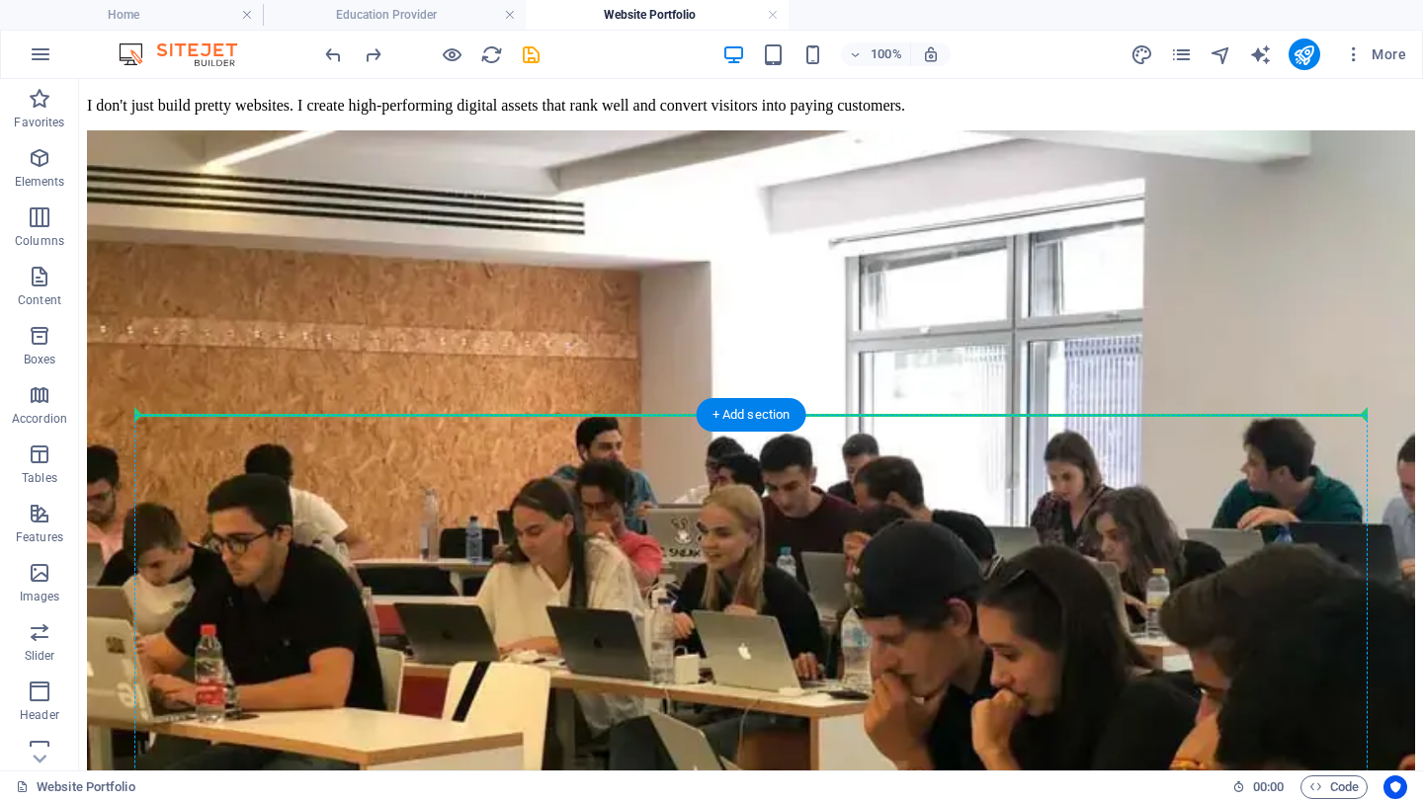
drag, startPoint x: 168, startPoint y: 318, endPoint x: 352, endPoint y: 428, distance: 214.1
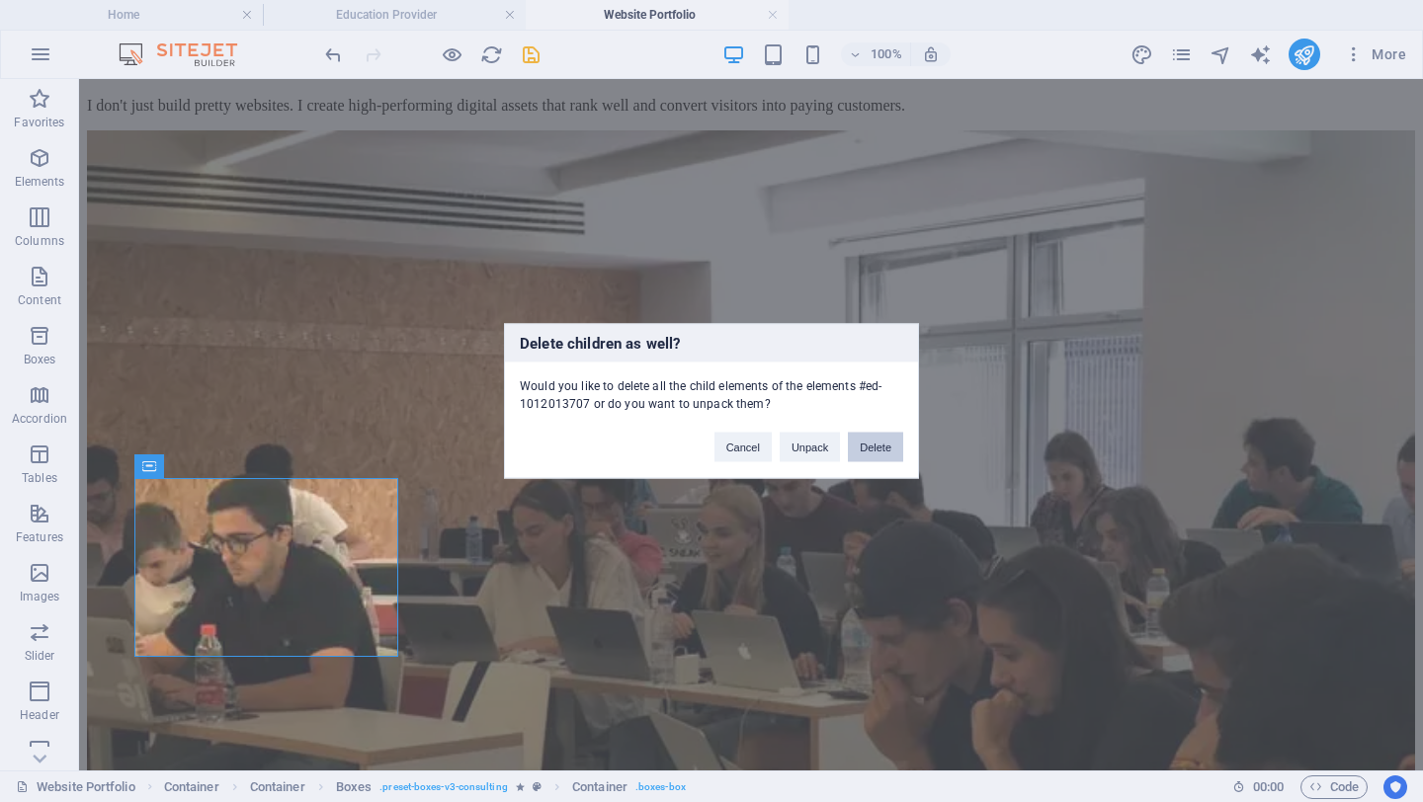
click at [887, 450] on button "Delete" at bounding box center [875, 448] width 55 height 30
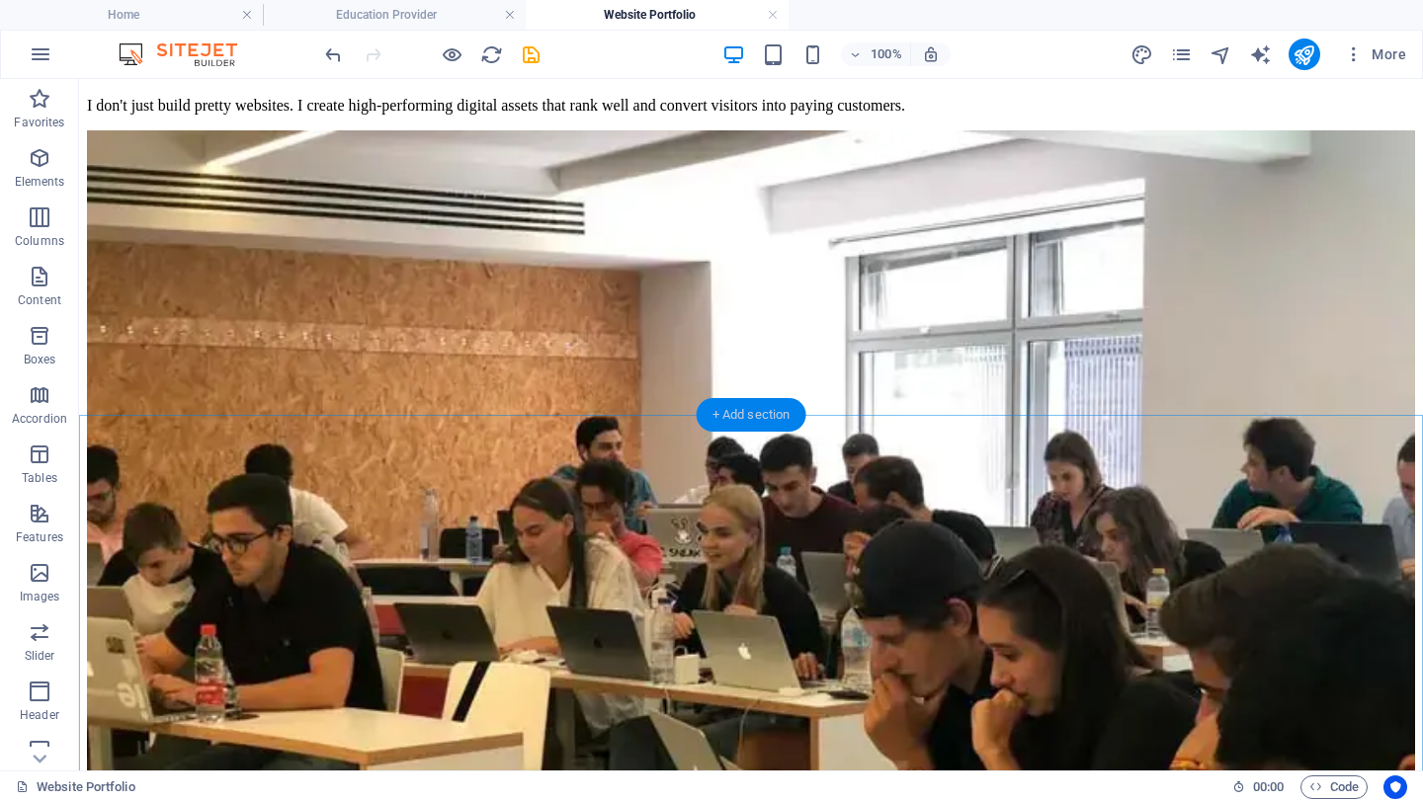
click at [745, 410] on div "+ Add section" at bounding box center [752, 415] width 110 height 34
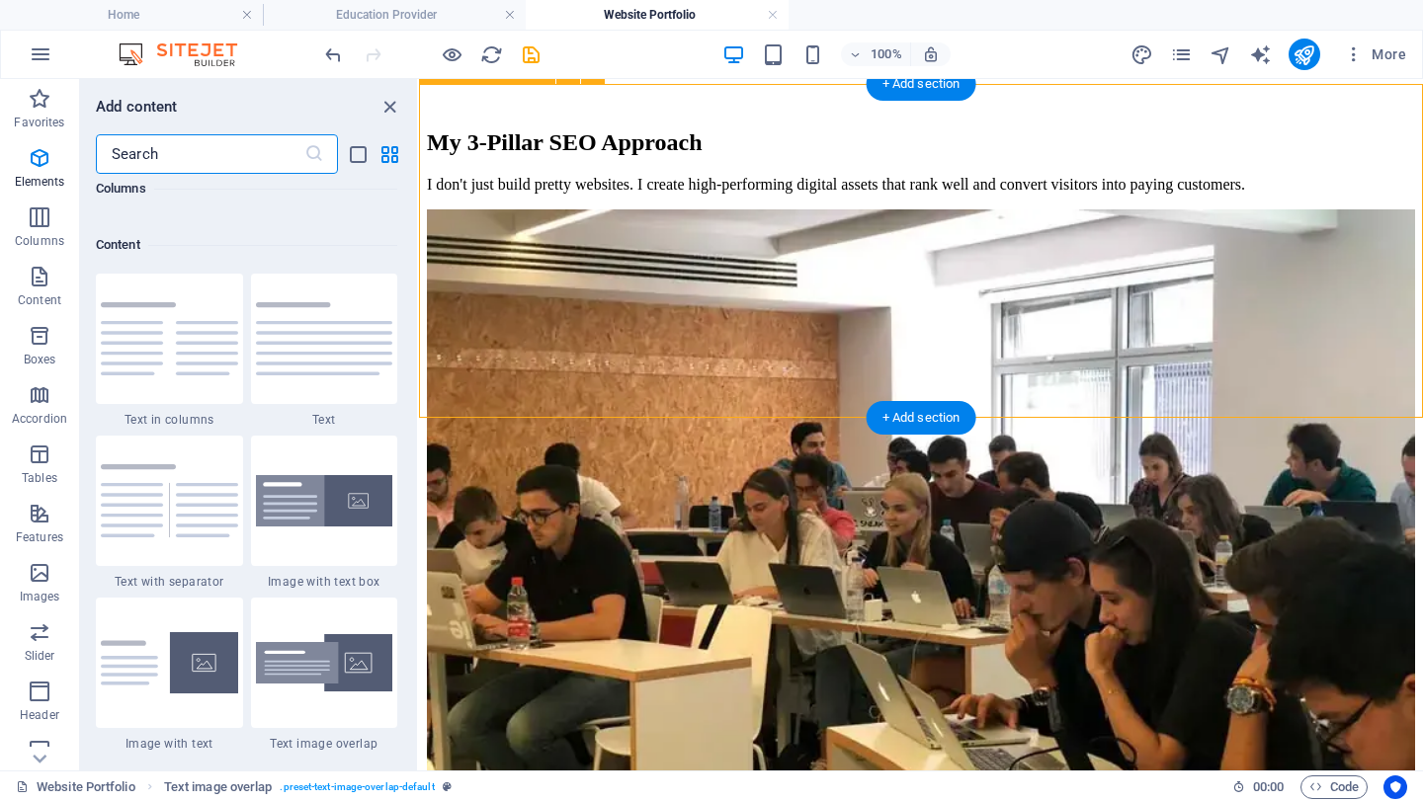
scroll to position [3458, 0]
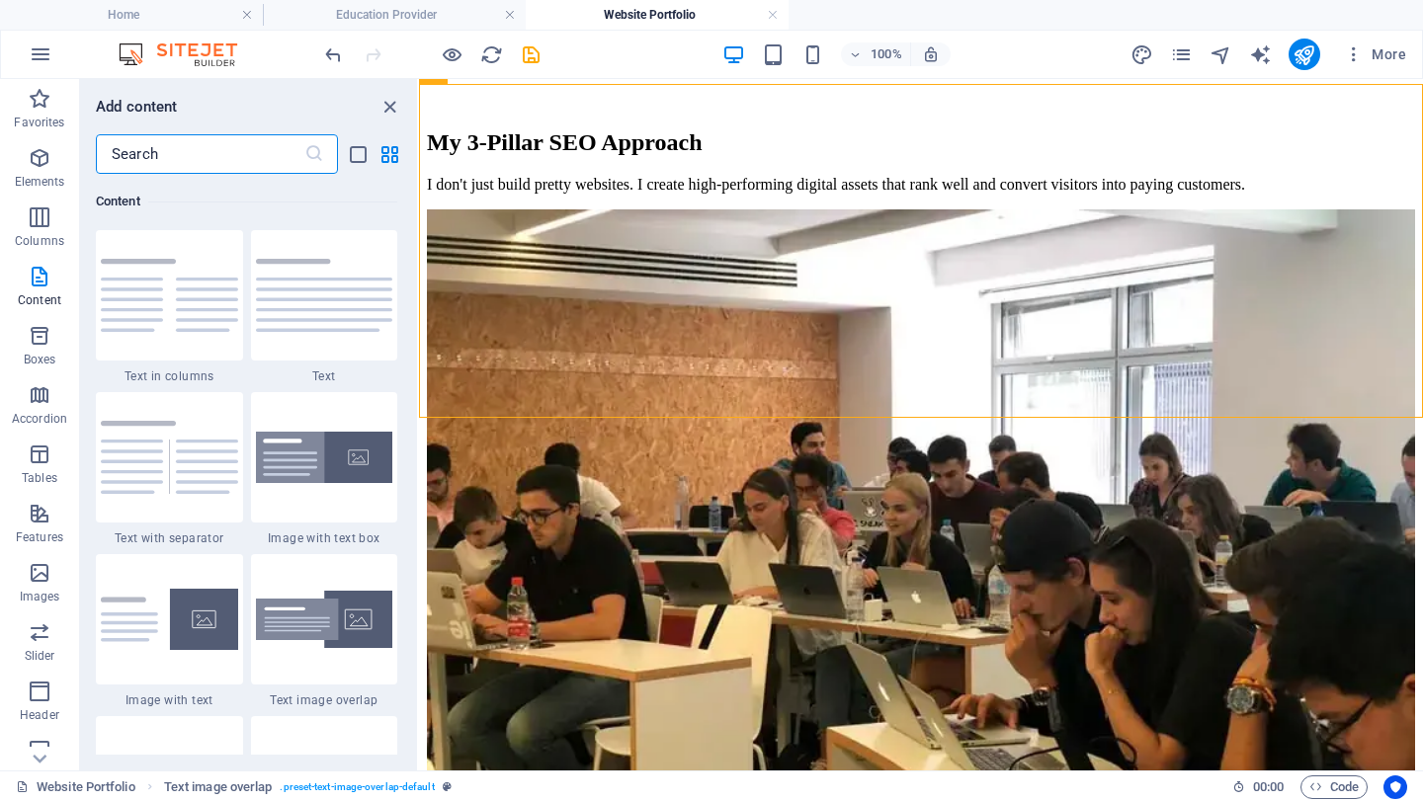
click at [183, 152] on input "text" at bounding box center [200, 154] width 209 height 40
type input "3"
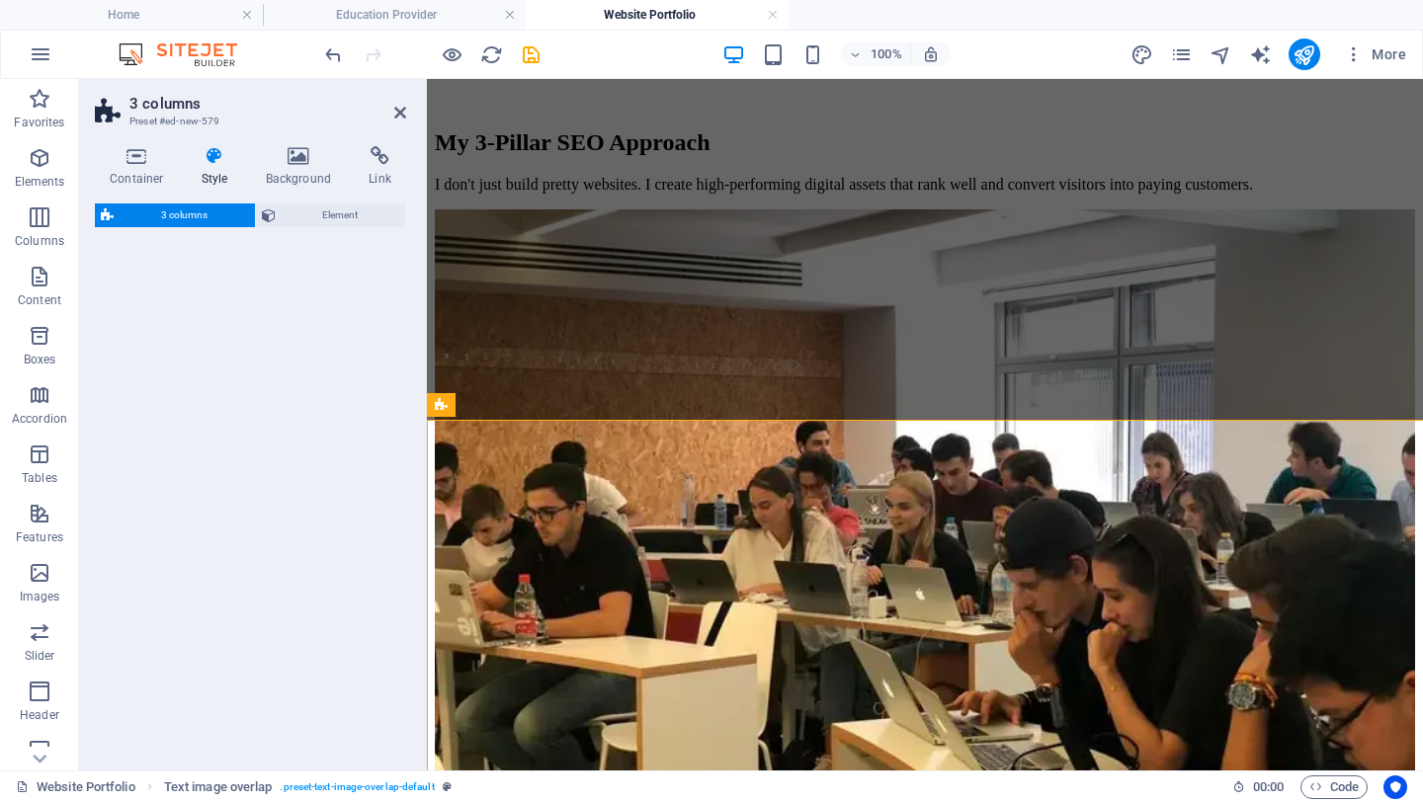
select select "rem"
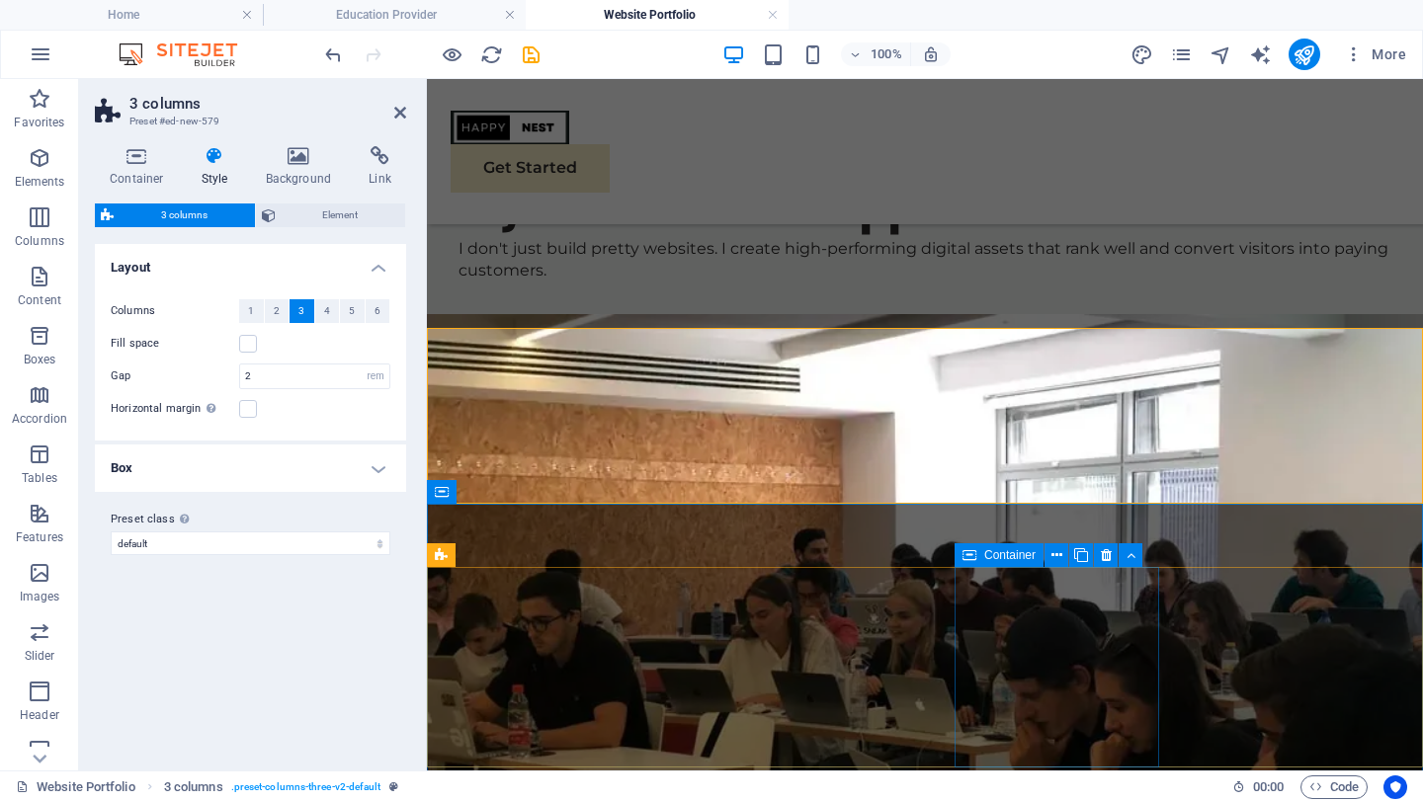
scroll to position [971, 0]
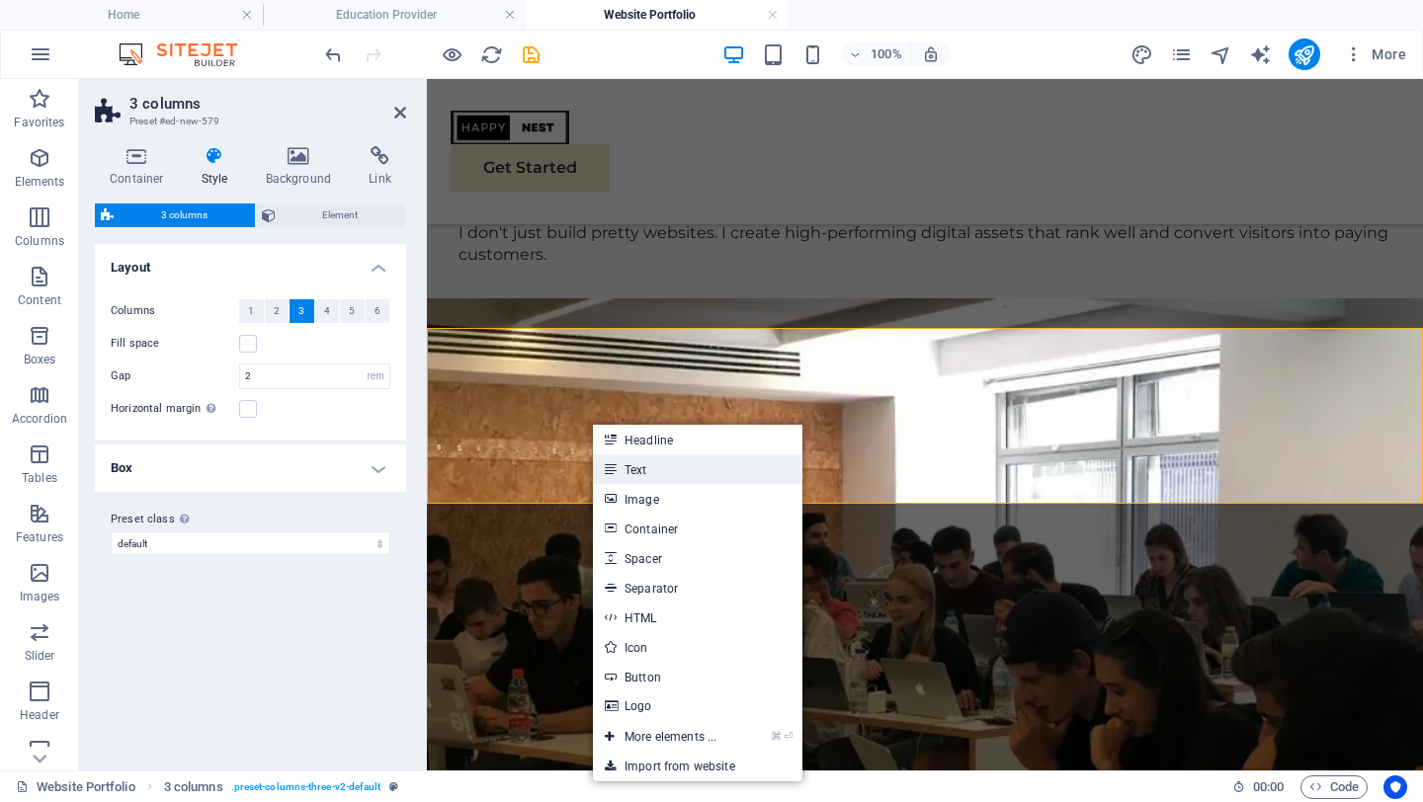
click at [664, 480] on link "Text" at bounding box center [698, 470] width 210 height 30
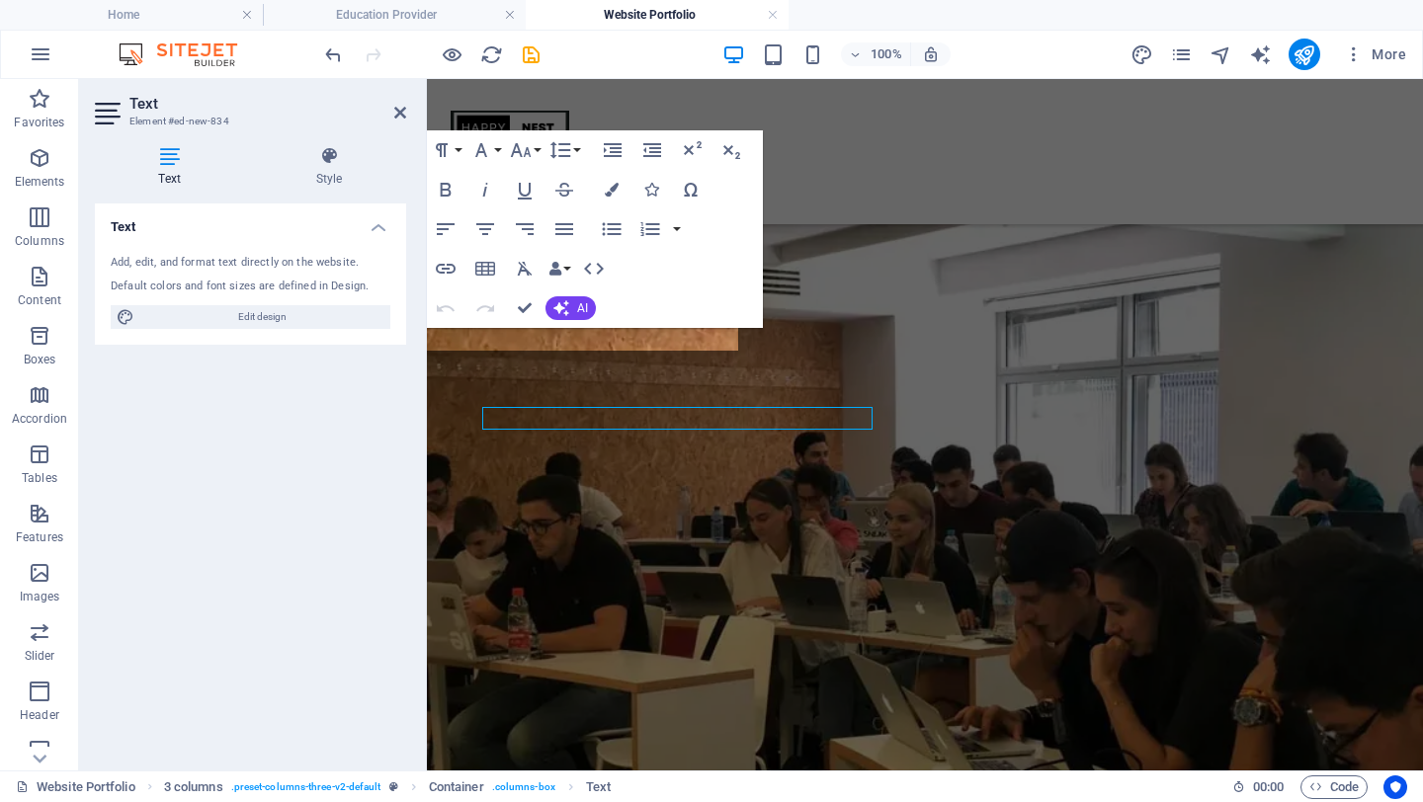
click at [181, 337] on div "Add, edit, and format text directly on the website. Default colors and font siz…" at bounding box center [250, 292] width 311 height 106
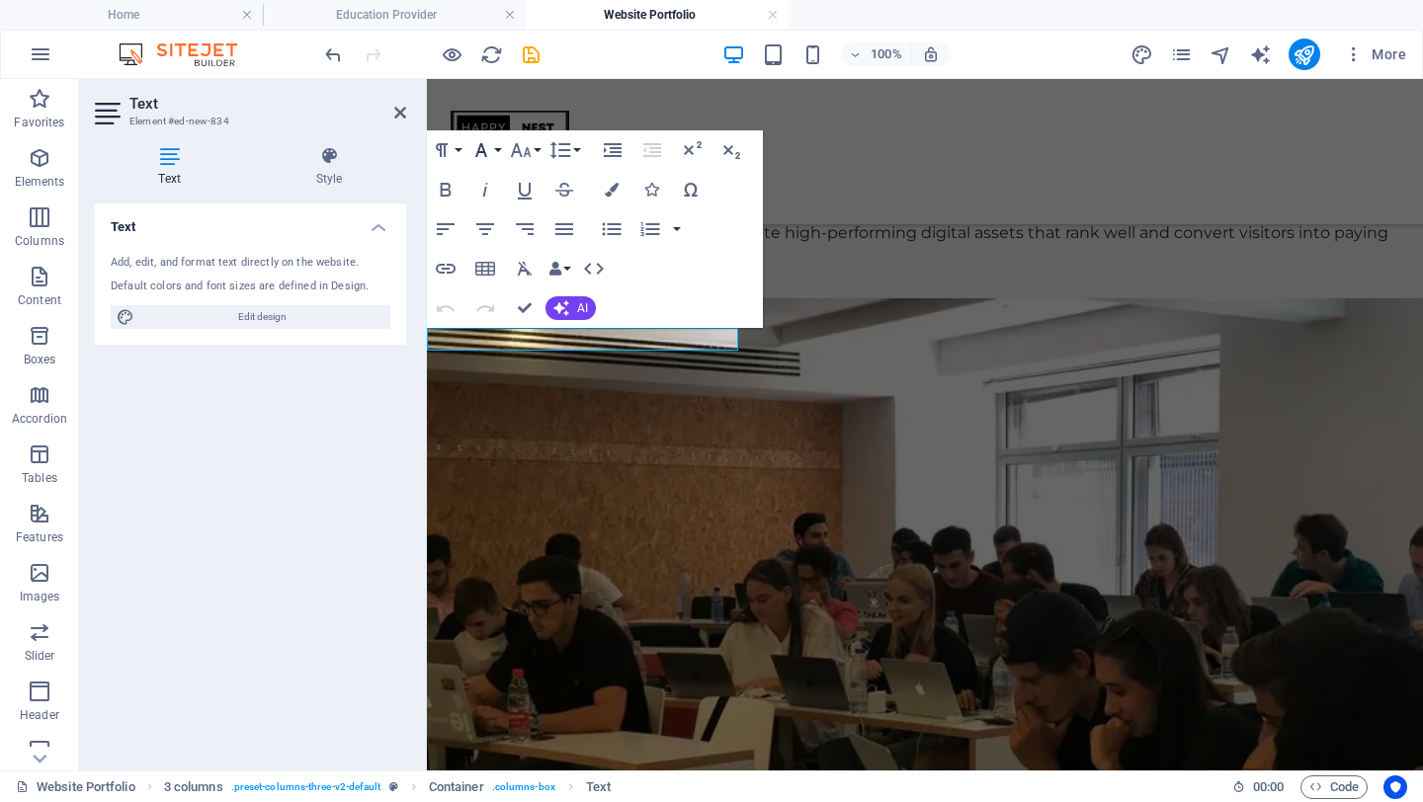
click at [485, 156] on icon "button" at bounding box center [481, 150] width 12 height 14
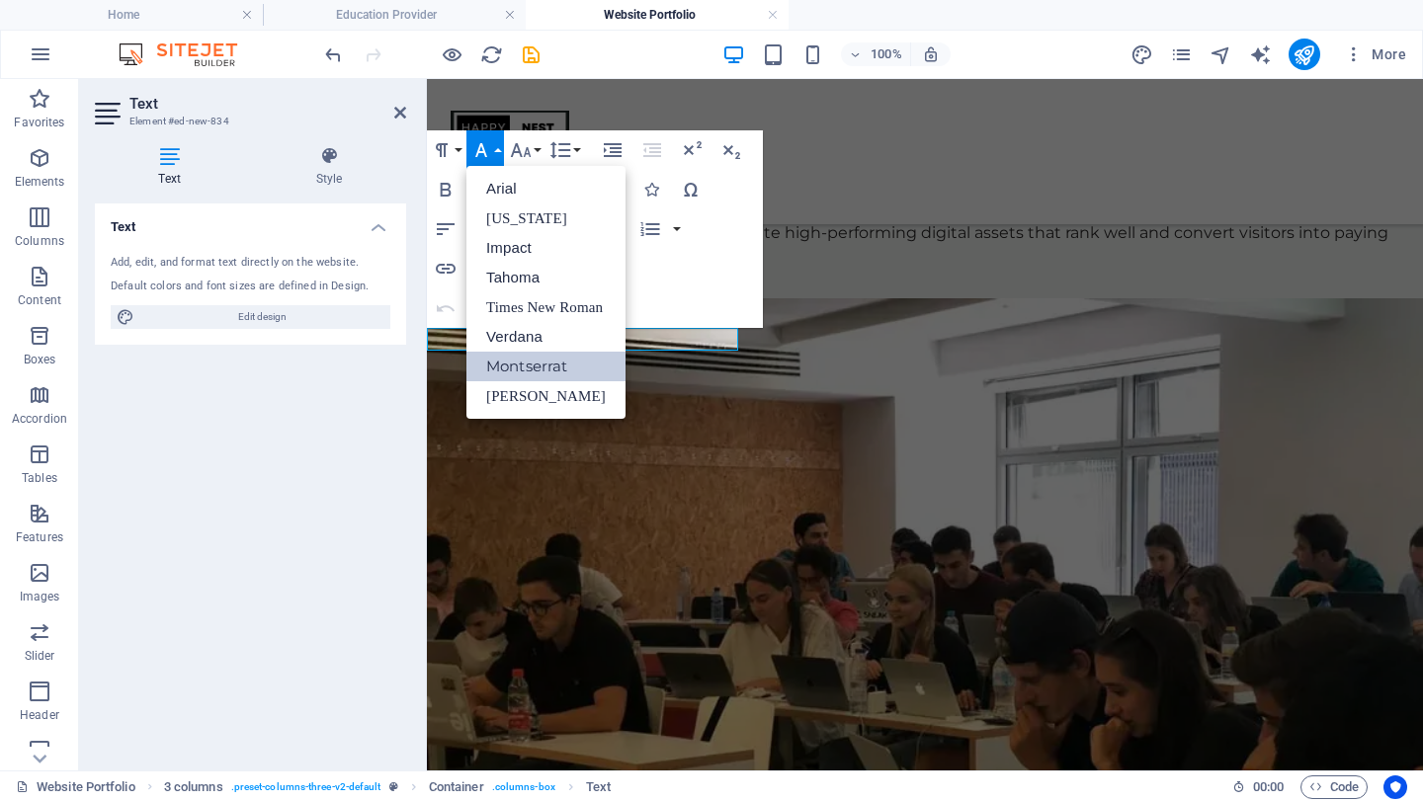
scroll to position [0, 0]
click at [454, 152] on button "Paragraph Format" at bounding box center [446, 150] width 38 height 40
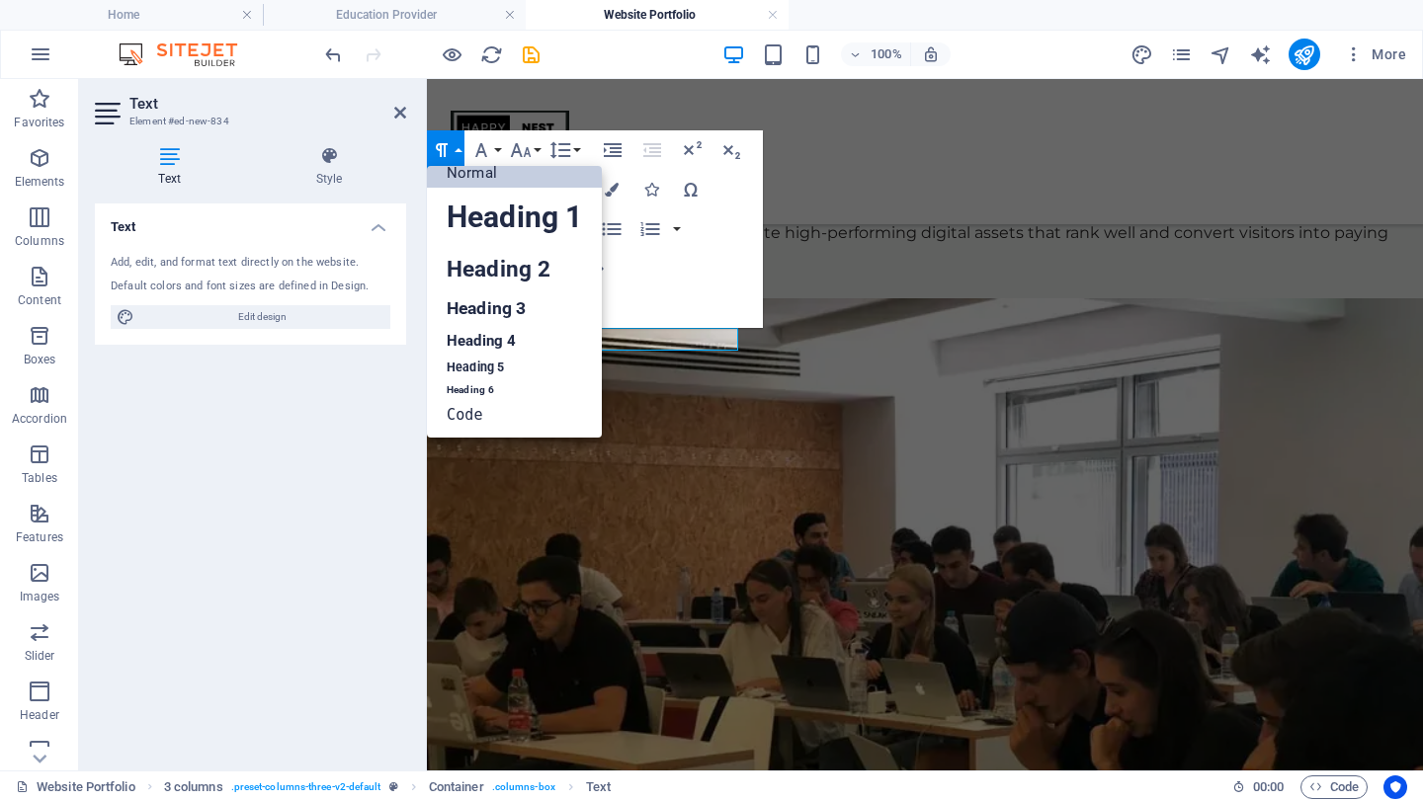
scroll to position [16, 0]
click at [495, 216] on link "Heading 1" at bounding box center [514, 217] width 175 height 59
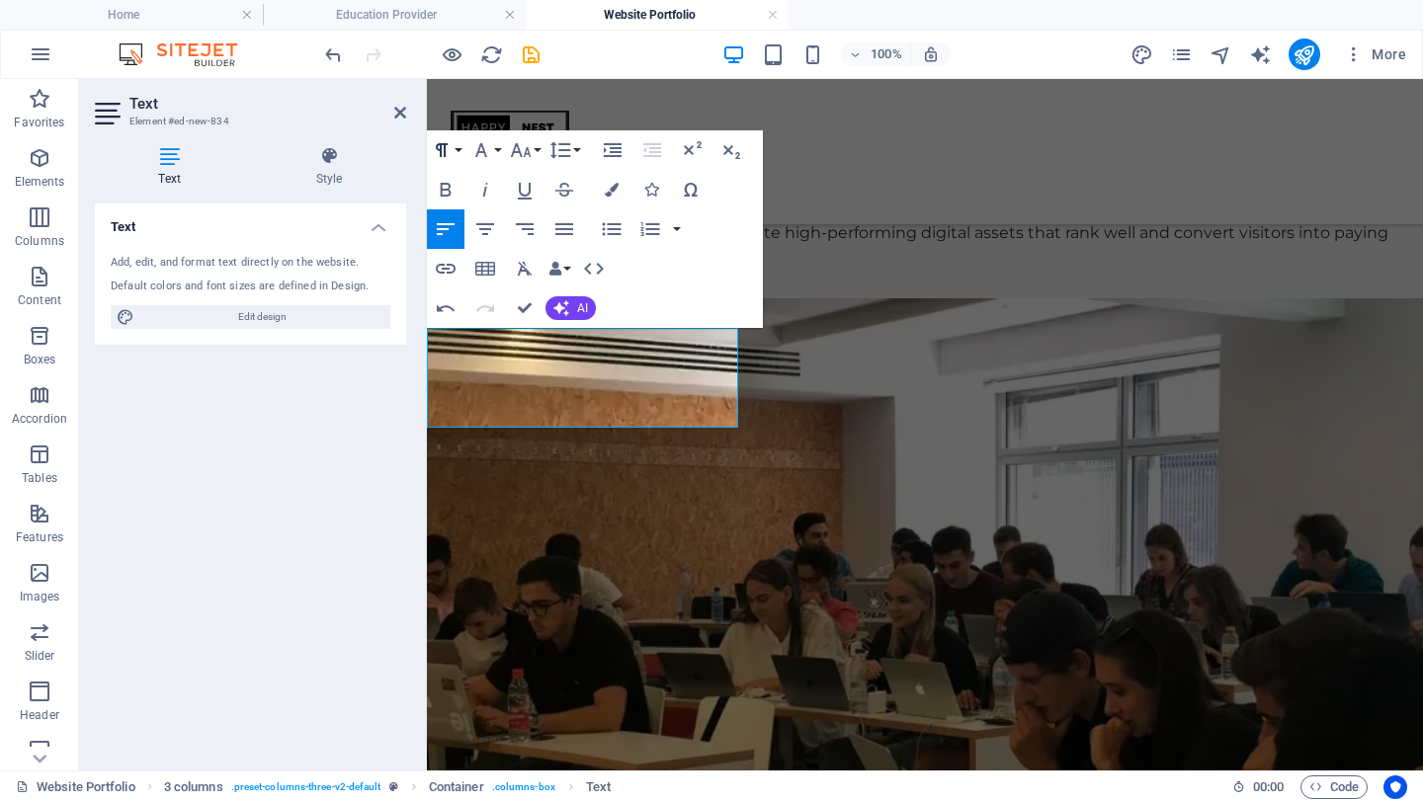
click at [459, 162] on button "Paragraph Format" at bounding box center [446, 150] width 38 height 40
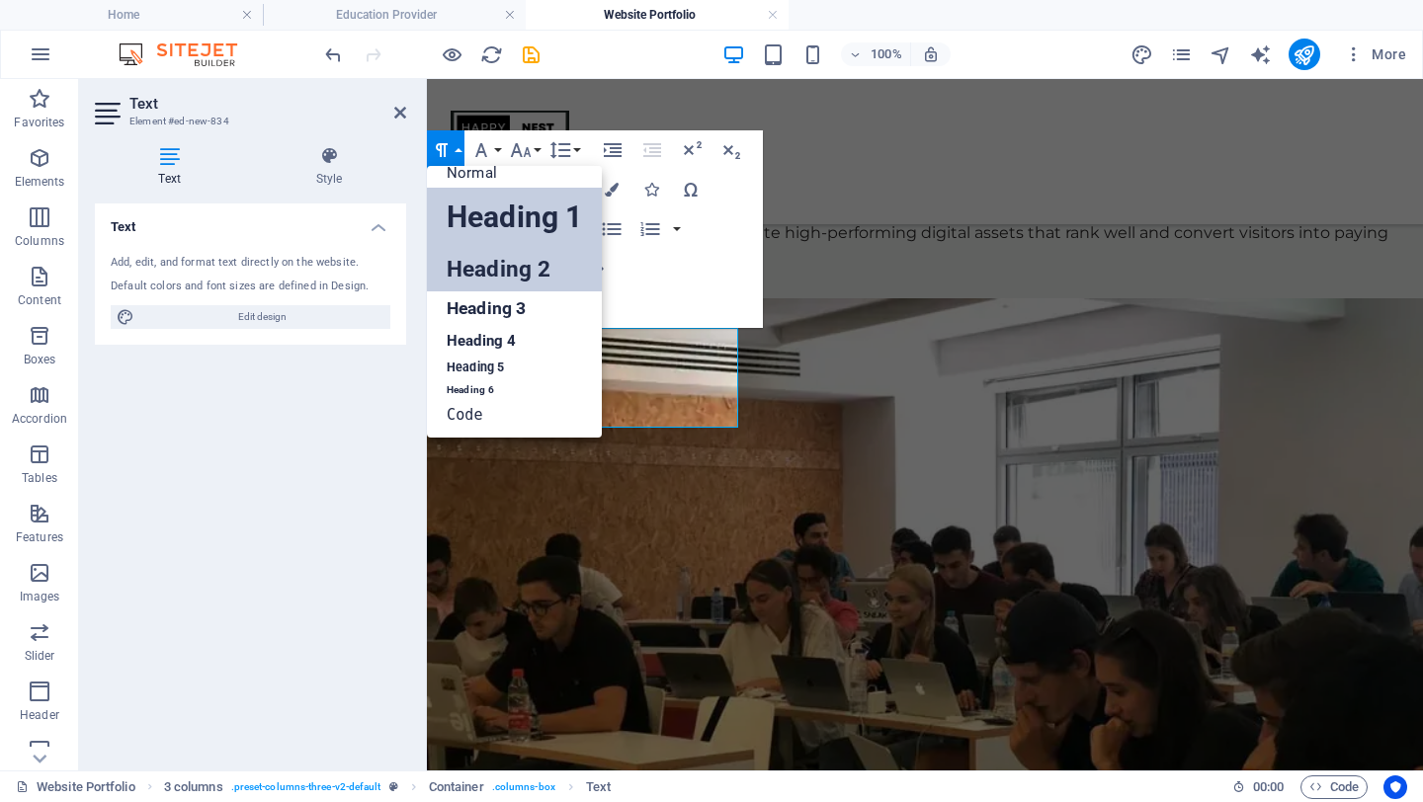
click at [500, 262] on link "Heading 2" at bounding box center [514, 269] width 175 height 44
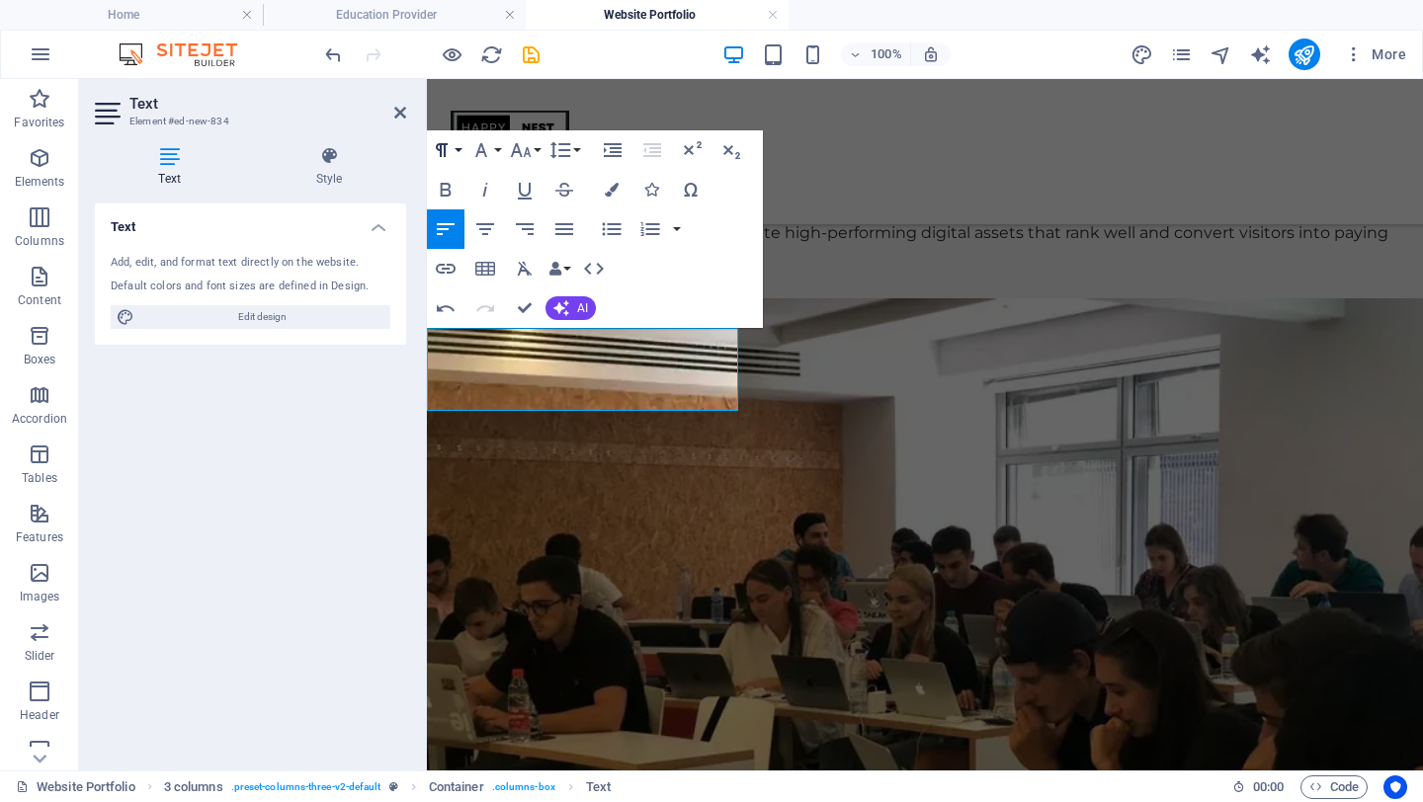
click at [452, 144] on icon "button" at bounding box center [442, 150] width 24 height 24
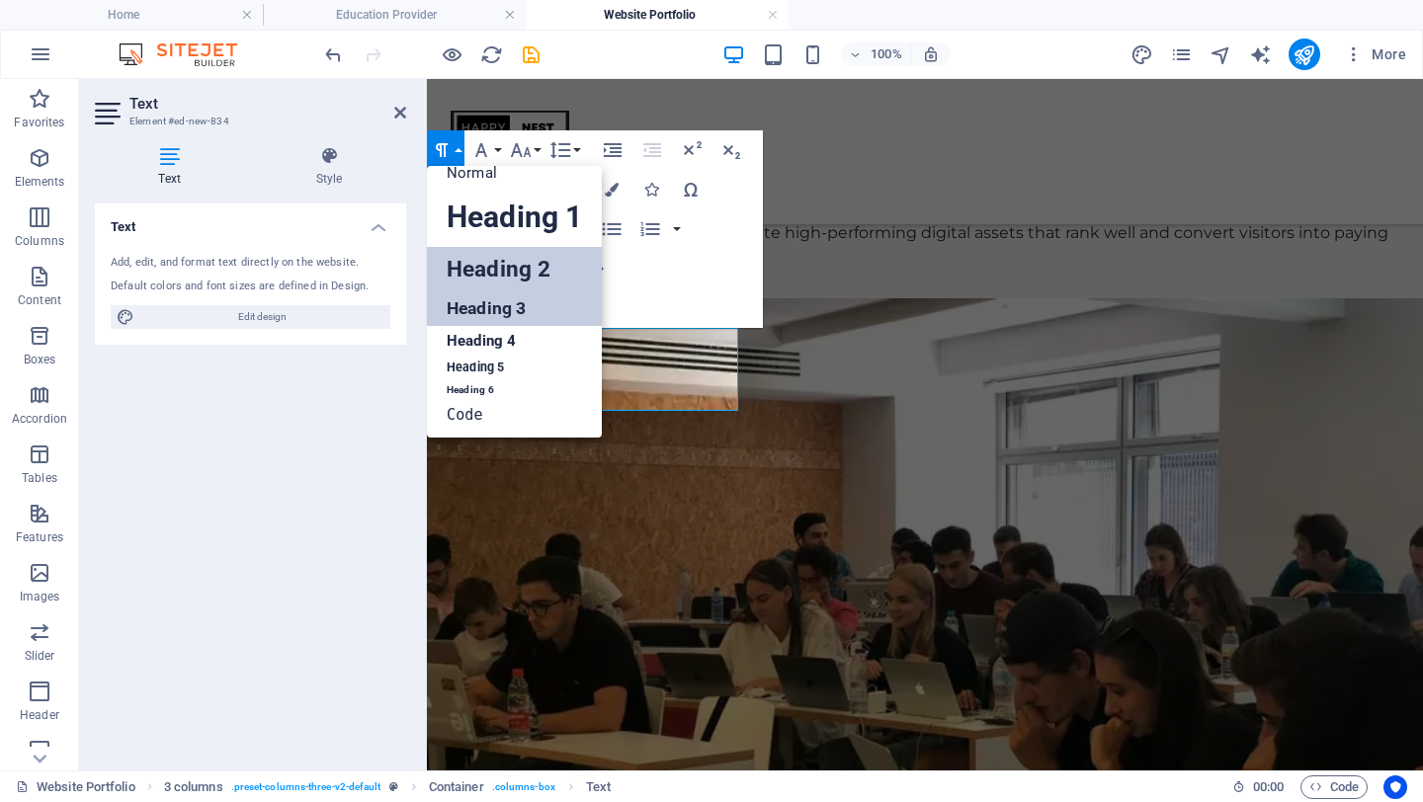
click at [494, 301] on link "Heading 3" at bounding box center [514, 309] width 175 height 35
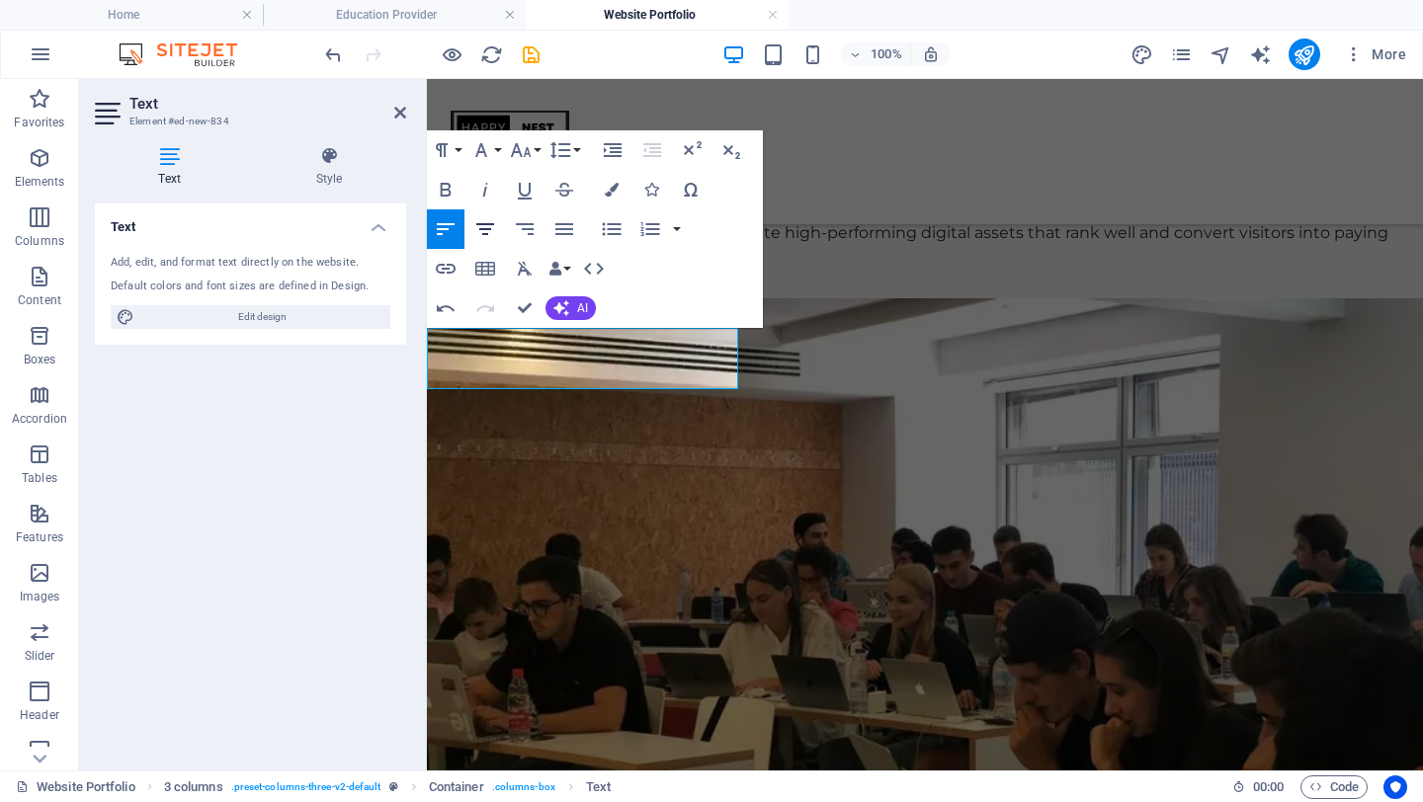
click at [481, 223] on icon "button" at bounding box center [485, 229] width 18 height 12
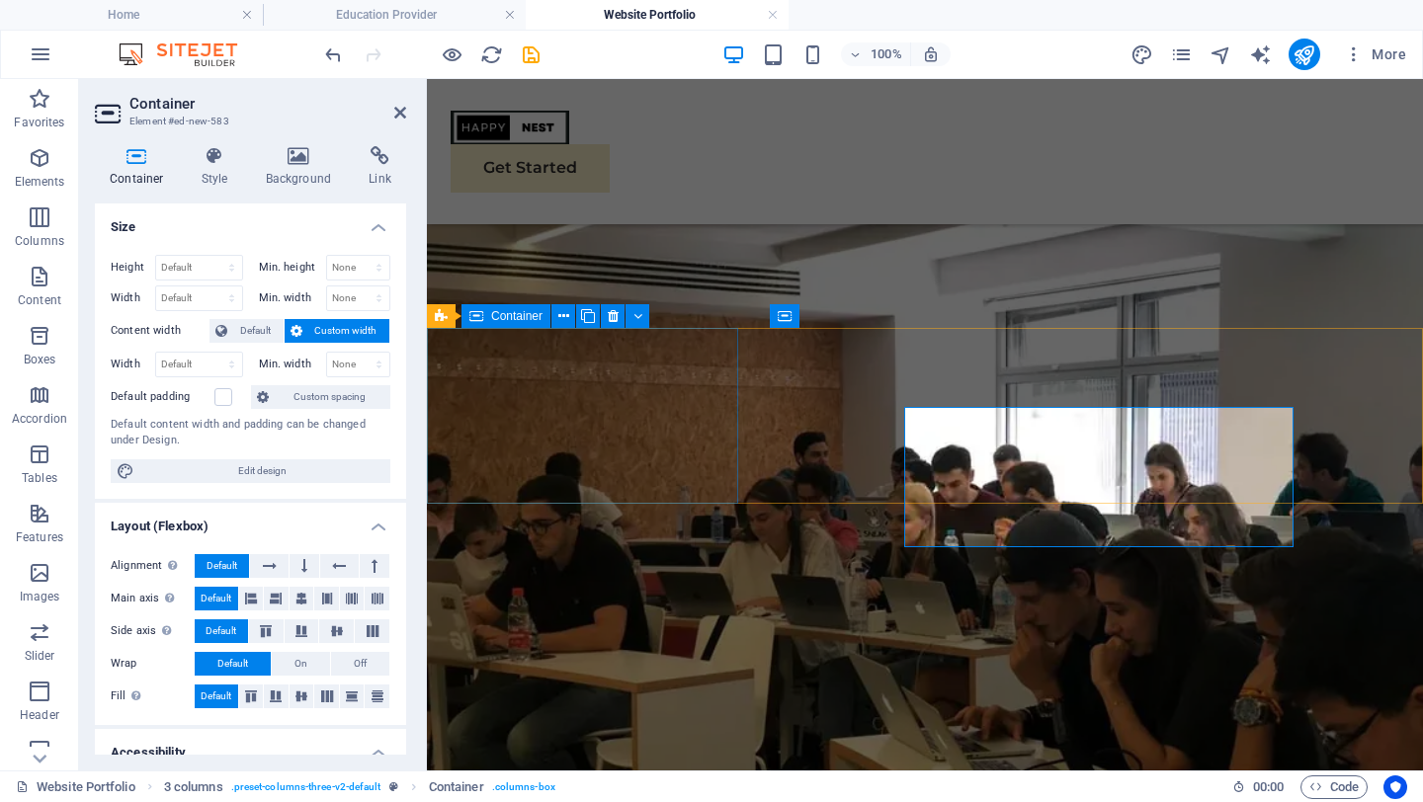
scroll to position [971, 0]
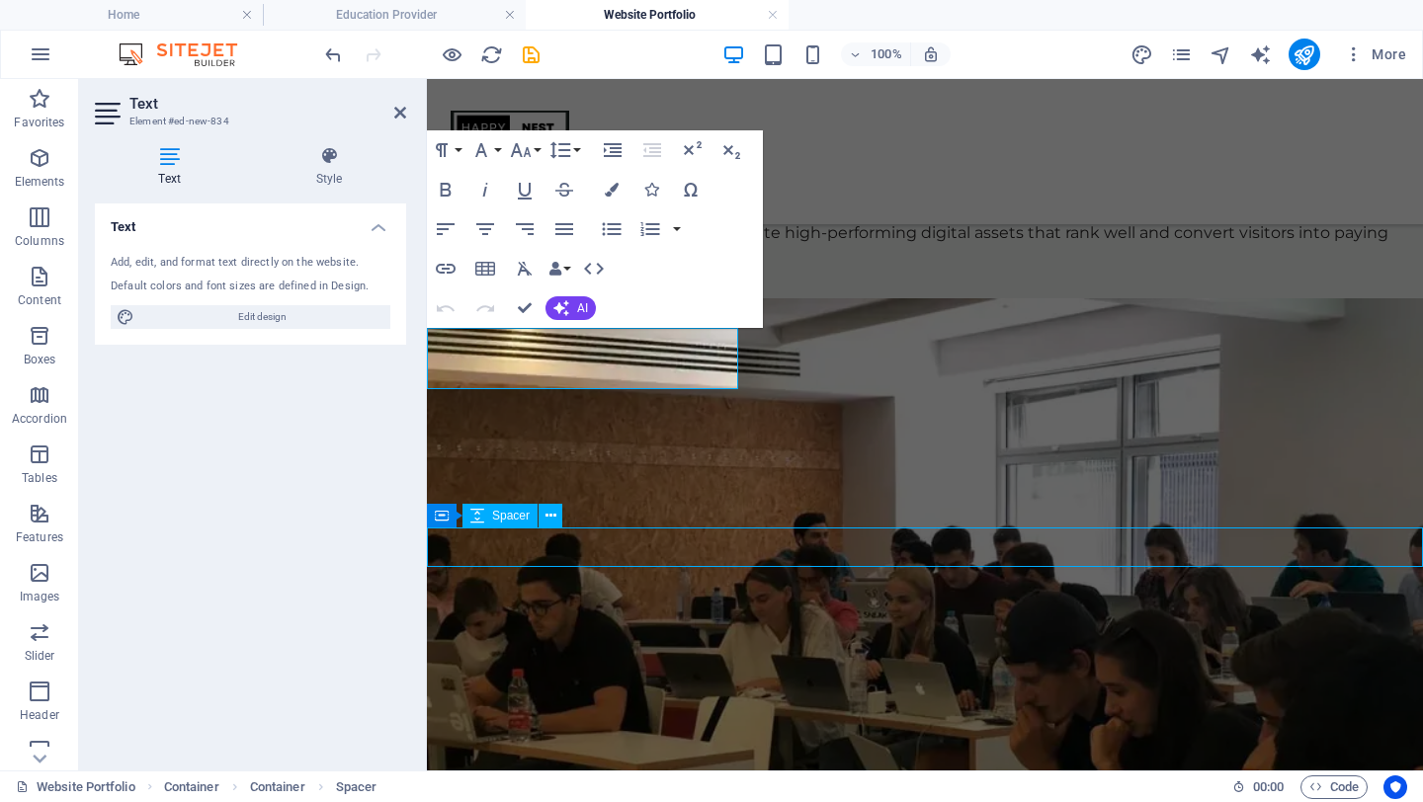
scroll to position [1053, 0]
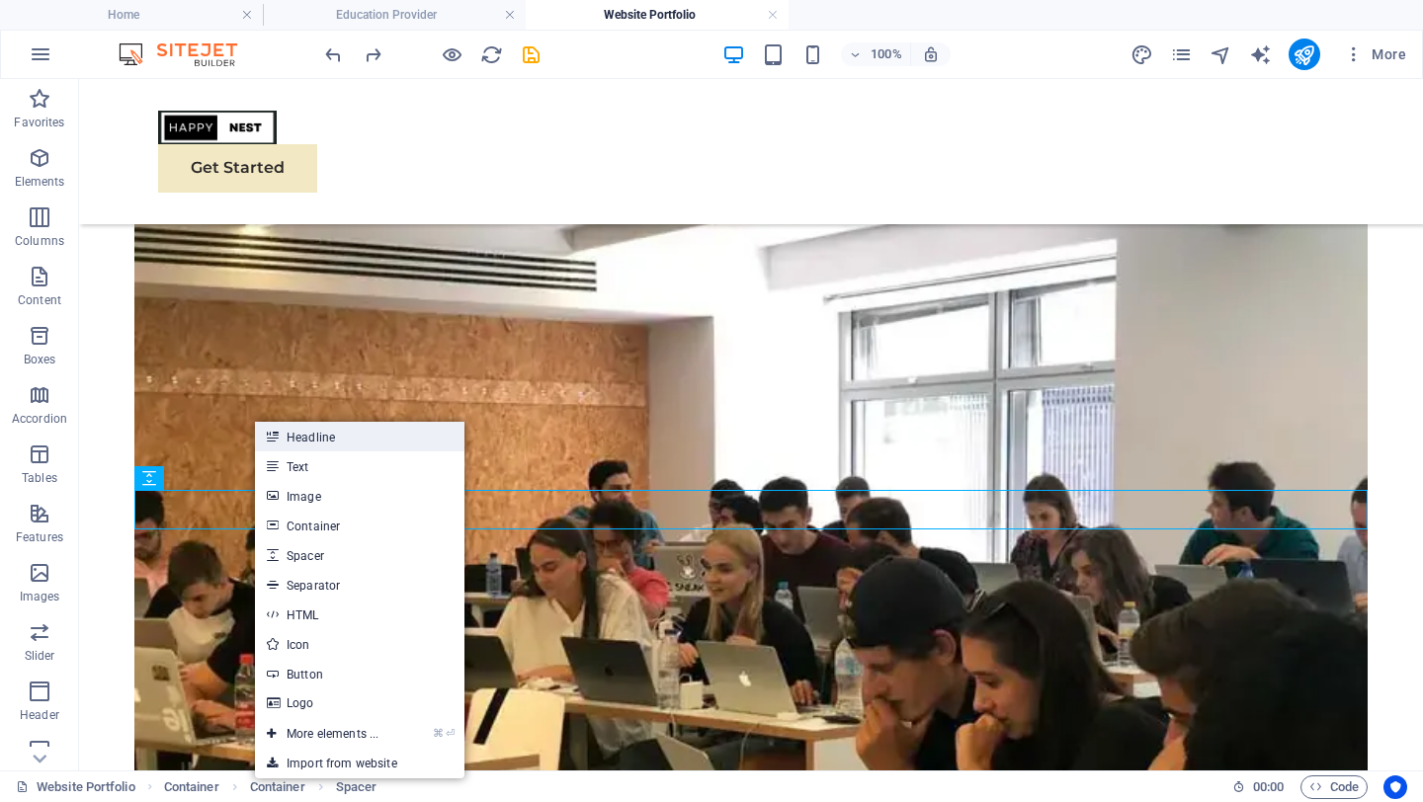
click at [316, 429] on link "Headline" at bounding box center [360, 437] width 210 height 30
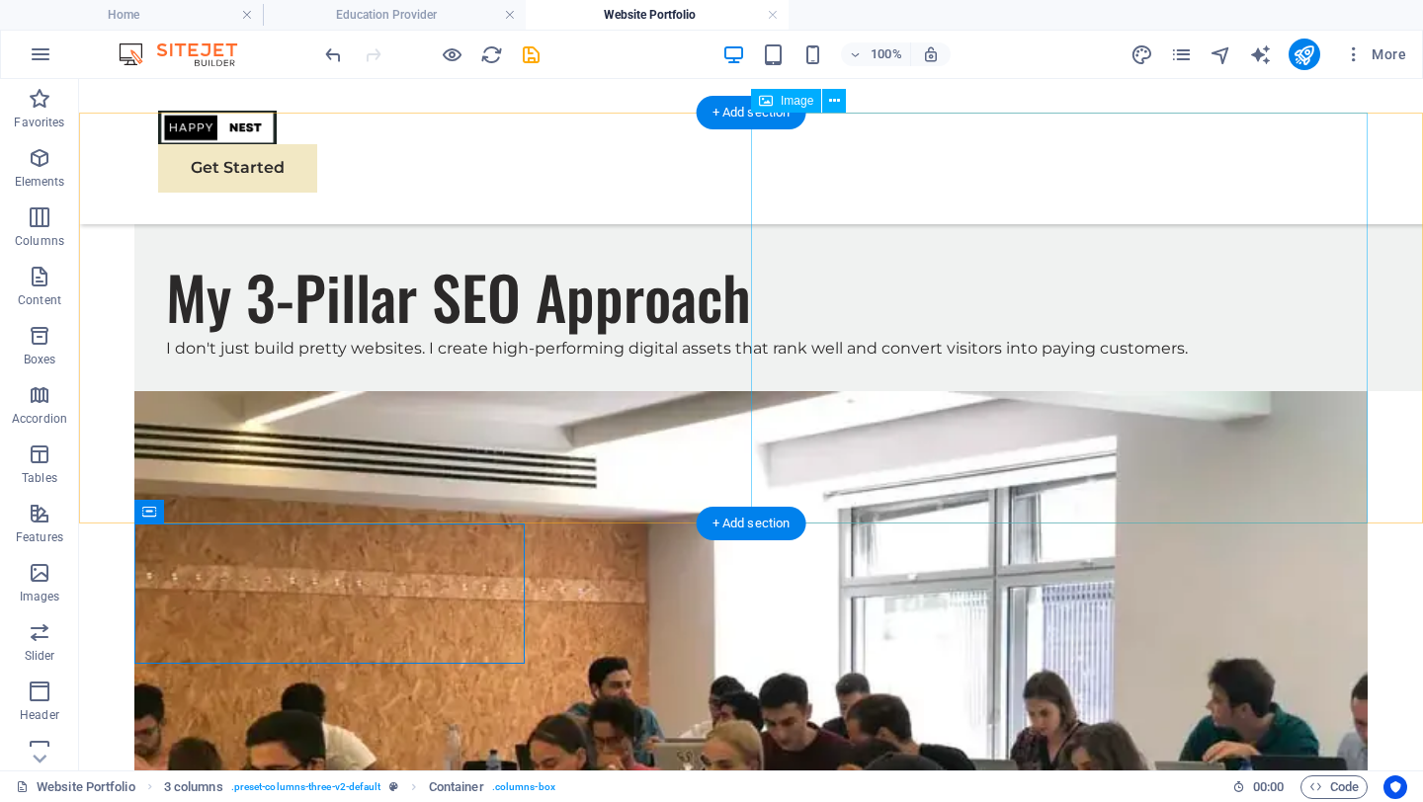
scroll to position [848, 0]
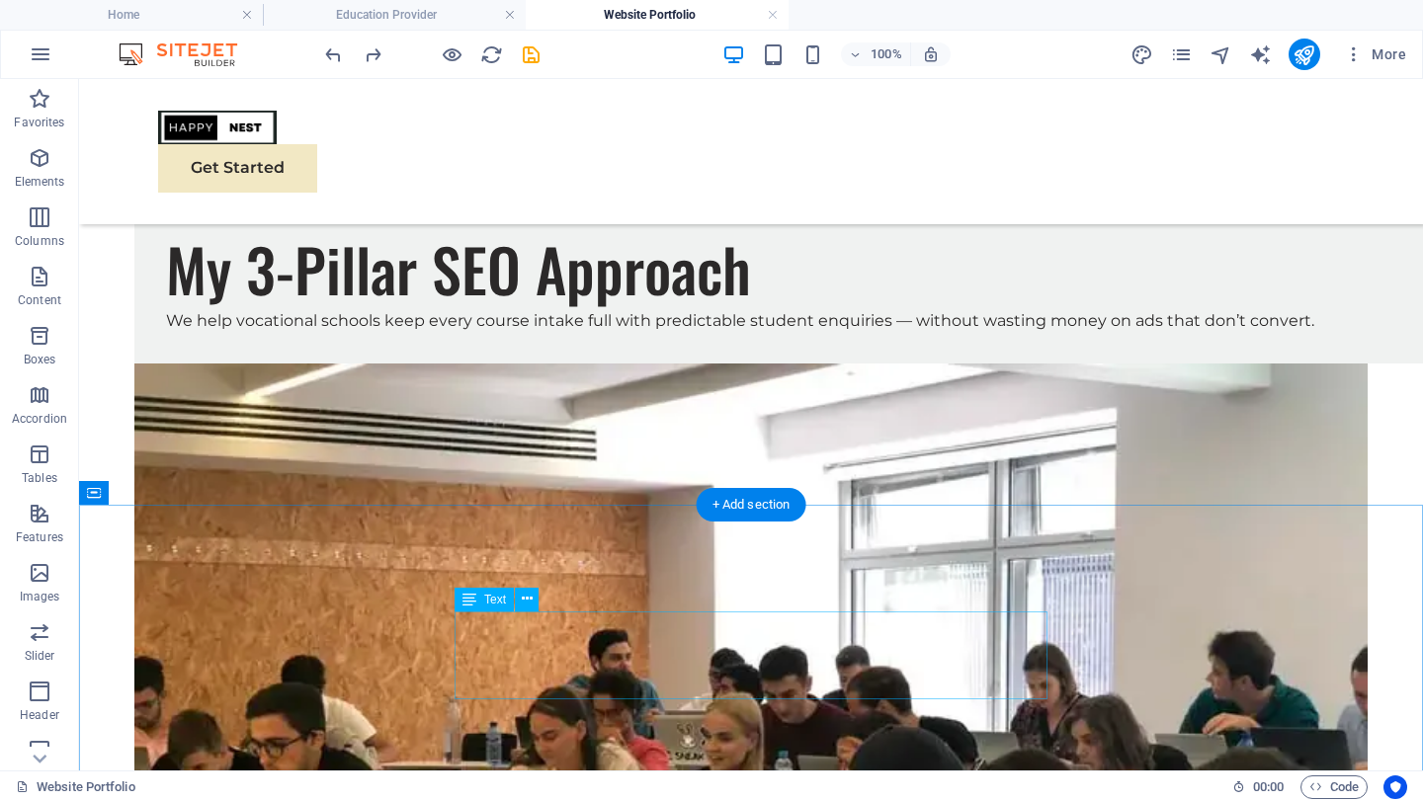
scroll to position [888, 0]
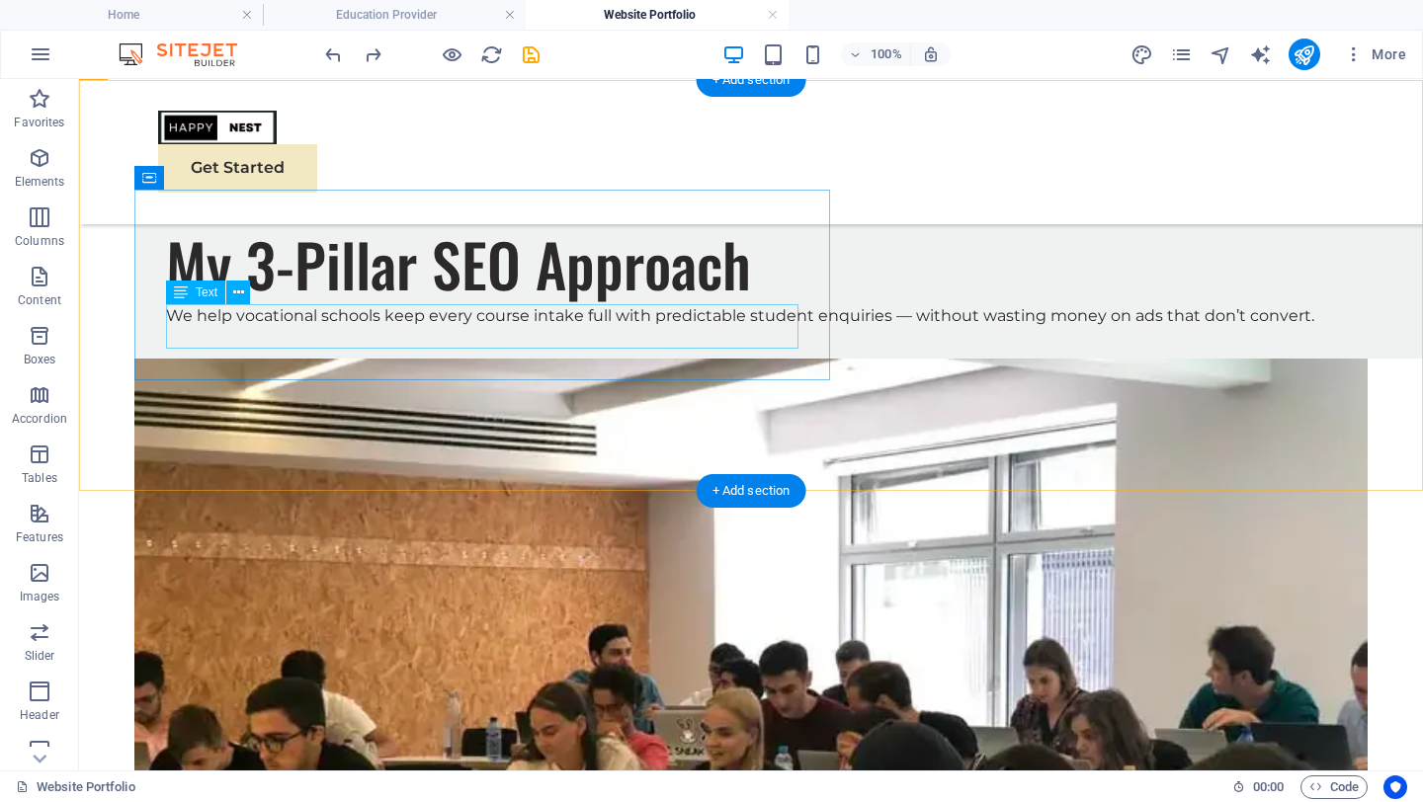
click at [734, 327] on div "We help vocational schools keep every course intake full with predictable stude…" at bounding box center [790, 316] width 1249 height 22
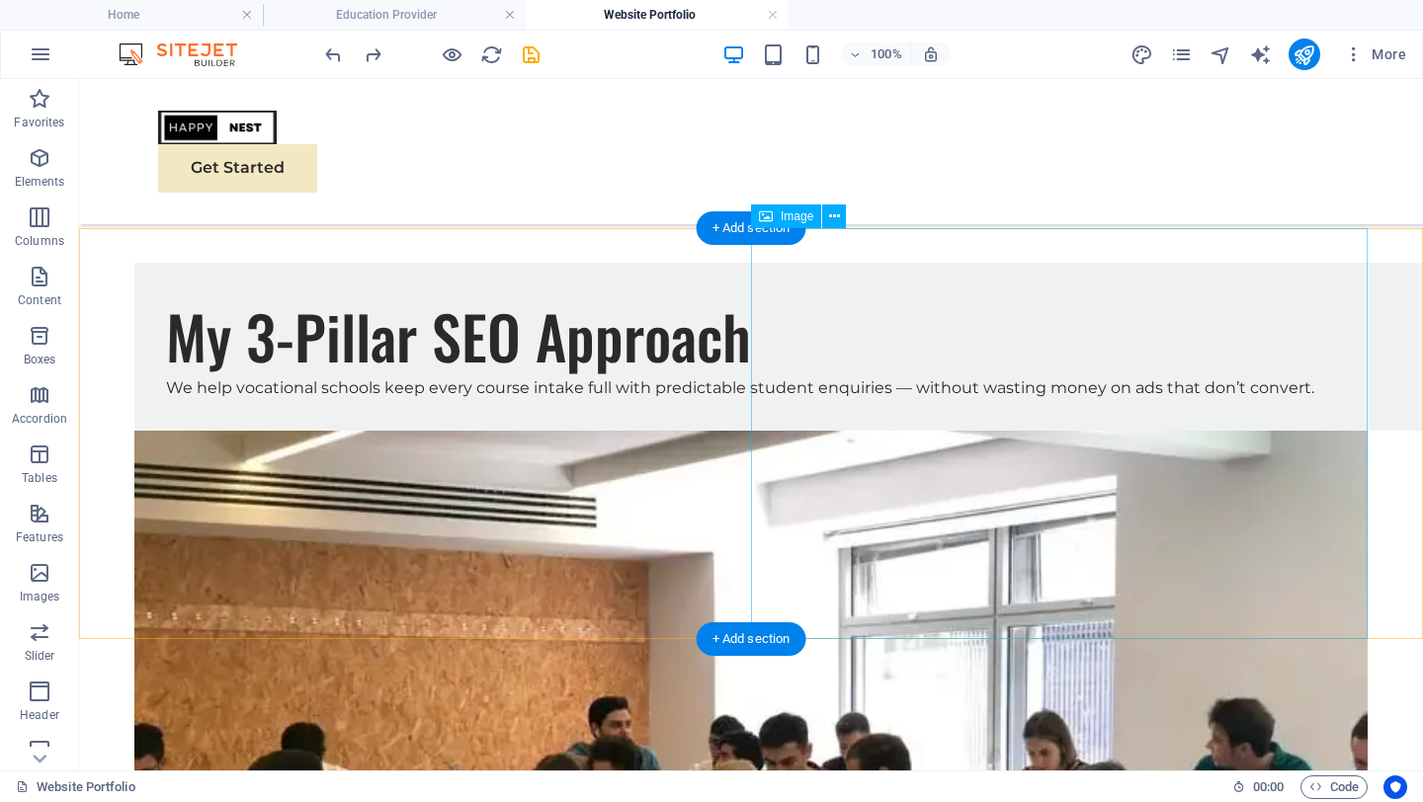
scroll to position [679, 0]
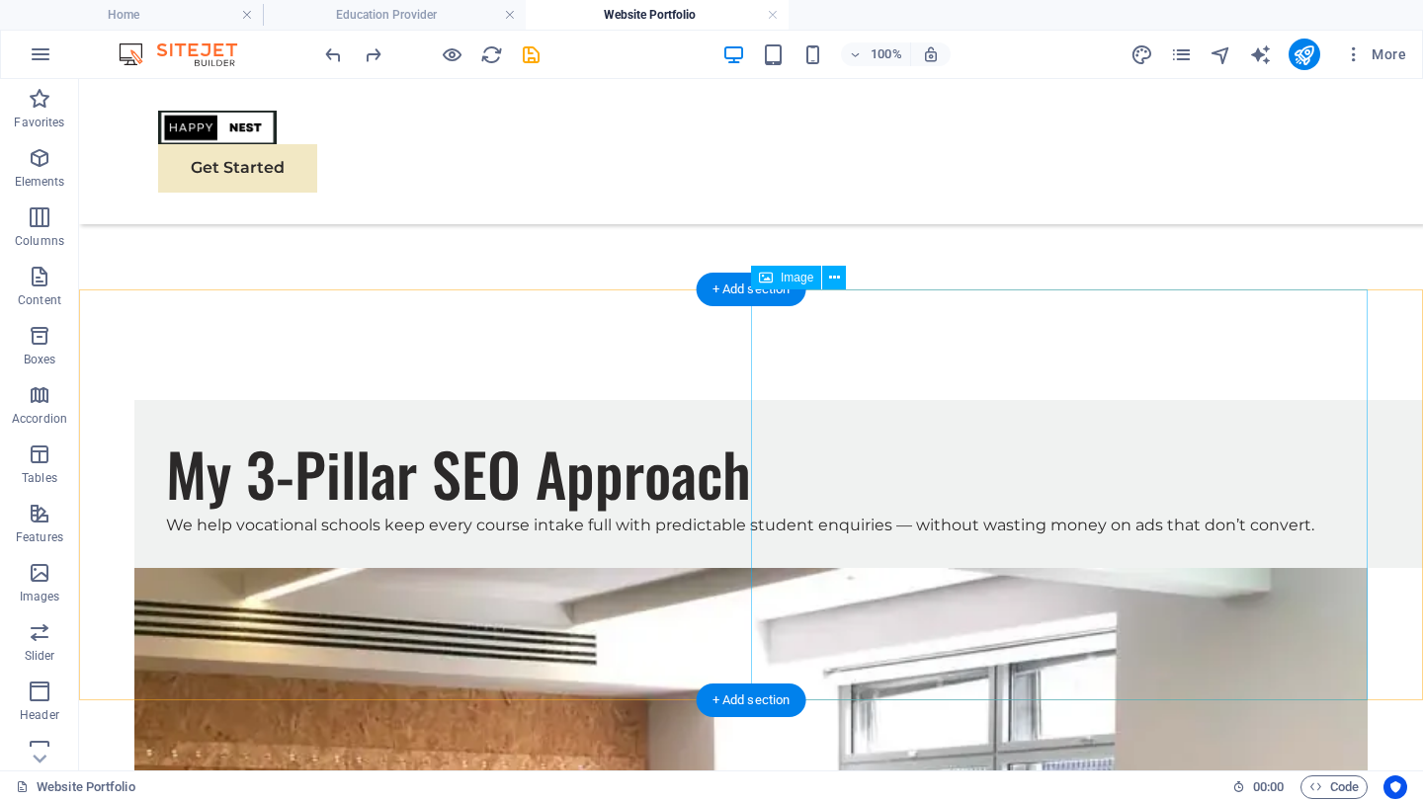
select select "%"
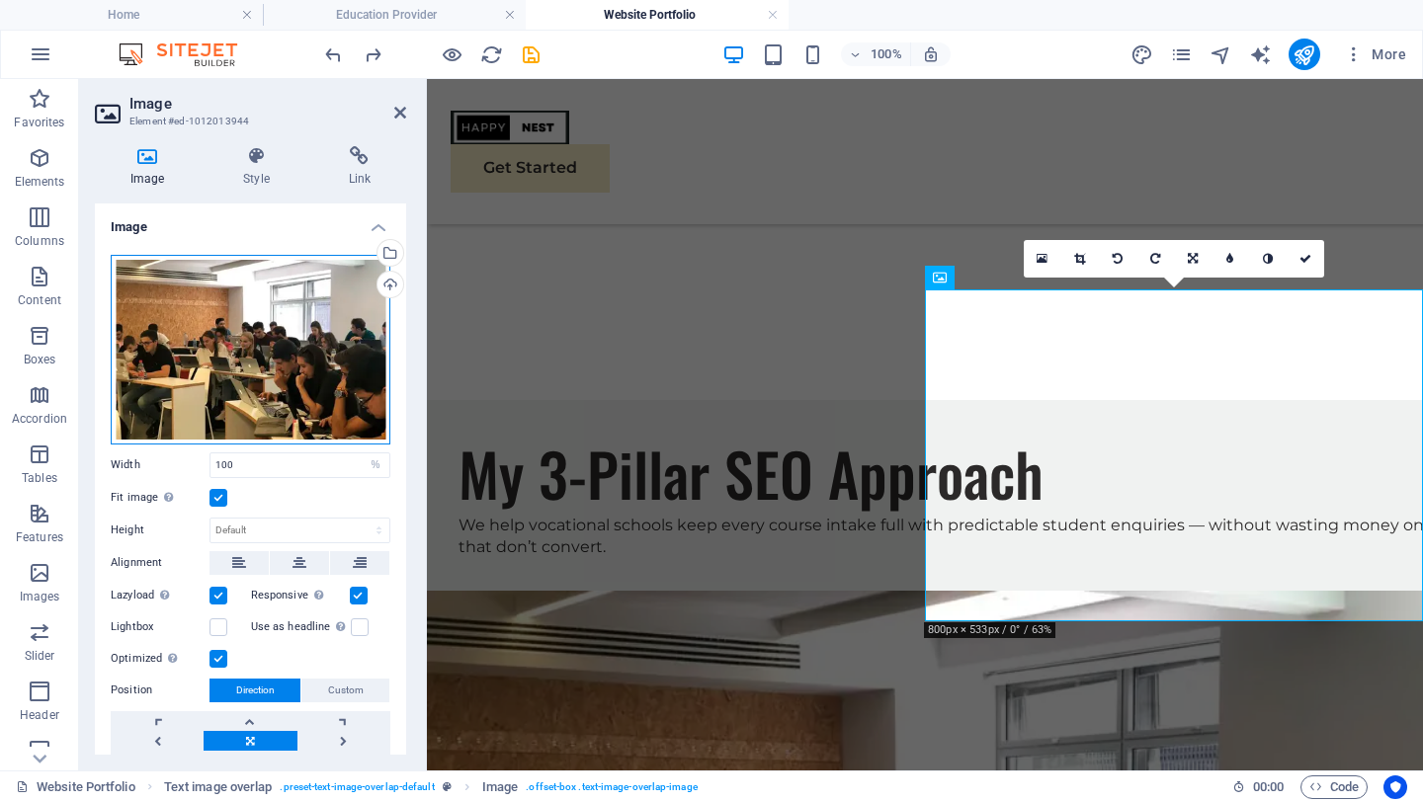
click at [285, 361] on div "Drag files here, click to choose files or select files from Files or our free s…" at bounding box center [251, 350] width 280 height 190
click at [285, 361] on body "happynestdigital.com Home Education Provider Website Portfolio Favorites Elemen…" at bounding box center [711, 401] width 1423 height 802
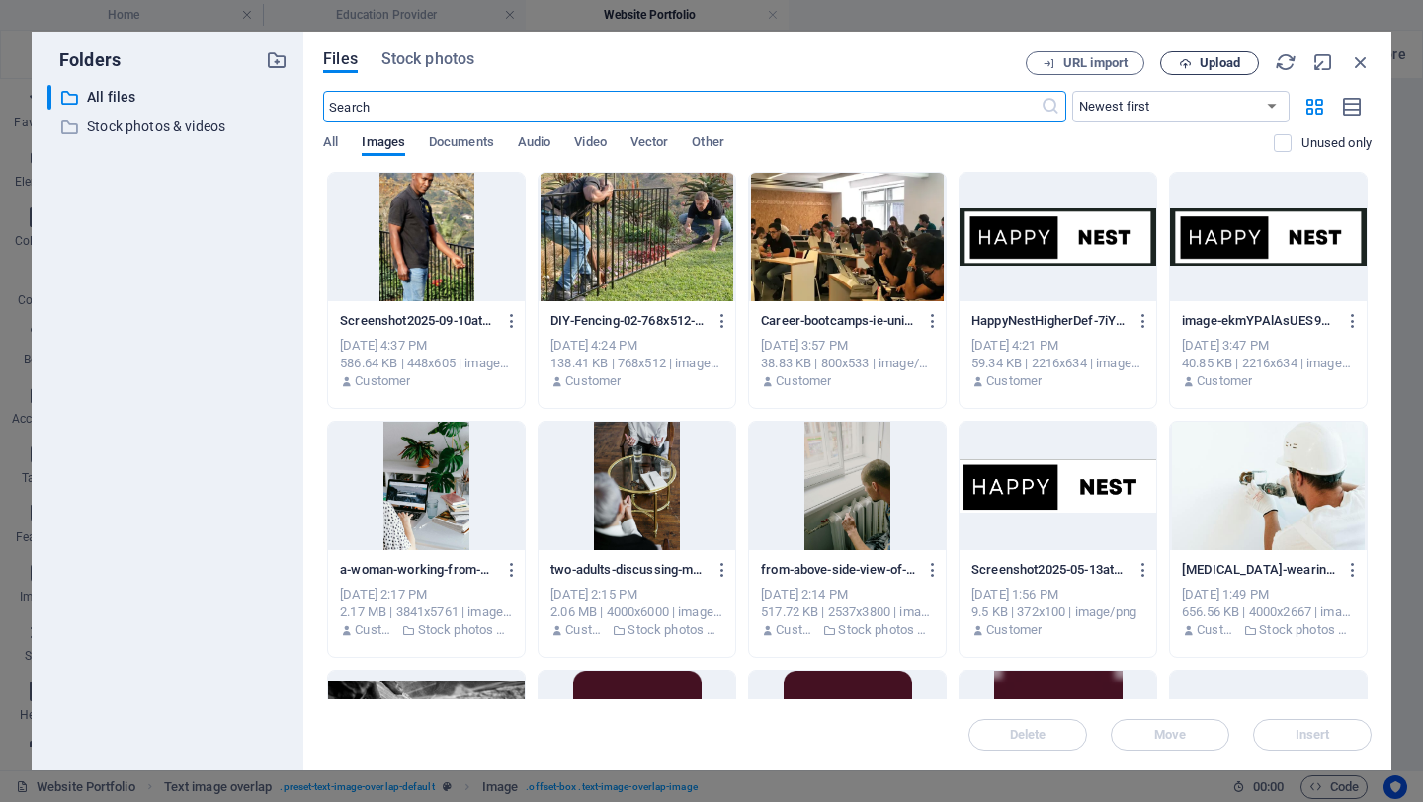
click at [1200, 65] on span "Upload" at bounding box center [1220, 63] width 41 height 12
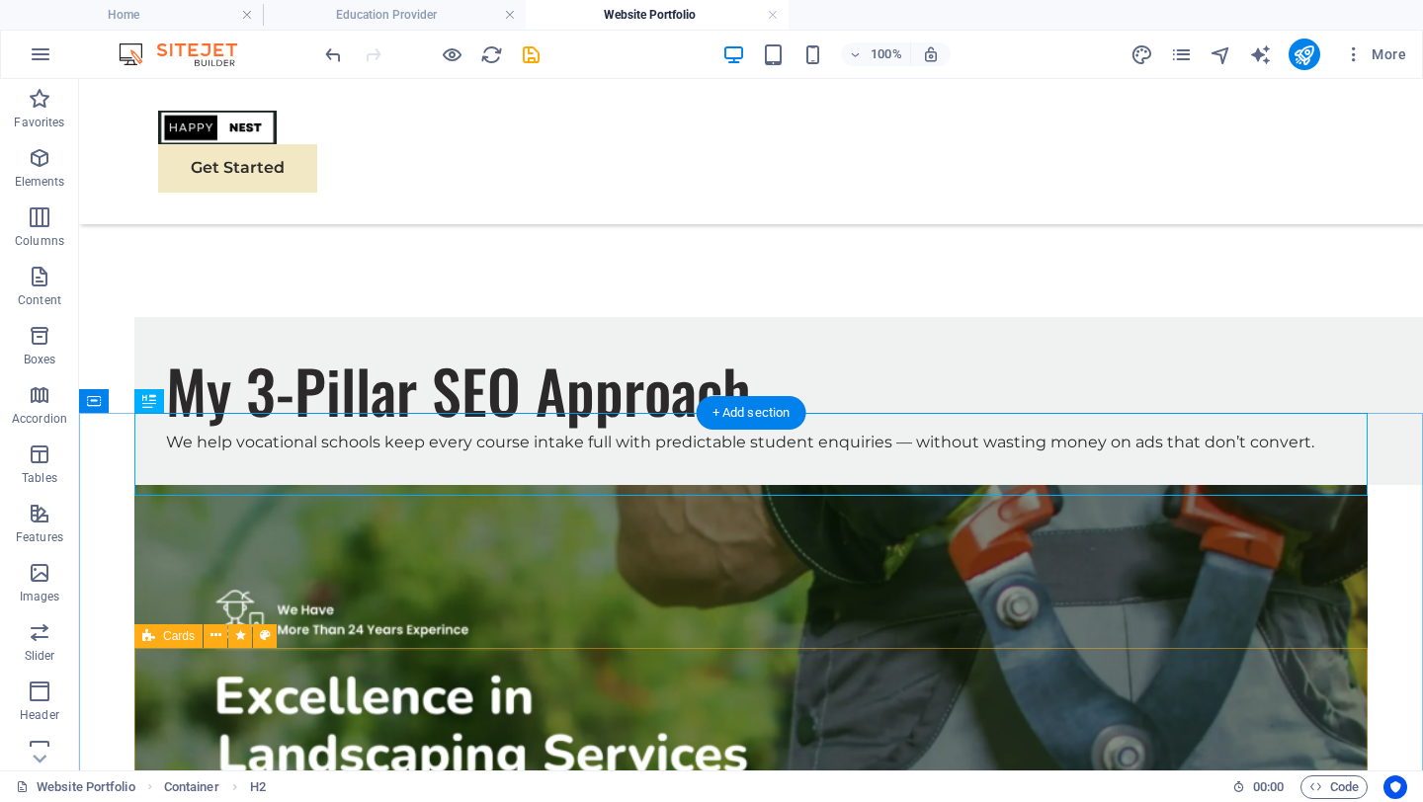
scroll to position [626, 0]
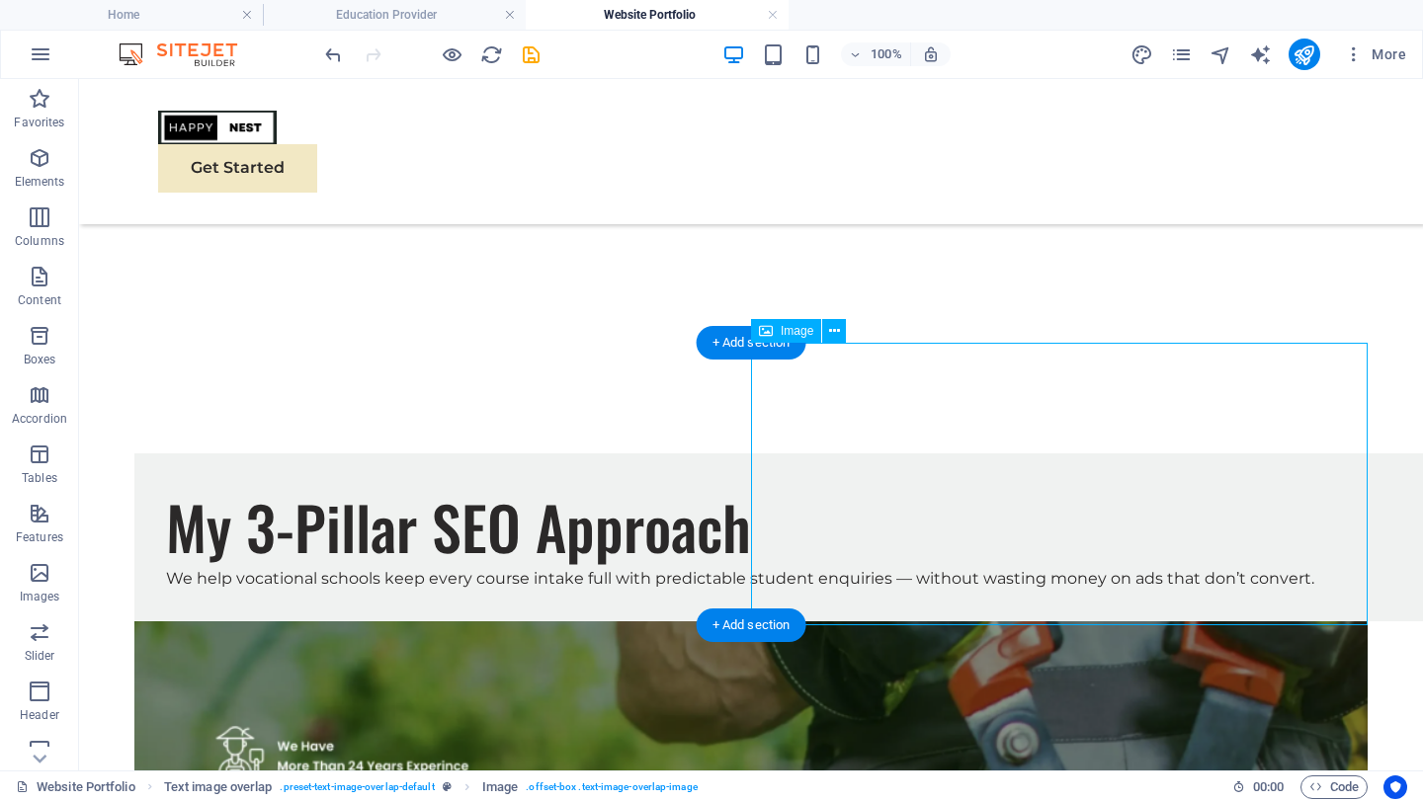
drag, startPoint x: 1134, startPoint y: 480, endPoint x: 1135, endPoint y: 412, distance: 68.2
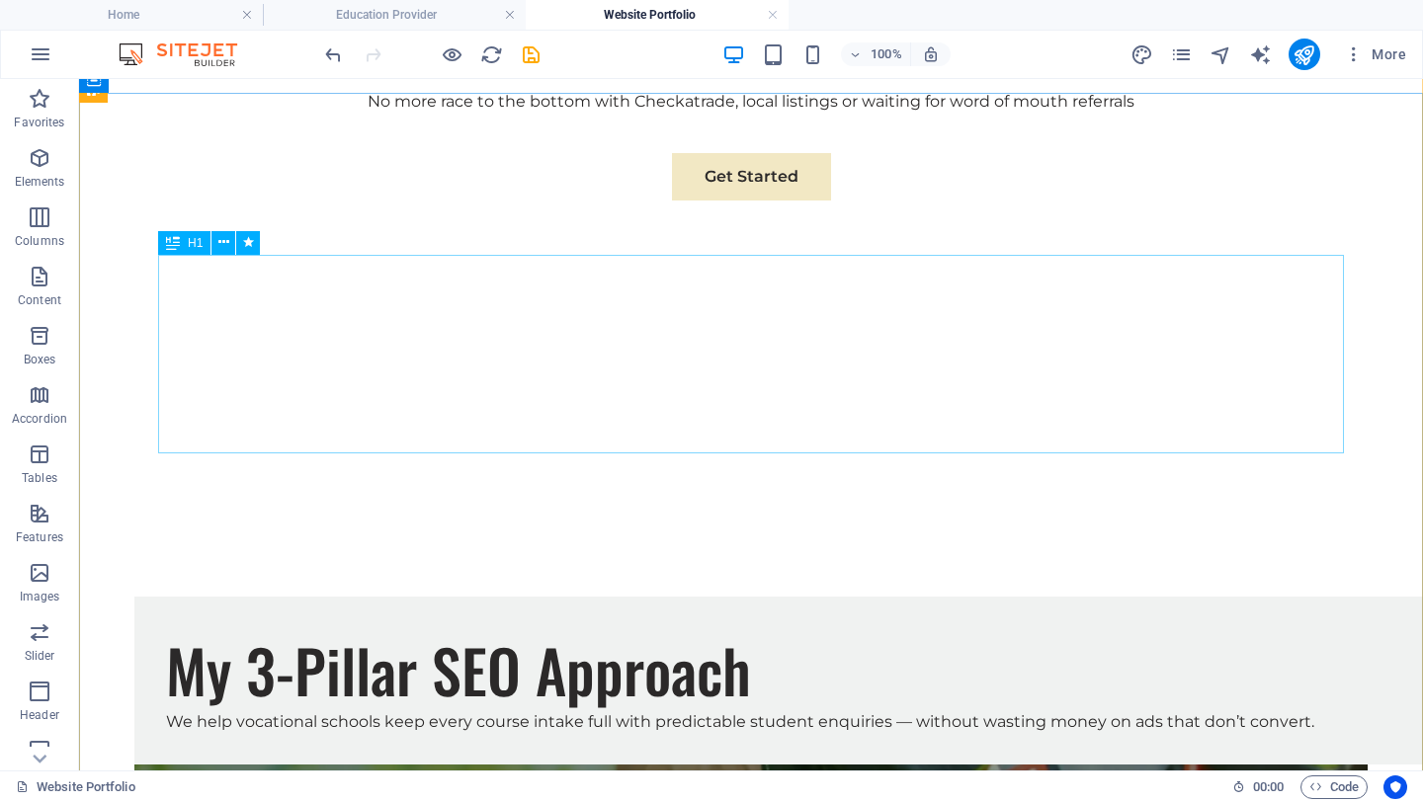
scroll to position [0, 0]
